Goal: Task Accomplishment & Management: Manage account settings

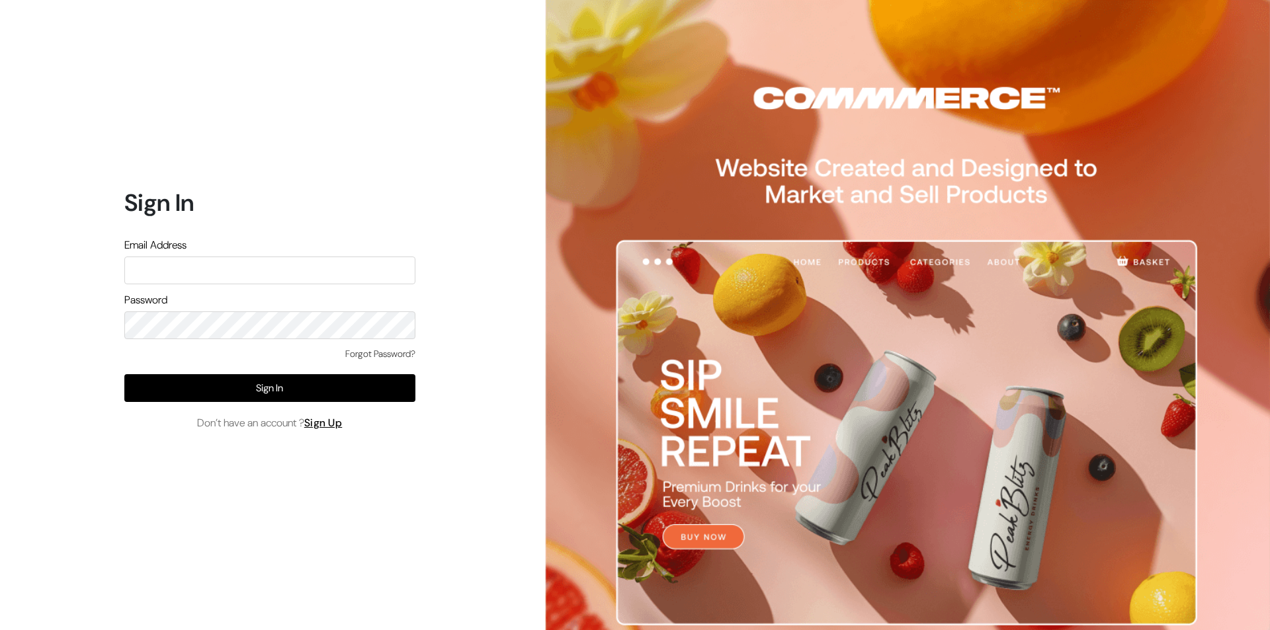
type input "9"
type input "jns6267@gmail.com"
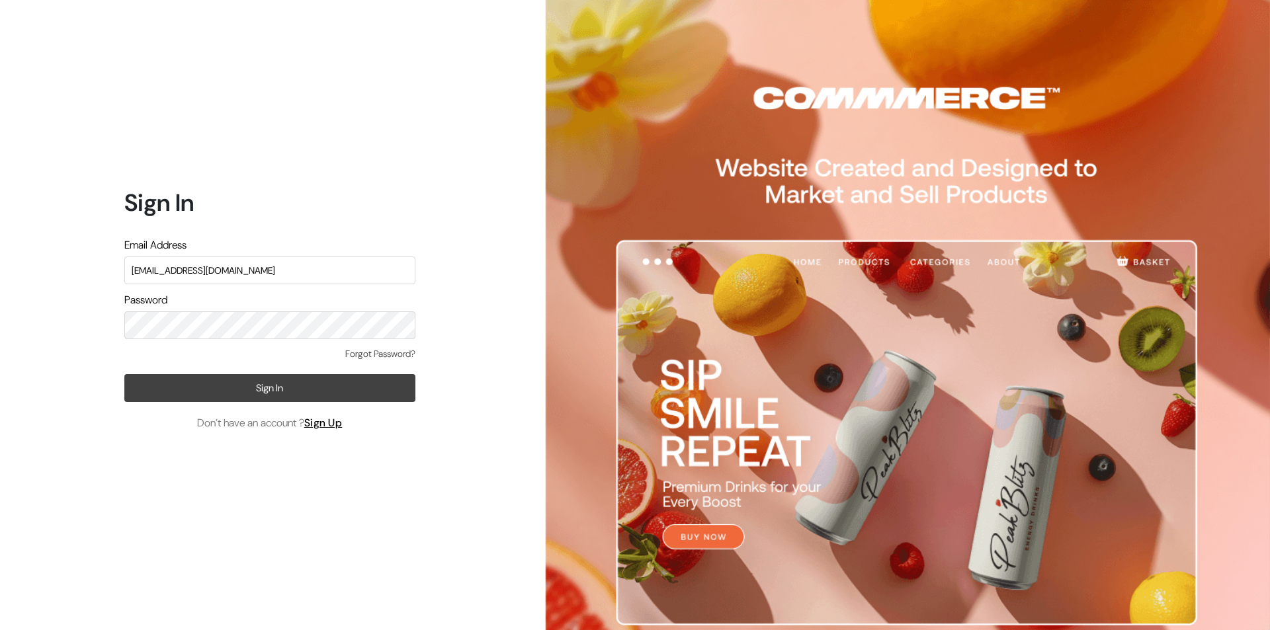
click at [292, 380] on button "Sign In" at bounding box center [269, 388] width 291 height 28
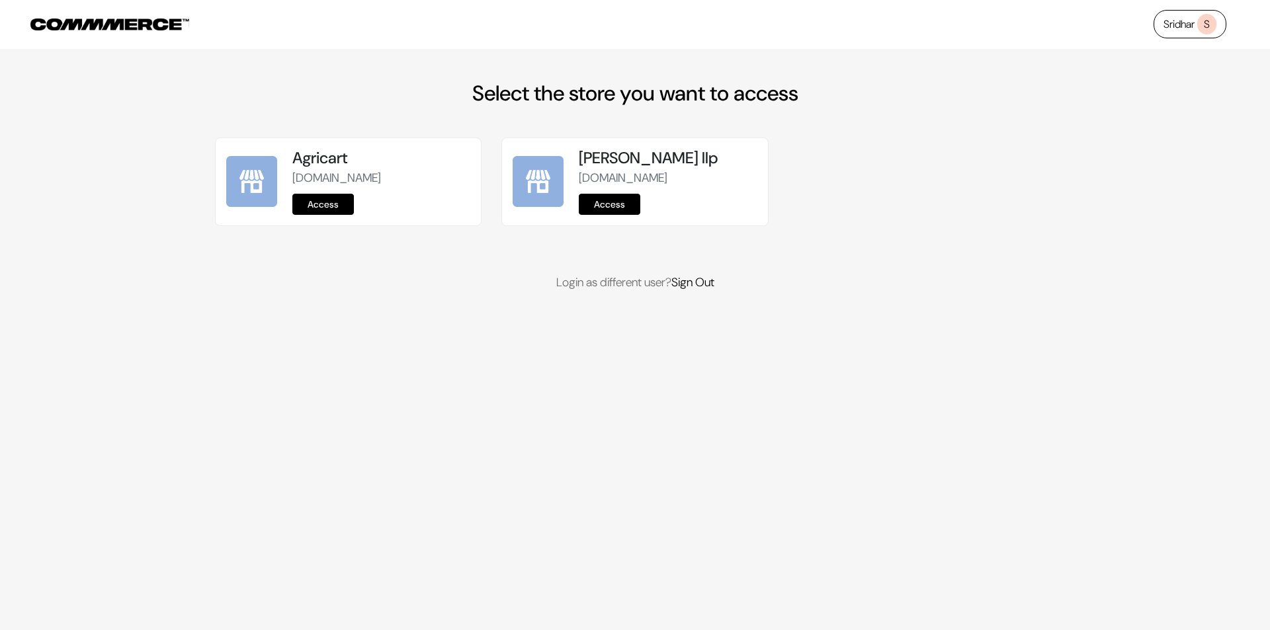
click at [345, 212] on link "Access" at bounding box center [323, 204] width 62 height 21
click at [333, 195] on link "Access" at bounding box center [323, 204] width 62 height 21
click at [1178, 16] on link "Sridhar S" at bounding box center [1189, 24] width 73 height 28
click at [333, 204] on link "Access" at bounding box center [323, 204] width 62 height 21
click at [327, 208] on link "Access" at bounding box center [323, 204] width 62 height 21
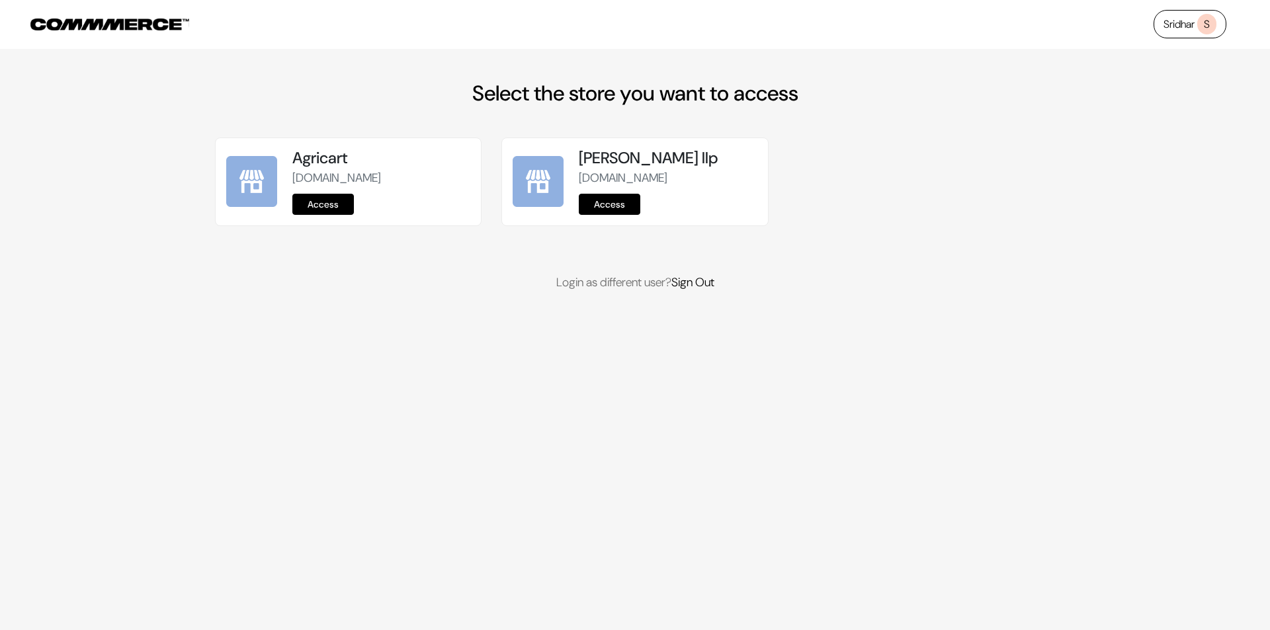
click at [339, 214] on link "Access" at bounding box center [323, 204] width 62 height 21
click at [612, 215] on link "Access" at bounding box center [610, 204] width 62 height 21
drag, startPoint x: 442, startPoint y: 178, endPoint x: 292, endPoint y: 183, distance: 150.2
click at [292, 183] on p "[DOMAIN_NAME]" at bounding box center [381, 178] width 178 height 18
click at [341, 210] on link "Access" at bounding box center [323, 204] width 62 height 21
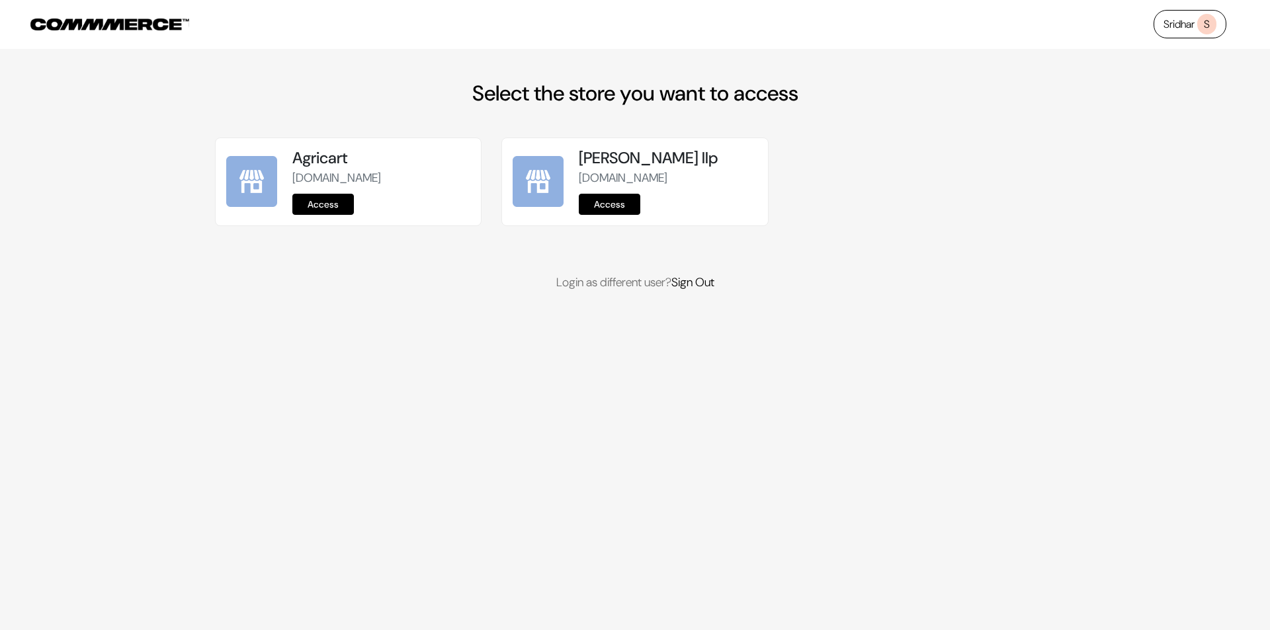
click at [347, 204] on link "Access" at bounding box center [323, 204] width 62 height 21
click at [341, 212] on link "Access" at bounding box center [323, 204] width 62 height 21
click at [311, 211] on link "Access" at bounding box center [323, 204] width 62 height 21
click at [611, 215] on link "Access" at bounding box center [610, 204] width 62 height 21
click at [309, 206] on link "Access" at bounding box center [323, 204] width 62 height 21
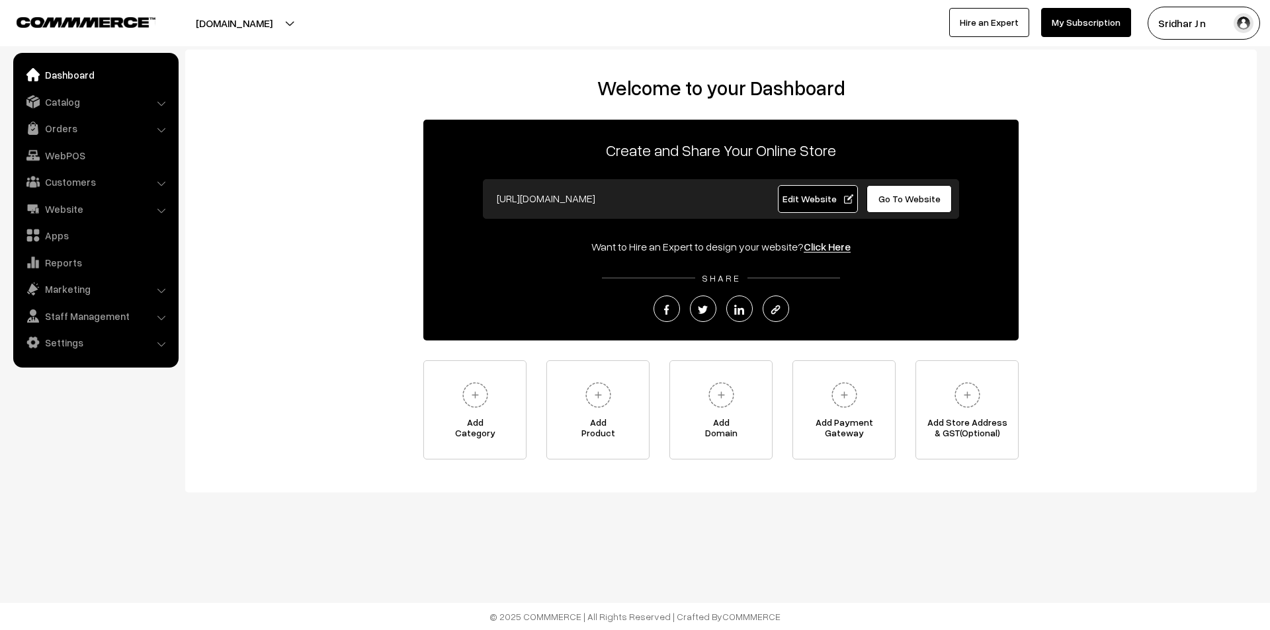
click at [273, 18] on button "[DOMAIN_NAME]" at bounding box center [233, 23] width 169 height 33
click at [259, 19] on button "[DOMAIN_NAME]" at bounding box center [233, 23] width 169 height 33
click at [259, 24] on button "[DOMAIN_NAME]" at bounding box center [233, 23] width 169 height 33
click at [800, 202] on span "Edit Website" at bounding box center [817, 198] width 71 height 11
click at [106, 215] on link "Website" at bounding box center [95, 209] width 157 height 24
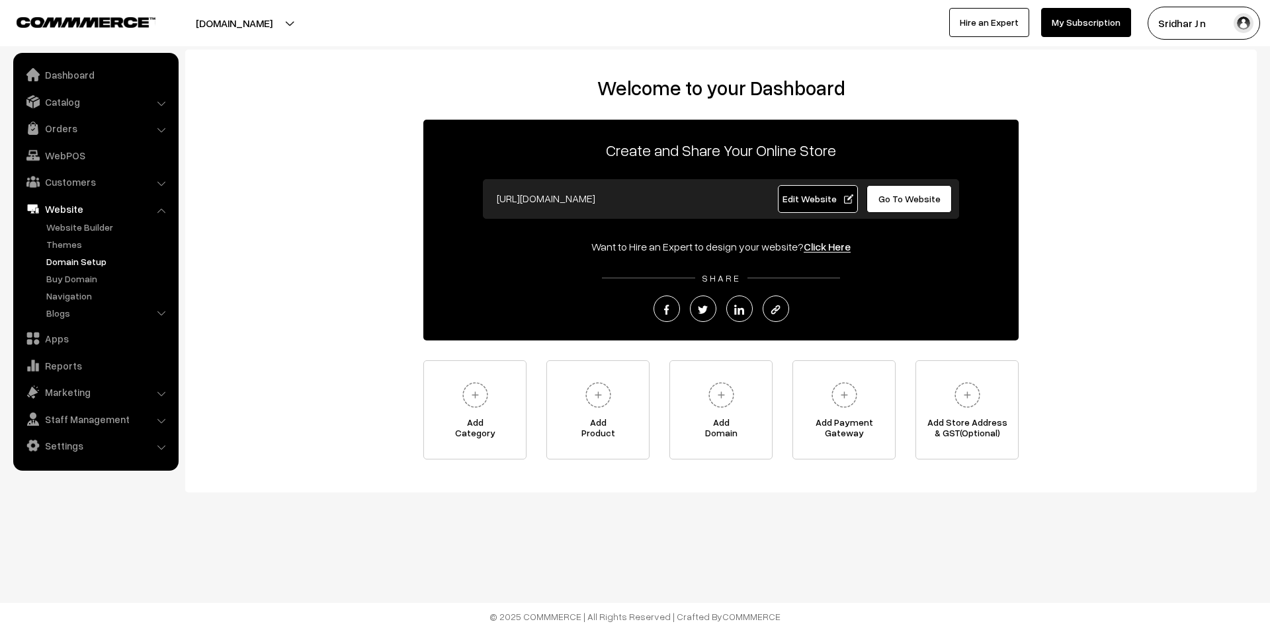
click at [95, 263] on link "Domain Setup" at bounding box center [108, 262] width 131 height 14
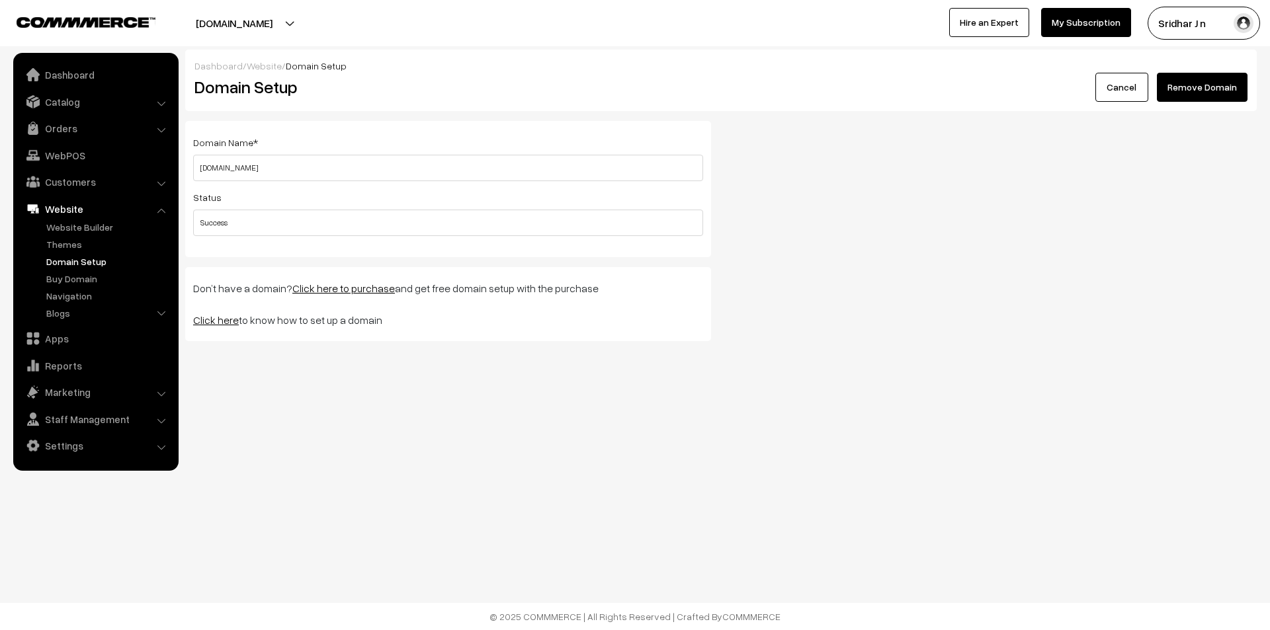
click at [200, 321] on link "Click here" at bounding box center [216, 319] width 46 height 13
click at [237, 24] on button "[DOMAIN_NAME]" at bounding box center [233, 23] width 169 height 33
click at [108, 443] on link "Settings" at bounding box center [95, 446] width 157 height 24
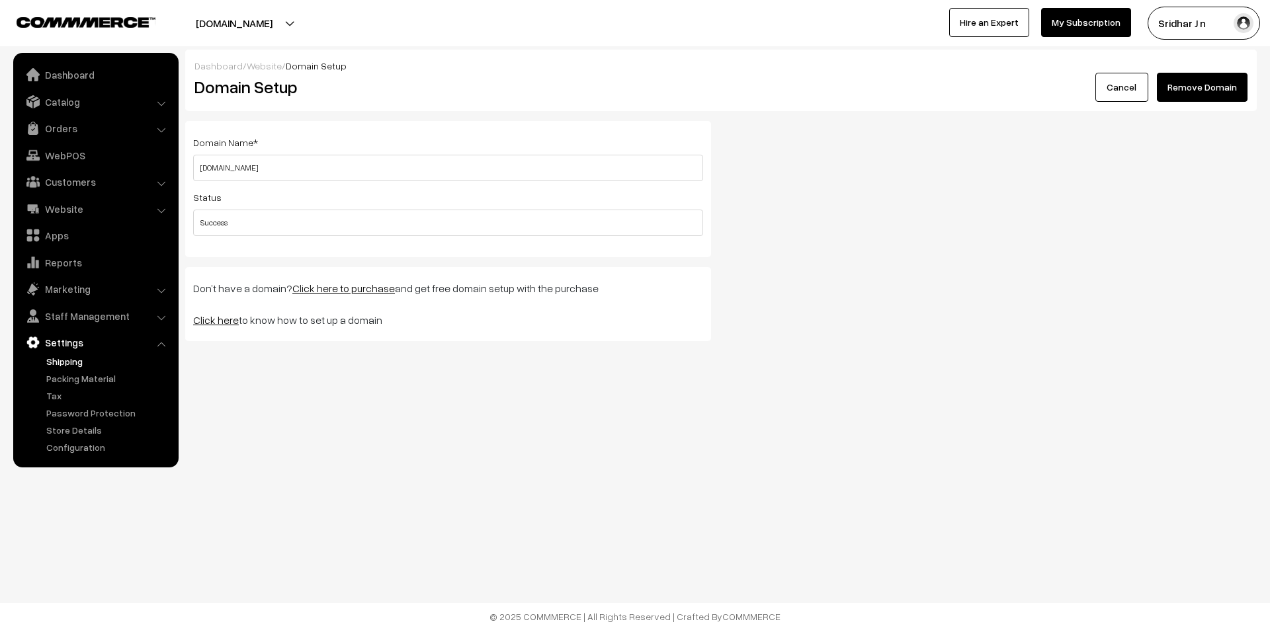
click at [83, 361] on link "Shipping" at bounding box center [108, 361] width 131 height 14
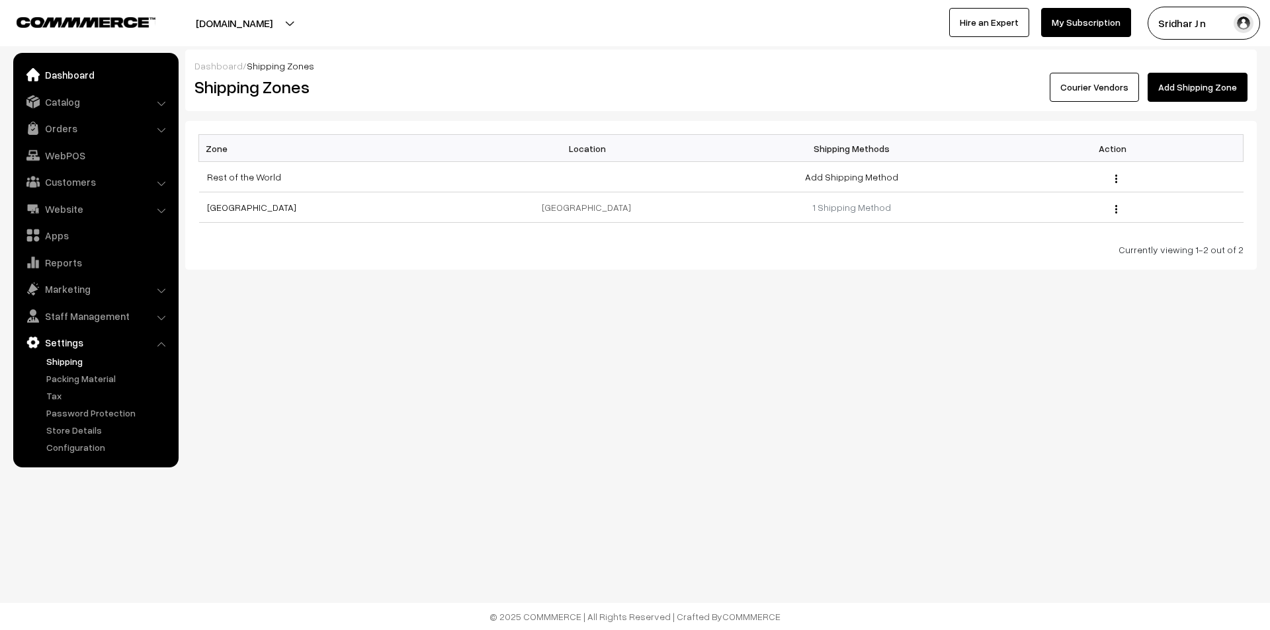
click at [89, 73] on link "Dashboard" at bounding box center [95, 75] width 157 height 24
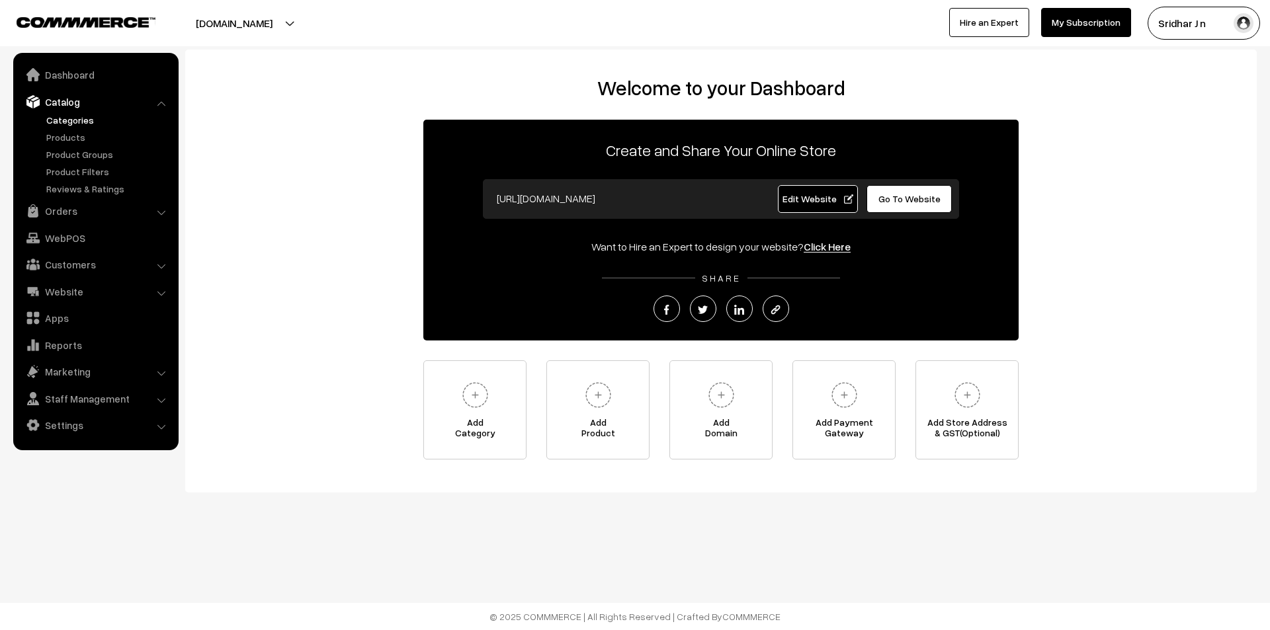
click at [81, 118] on link "Categories" at bounding box center [108, 120] width 131 height 14
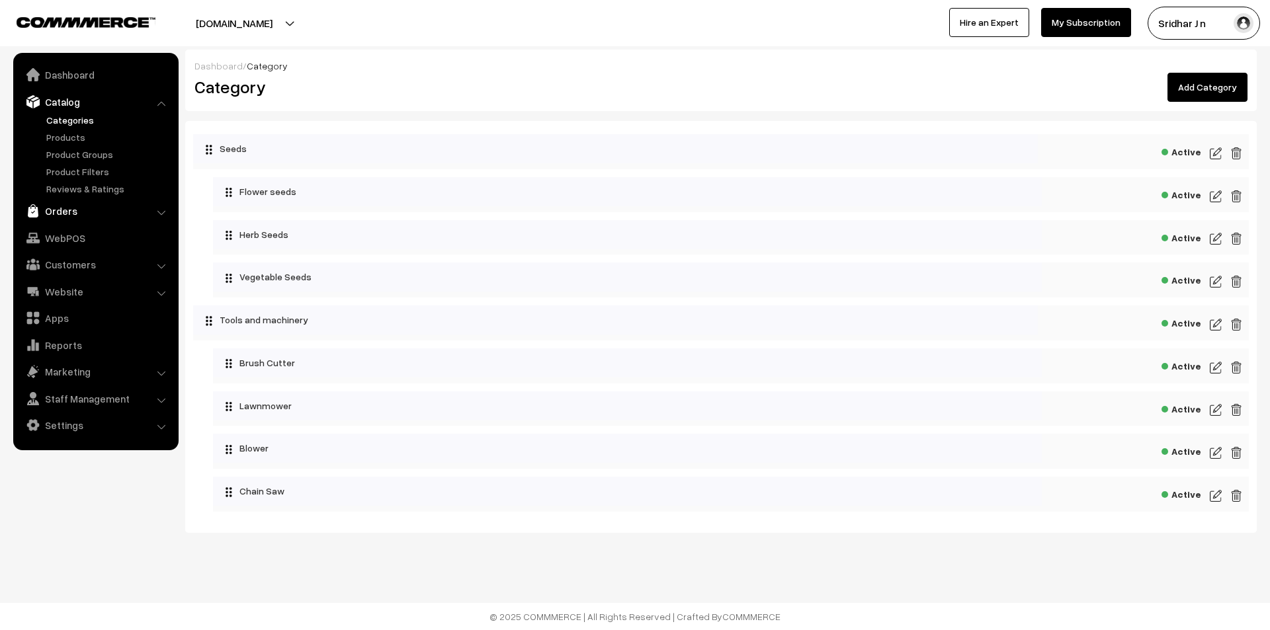
click at [83, 212] on link "Orders" at bounding box center [95, 211] width 157 height 24
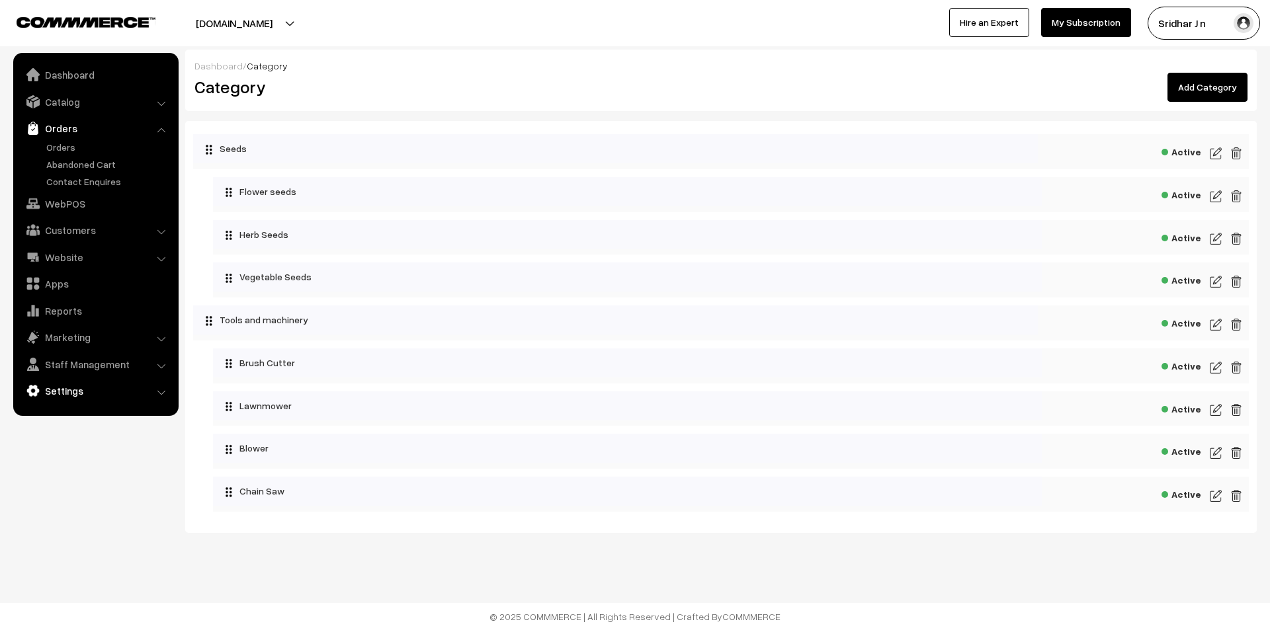
click at [85, 383] on link "Settings" at bounding box center [95, 391] width 157 height 24
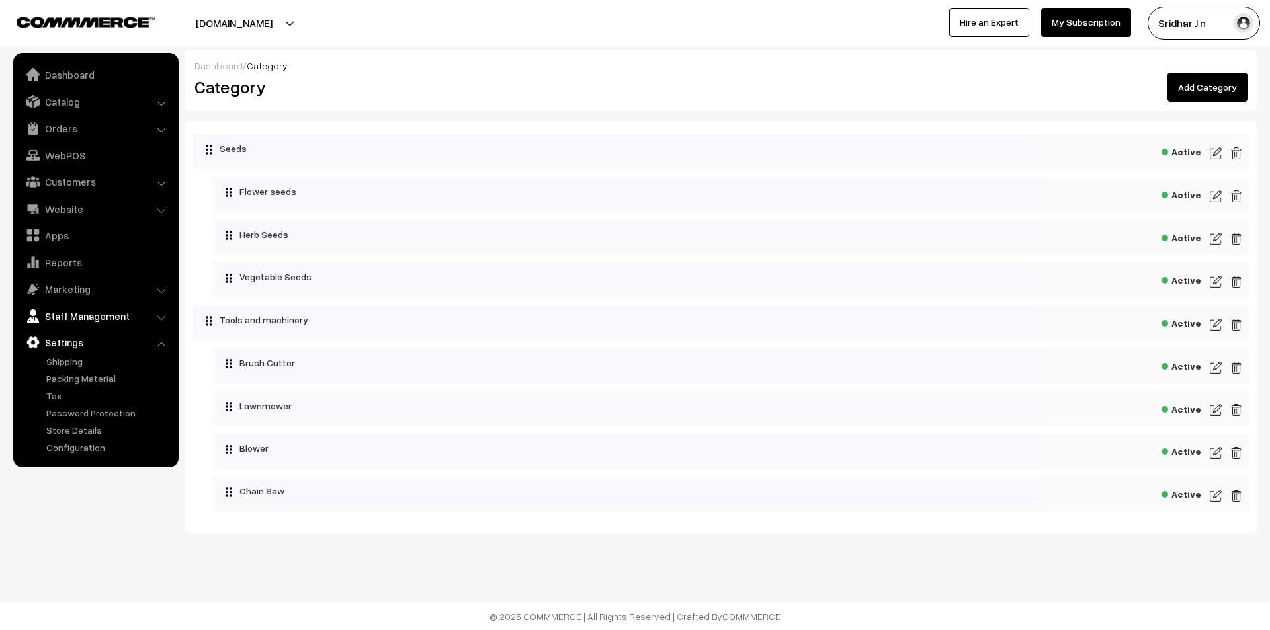
click at [75, 323] on link "Staff Management" at bounding box center [95, 316] width 157 height 24
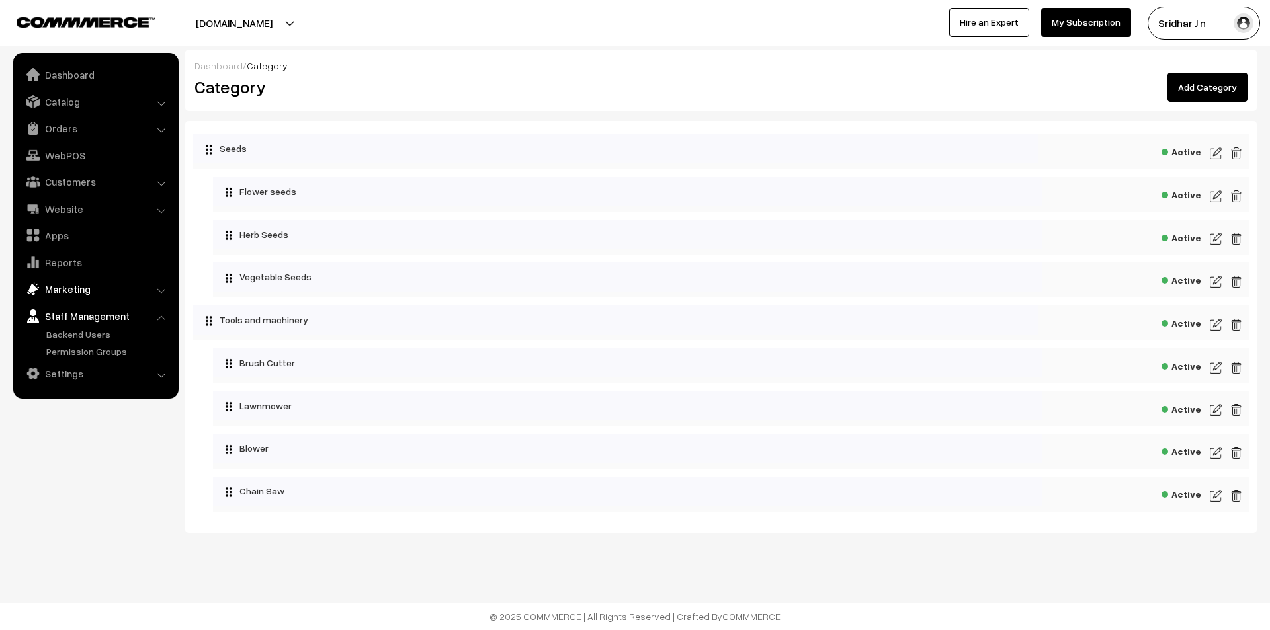
click at [136, 290] on link "Marketing" at bounding box center [95, 289] width 157 height 24
click at [103, 210] on link "Website" at bounding box center [95, 209] width 157 height 24
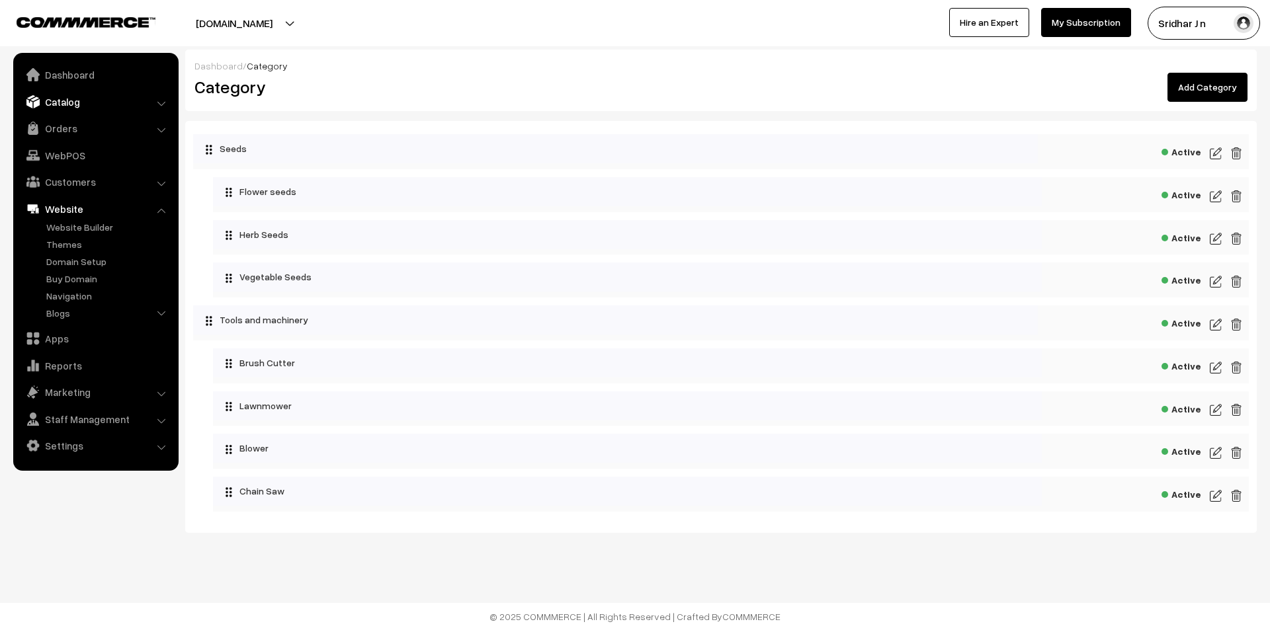
click at [89, 93] on link "Catalog" at bounding box center [95, 102] width 157 height 24
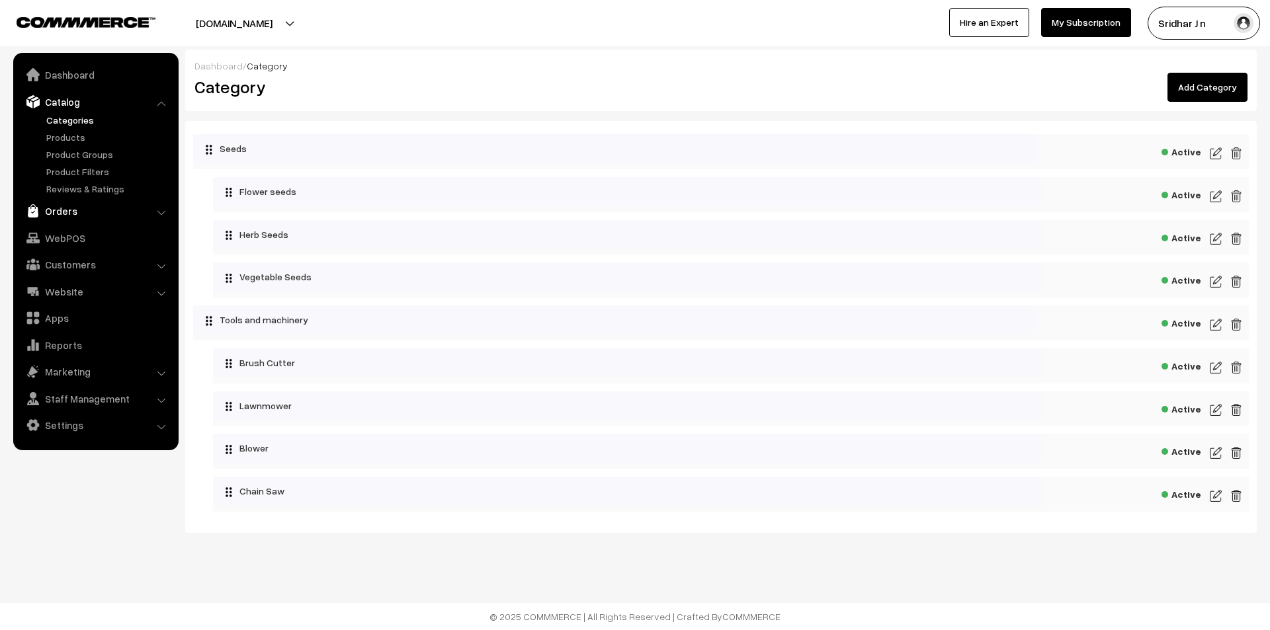
click at [85, 207] on link "Orders" at bounding box center [95, 211] width 157 height 24
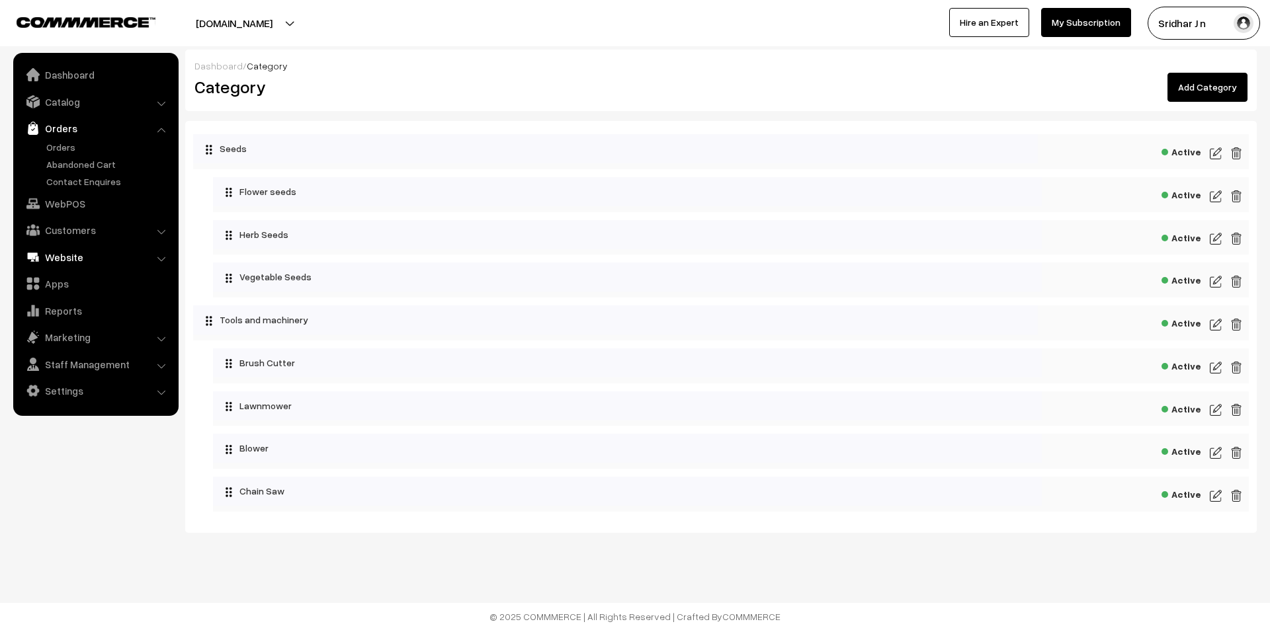
click at [130, 247] on link "Website" at bounding box center [95, 257] width 157 height 24
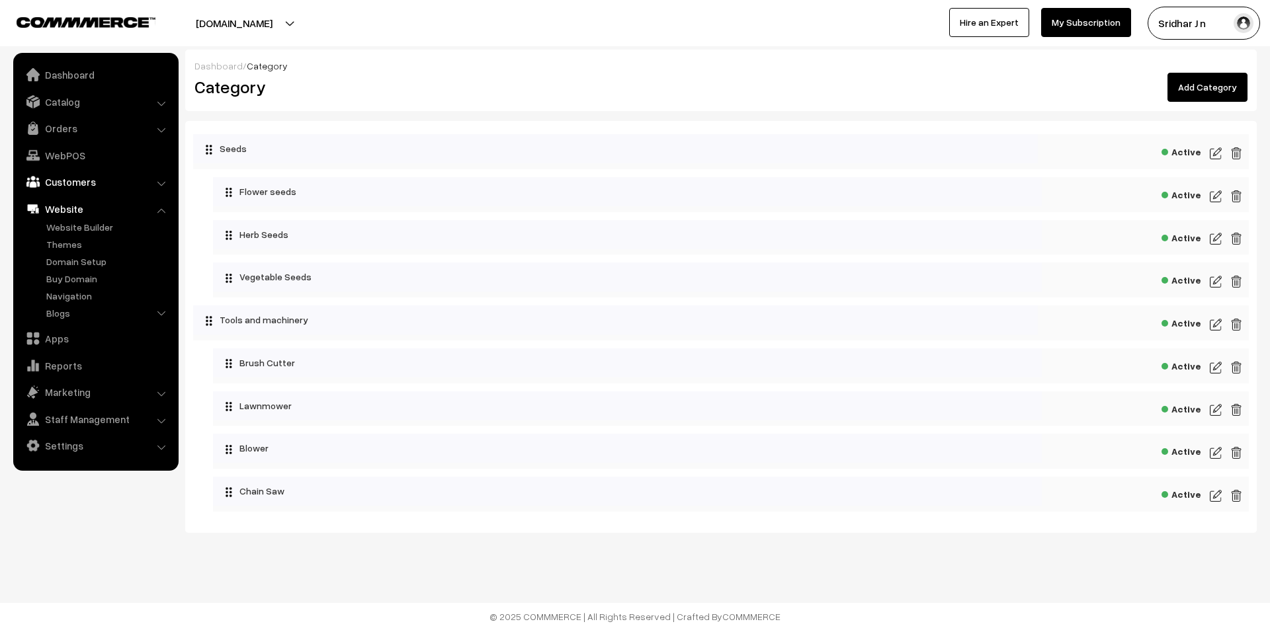
click at [138, 188] on link "Customers" at bounding box center [95, 182] width 157 height 24
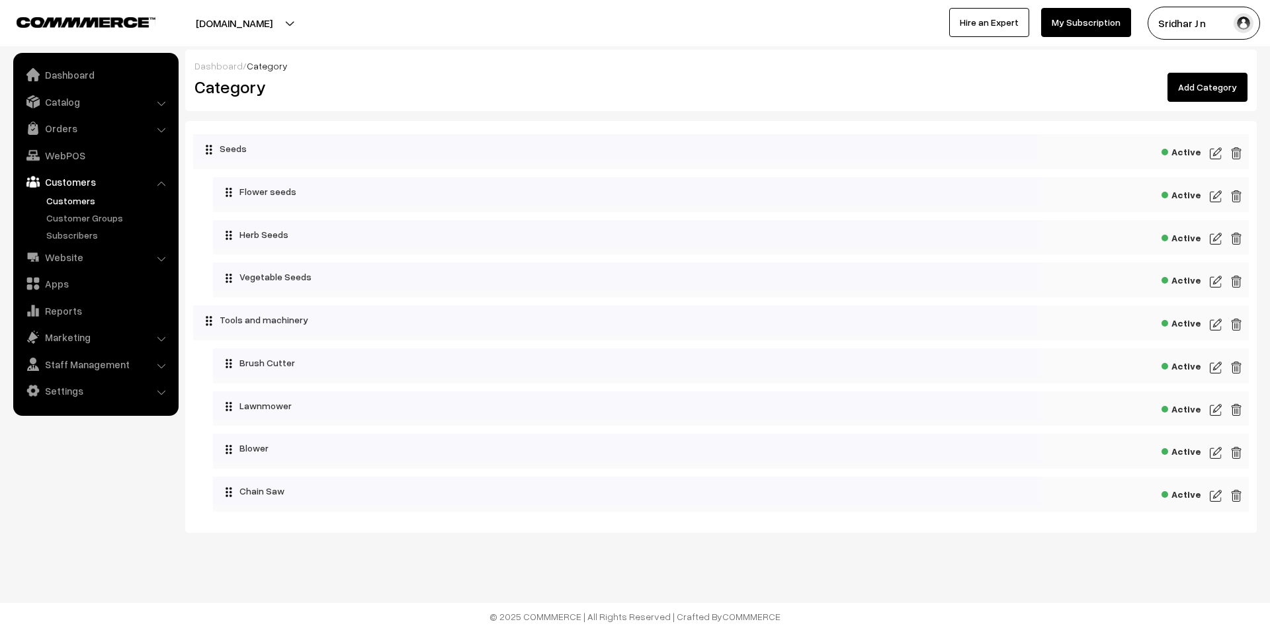
click at [104, 204] on link "Customers" at bounding box center [108, 201] width 131 height 14
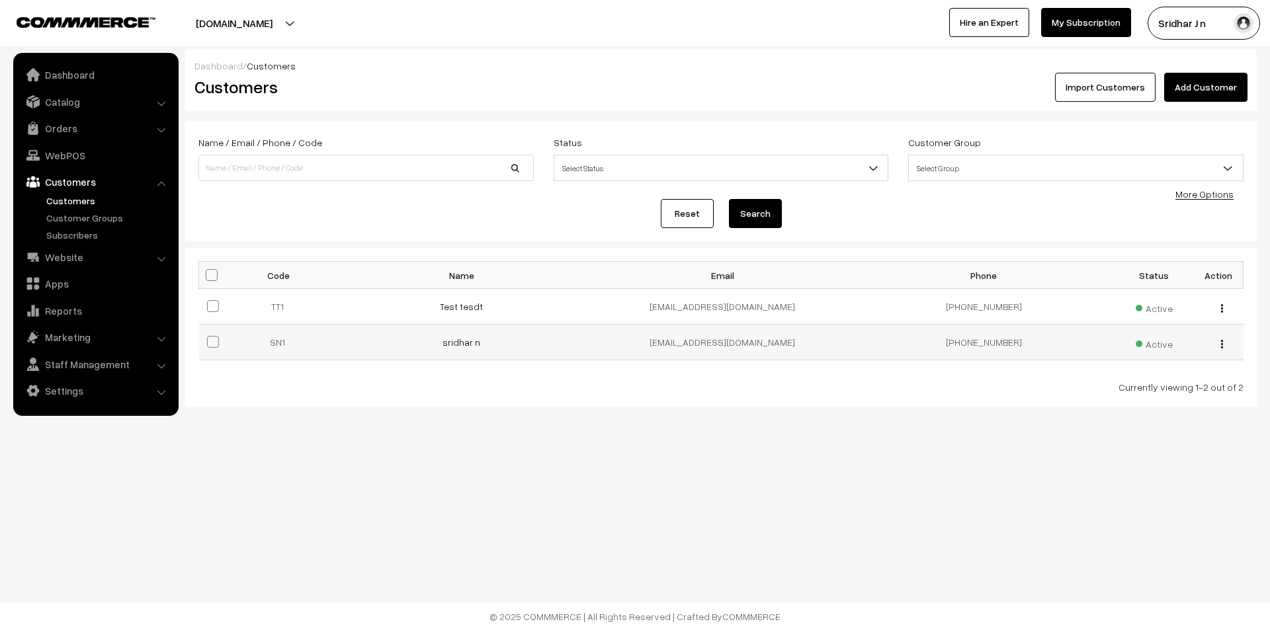
click at [215, 343] on span at bounding box center [213, 342] width 12 height 12
click at [209, 338] on input "checkbox" at bounding box center [204, 333] width 9 height 9
checkbox input "true"
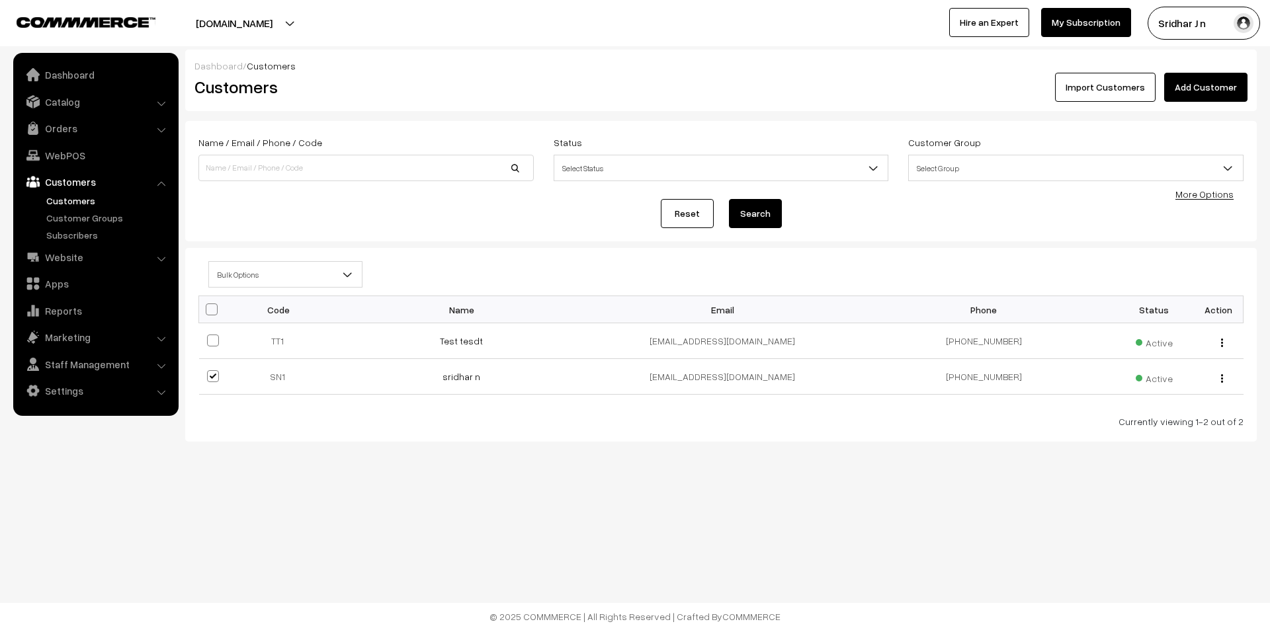
click at [220, 309] on th at bounding box center [215, 309] width 33 height 27
click at [212, 308] on span at bounding box center [212, 310] width 12 height 12
click at [208, 308] on input "checkbox" at bounding box center [203, 309] width 9 height 9
checkbox input "true"
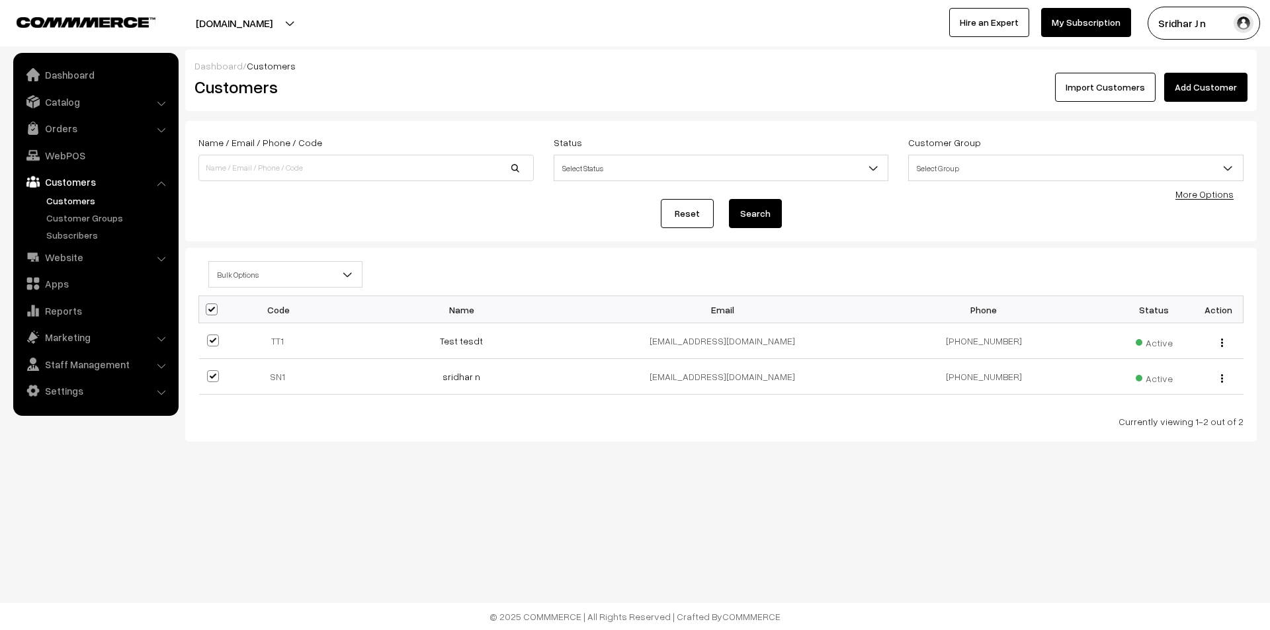
click at [298, 274] on span "Bulk Options" at bounding box center [285, 274] width 153 height 23
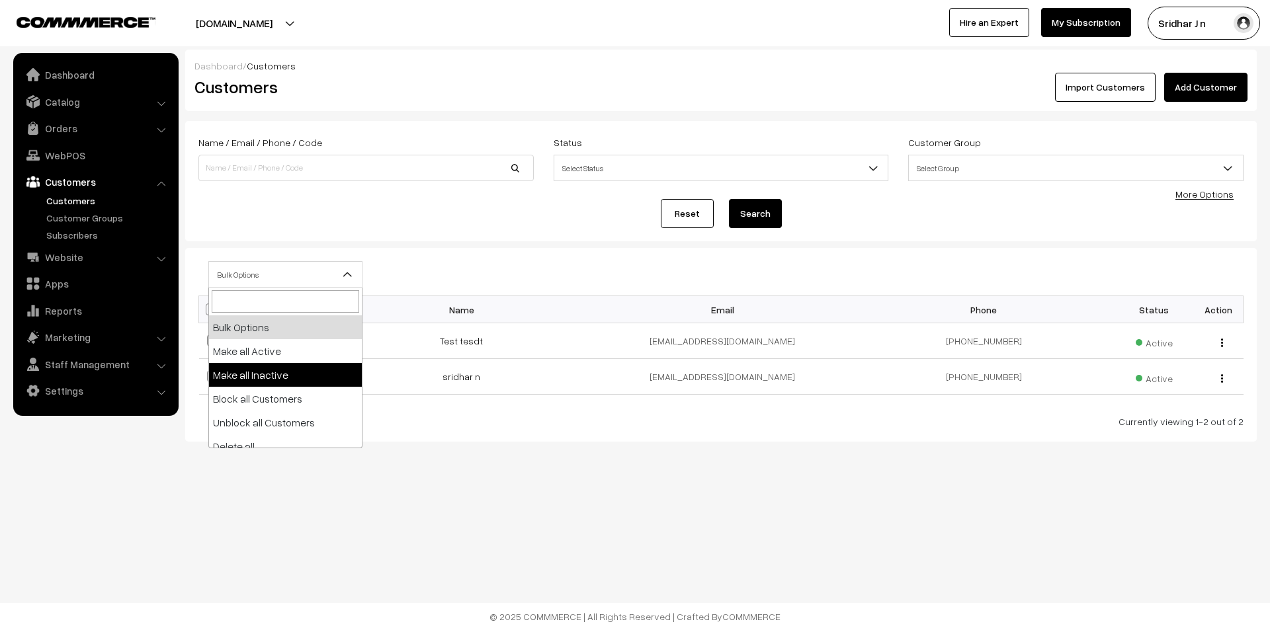
scroll to position [11, 0]
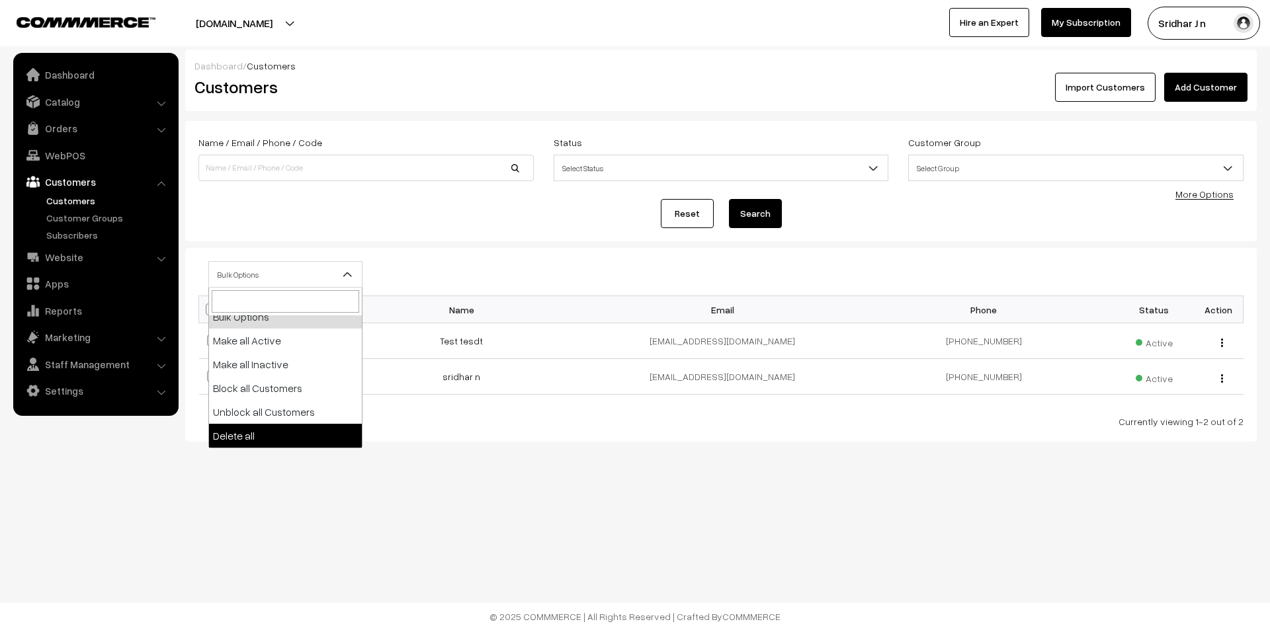
select select "delete"
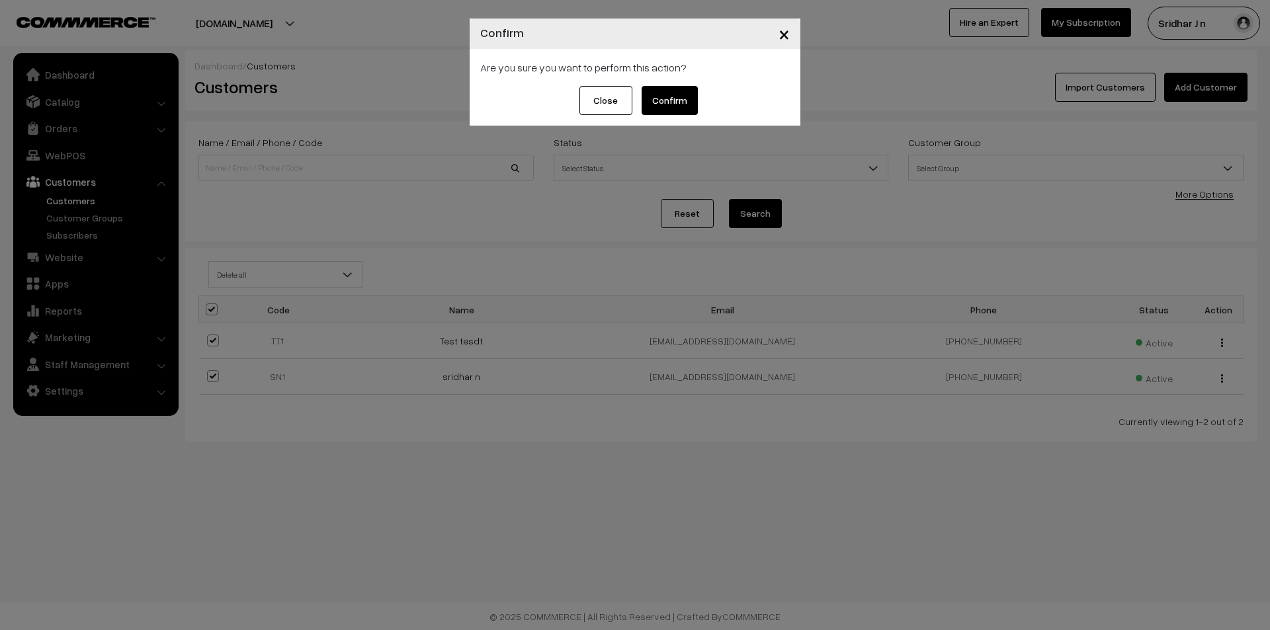
click at [662, 103] on button "Confirm" at bounding box center [669, 100] width 56 height 29
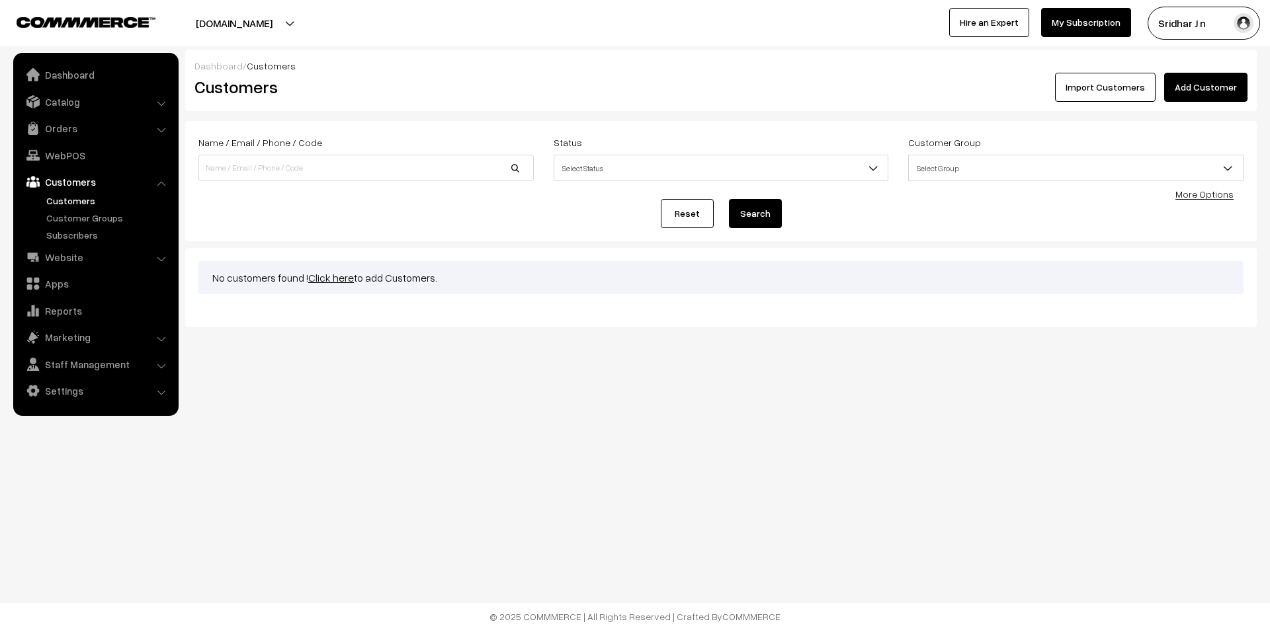
click at [84, 79] on link "Dashboard" at bounding box center [95, 75] width 157 height 24
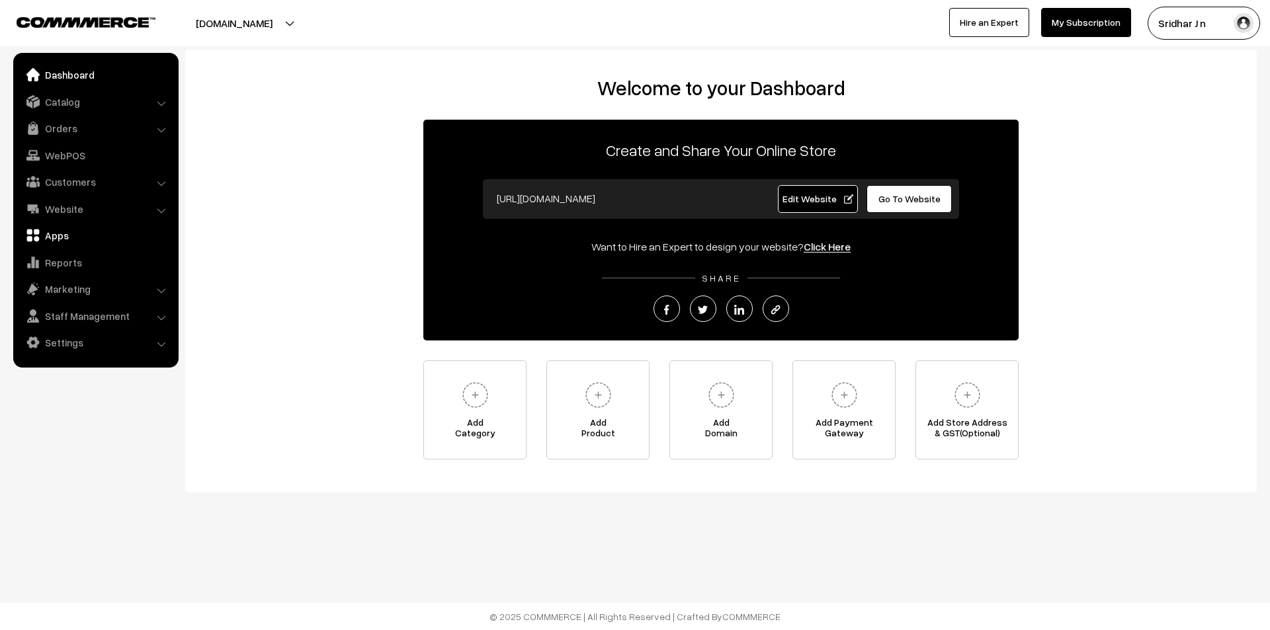
click at [95, 233] on link "Apps" at bounding box center [95, 236] width 157 height 24
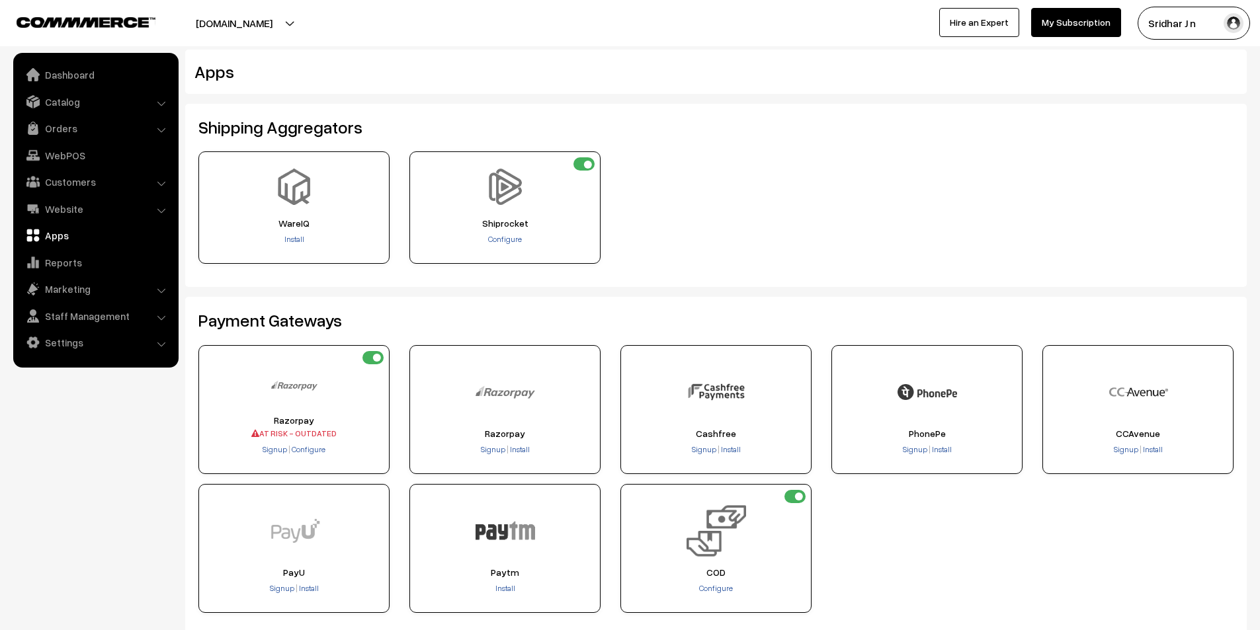
click at [255, 19] on button "agricart.co" at bounding box center [233, 23] width 169 height 33
click at [93, 261] on link "Reports" at bounding box center [95, 263] width 157 height 24
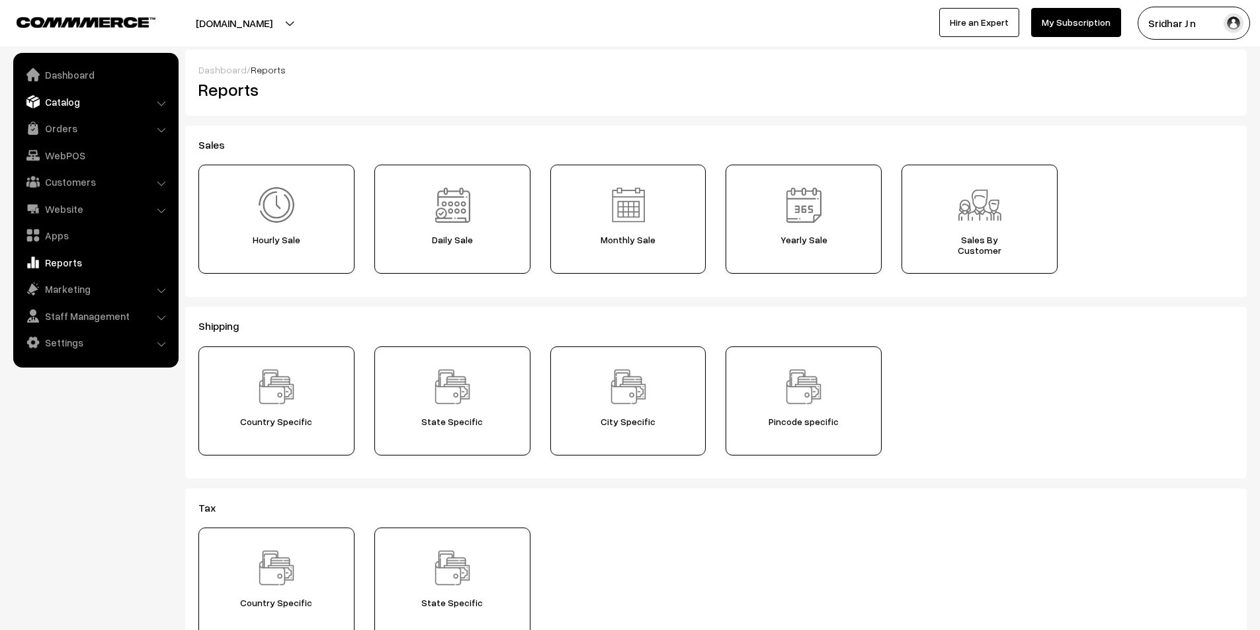
click at [155, 108] on link "Catalog" at bounding box center [95, 102] width 157 height 24
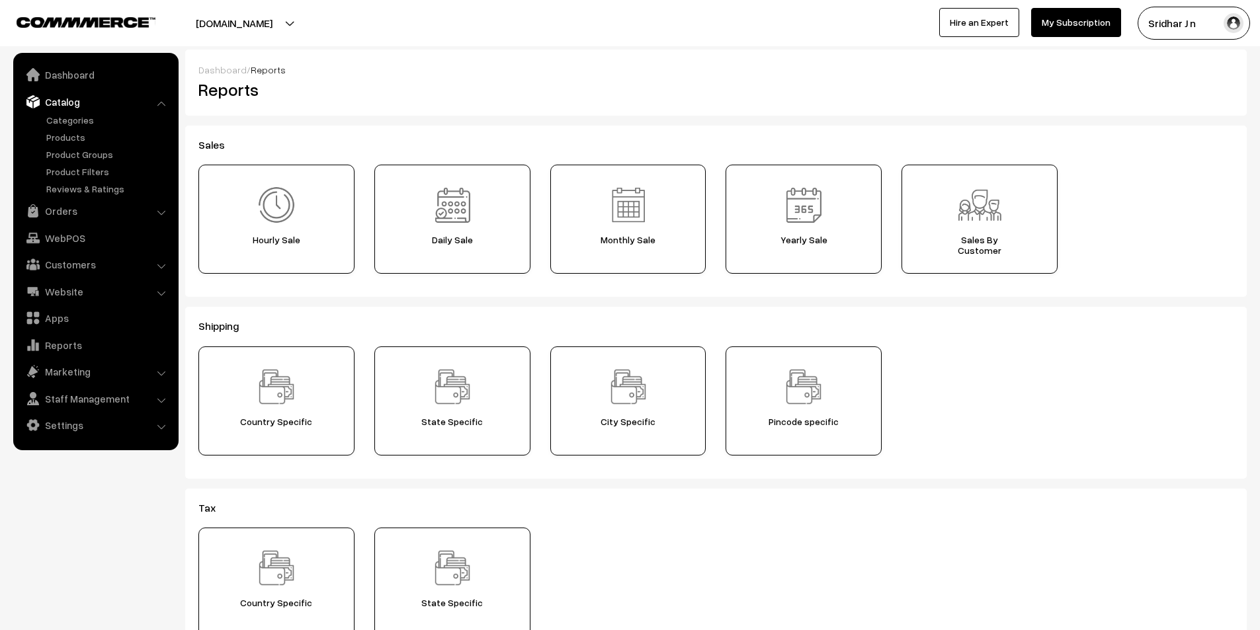
click at [156, 108] on link "Catalog" at bounding box center [95, 102] width 157 height 24
click at [157, 106] on li "Catalog Categories" at bounding box center [96, 143] width 159 height 106
click at [161, 102] on li "Catalog Categories" at bounding box center [96, 143] width 159 height 106
click at [158, 104] on li "Catalog Categories" at bounding box center [96, 143] width 159 height 106
click at [114, 103] on link "Catalog" at bounding box center [95, 102] width 157 height 24
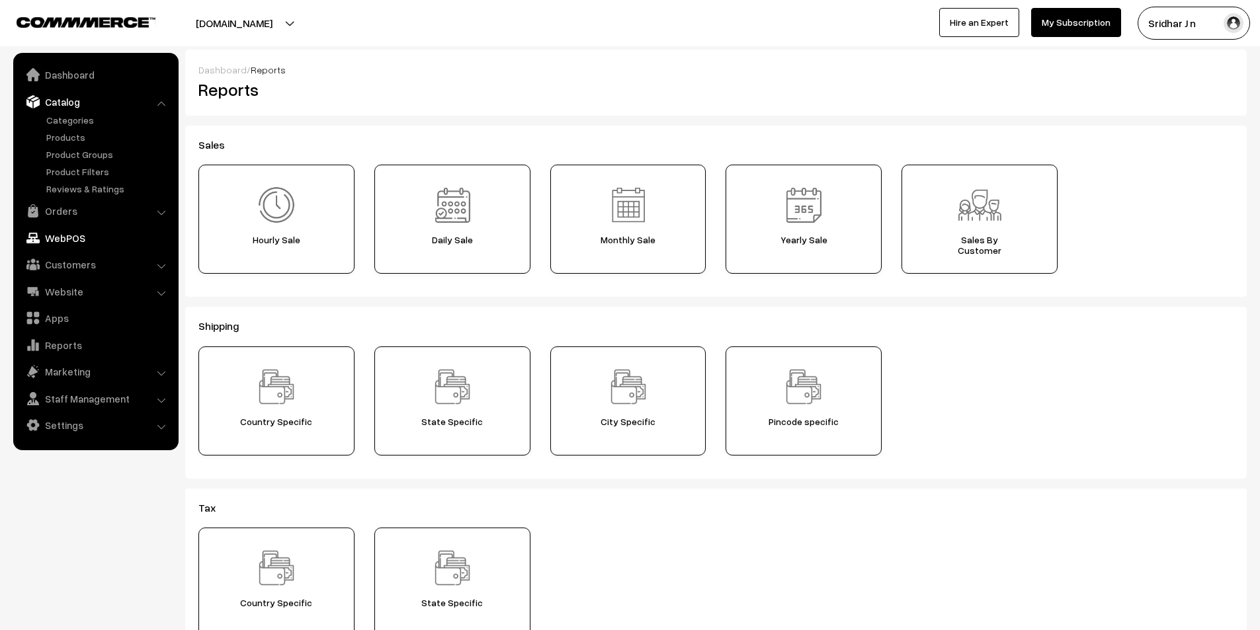
scroll to position [265, 0]
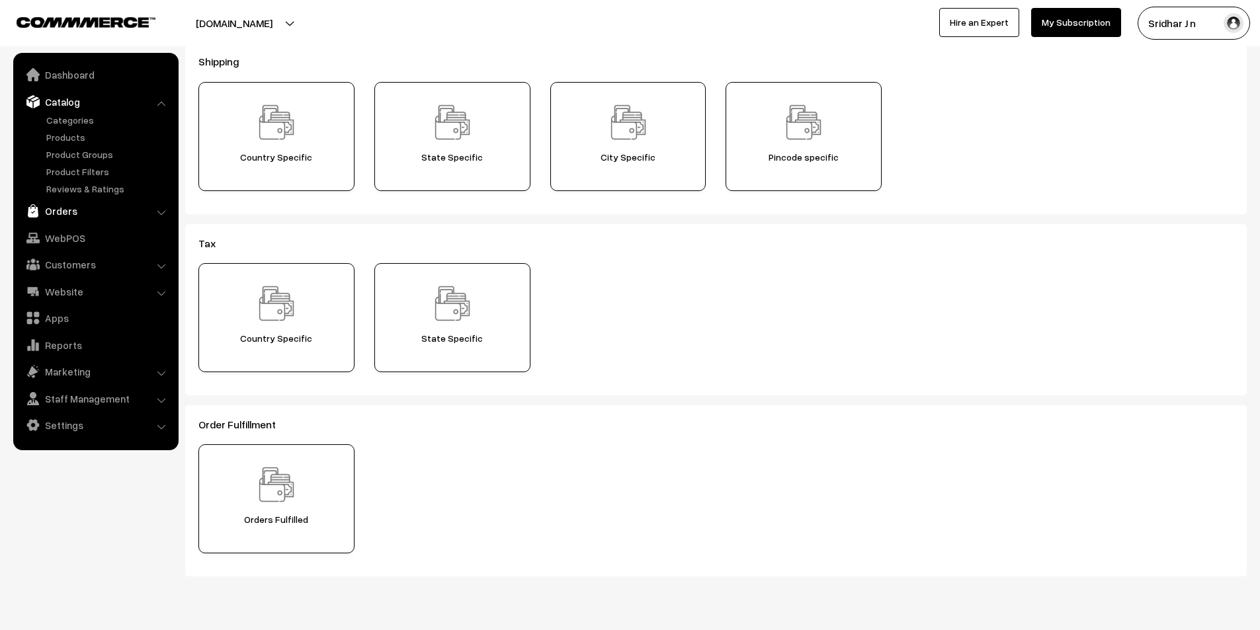
click at [91, 215] on link "Orders" at bounding box center [95, 211] width 157 height 24
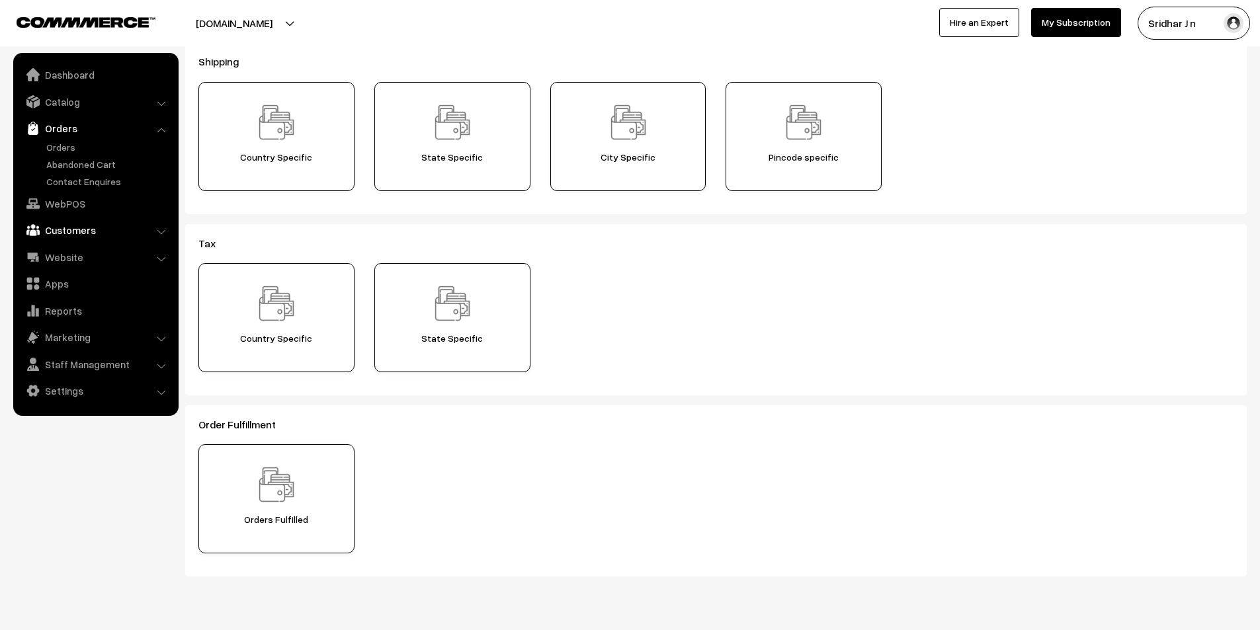
click at [104, 235] on link "Customers" at bounding box center [95, 230] width 157 height 24
click at [86, 261] on link "Website" at bounding box center [95, 257] width 157 height 24
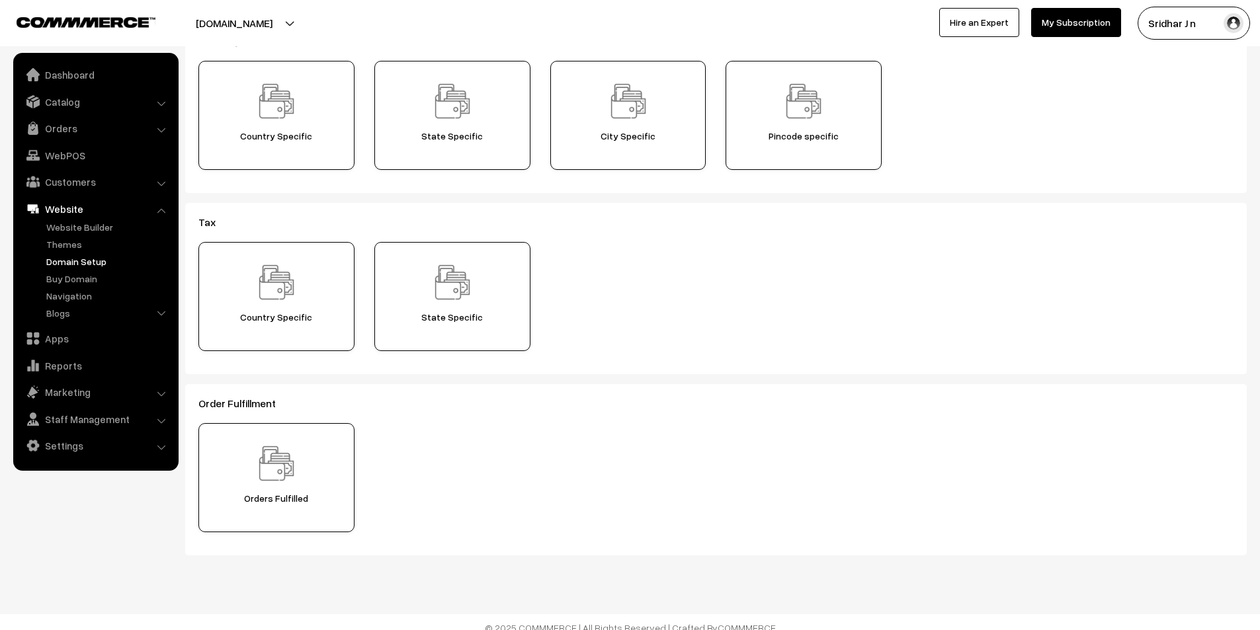
scroll to position [297, 0]
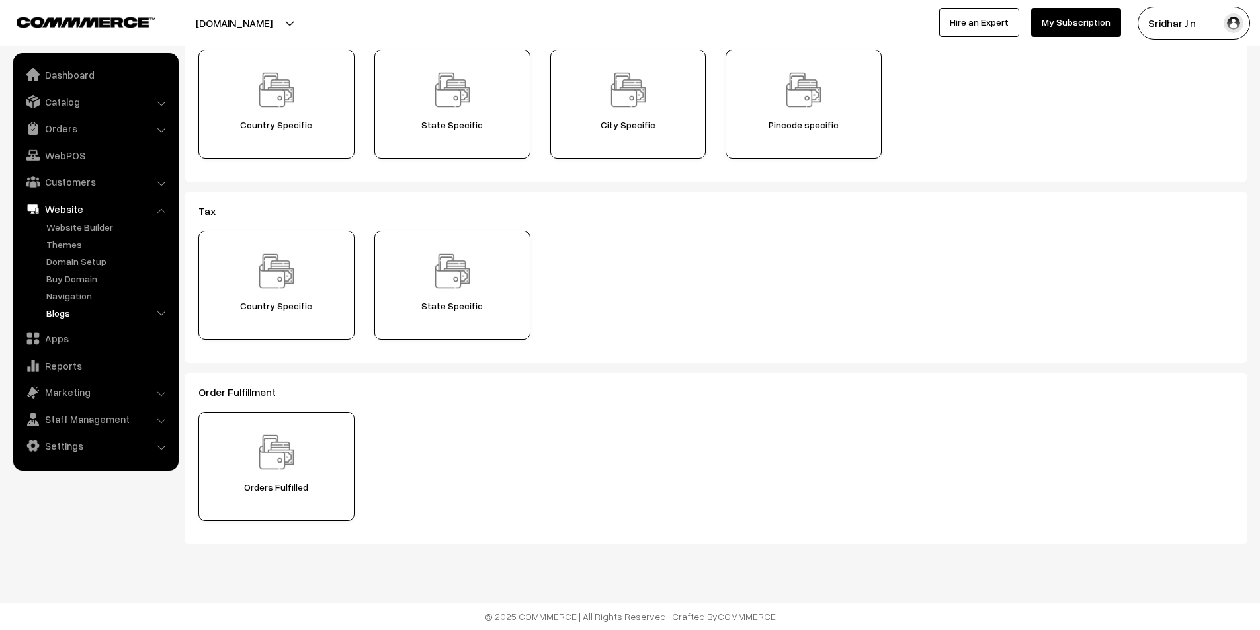
click at [99, 307] on link "Blogs" at bounding box center [108, 313] width 131 height 14
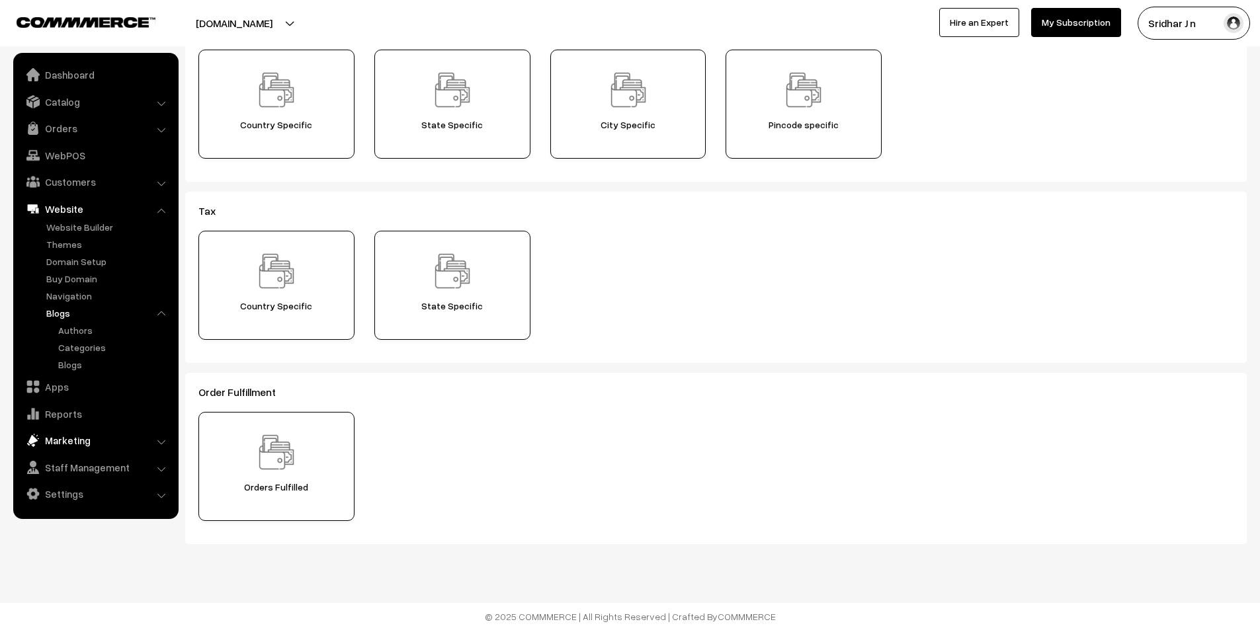
click at [89, 438] on link "Marketing" at bounding box center [95, 441] width 157 height 24
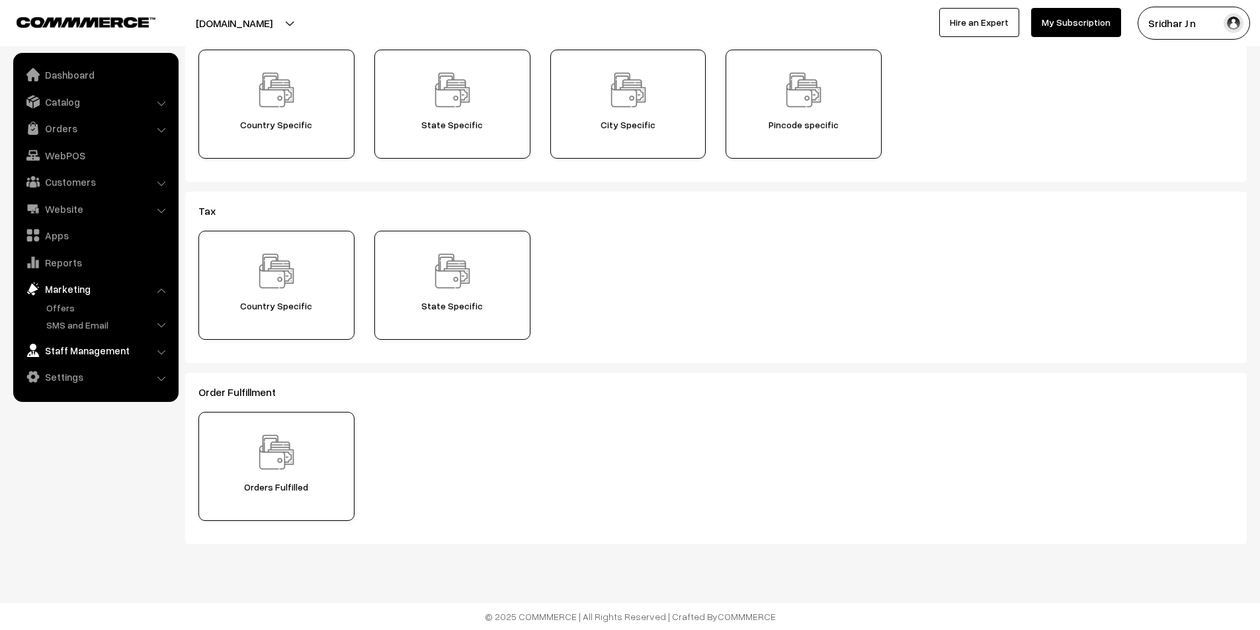
click at [83, 354] on link "Staff Management" at bounding box center [95, 351] width 157 height 24
click at [93, 333] on link "Backend Users" at bounding box center [108, 334] width 131 height 14
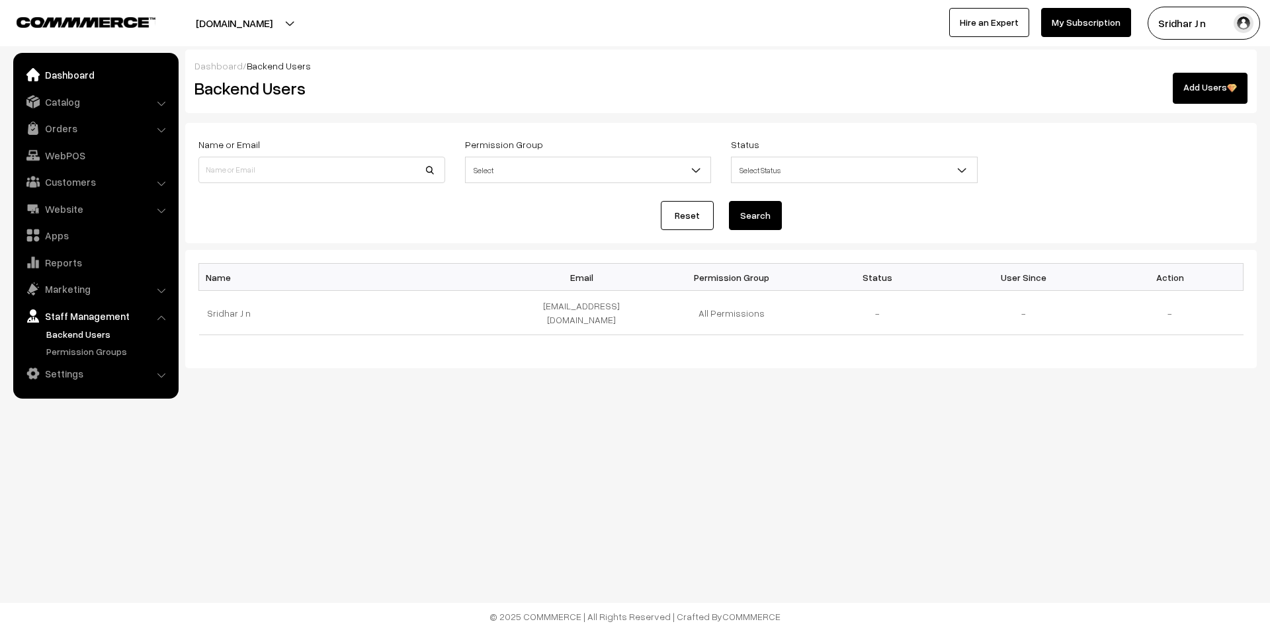
click at [108, 72] on link "Dashboard" at bounding box center [95, 75] width 157 height 24
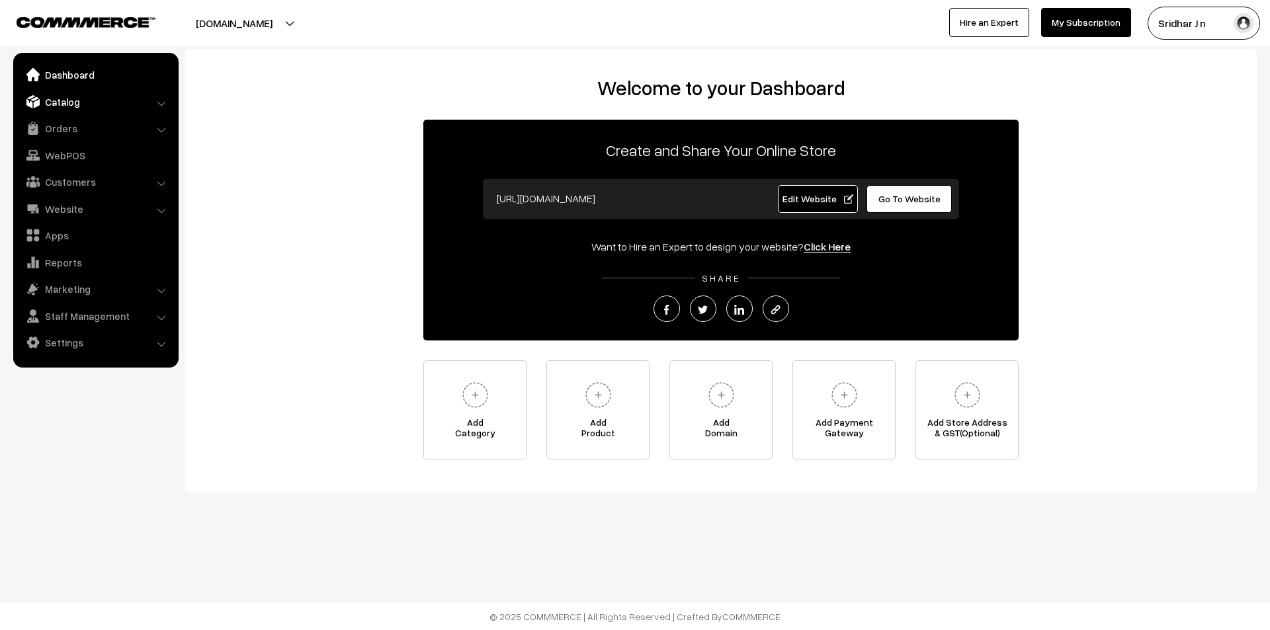
click at [87, 98] on link "Catalog" at bounding box center [95, 102] width 157 height 24
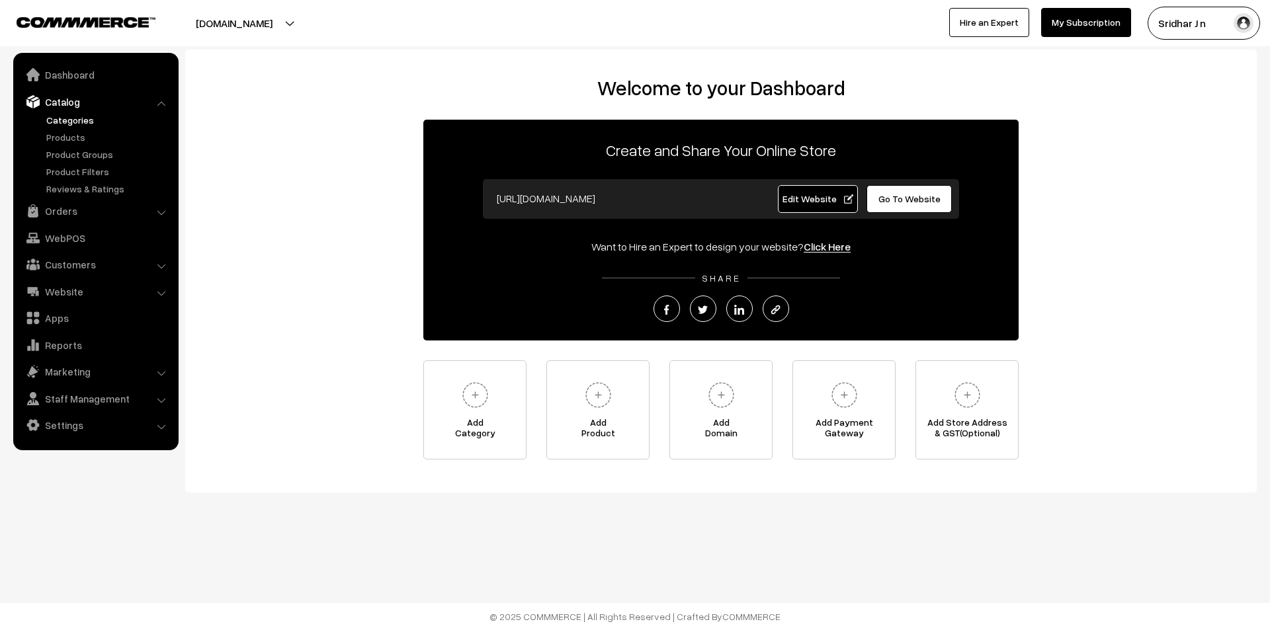
click at [81, 120] on link "Categories" at bounding box center [108, 120] width 131 height 14
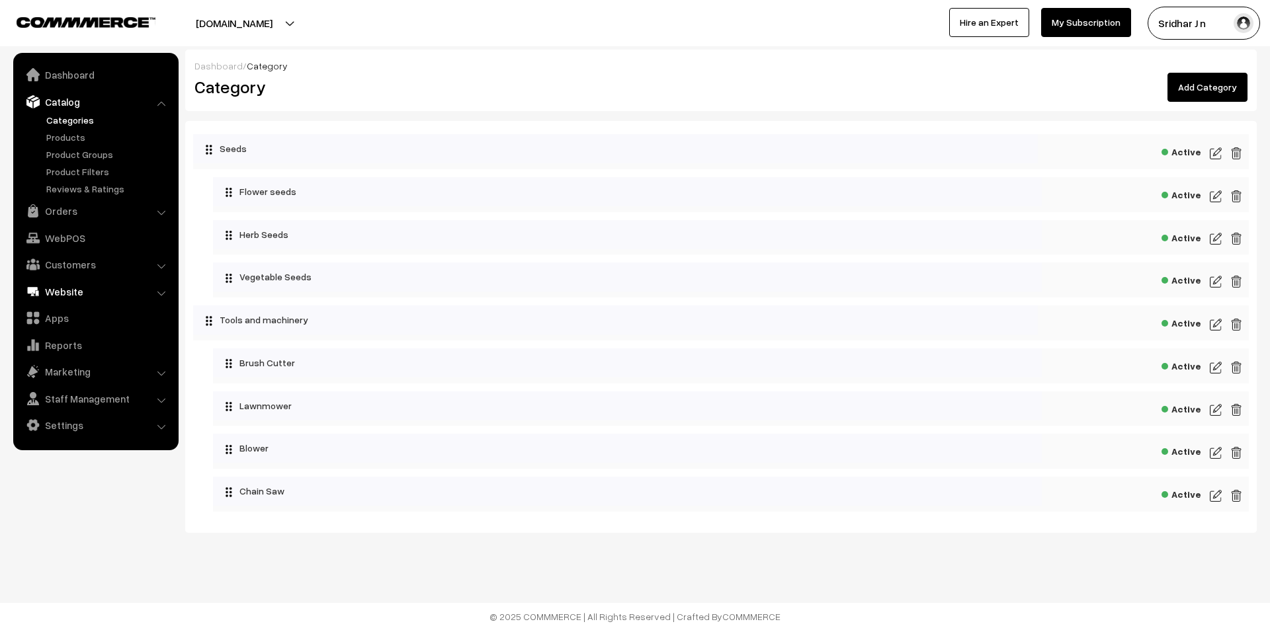
click at [70, 292] on link "Website" at bounding box center [95, 292] width 157 height 24
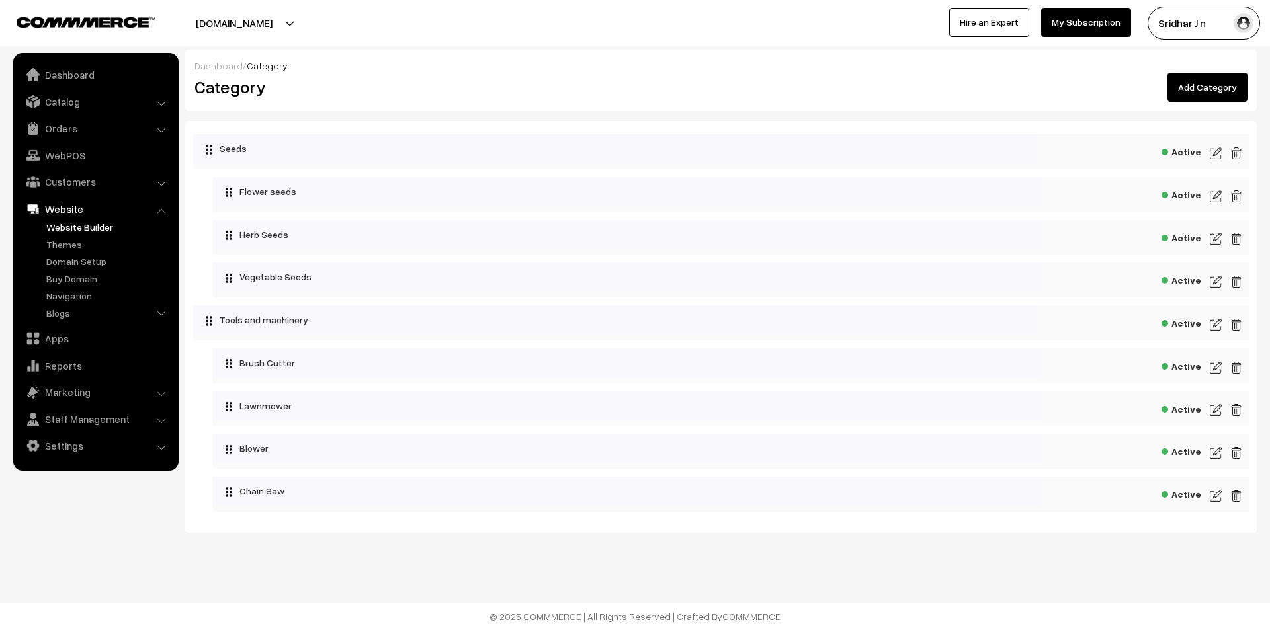
click at [83, 227] on link "Website Builder" at bounding box center [108, 227] width 131 height 14
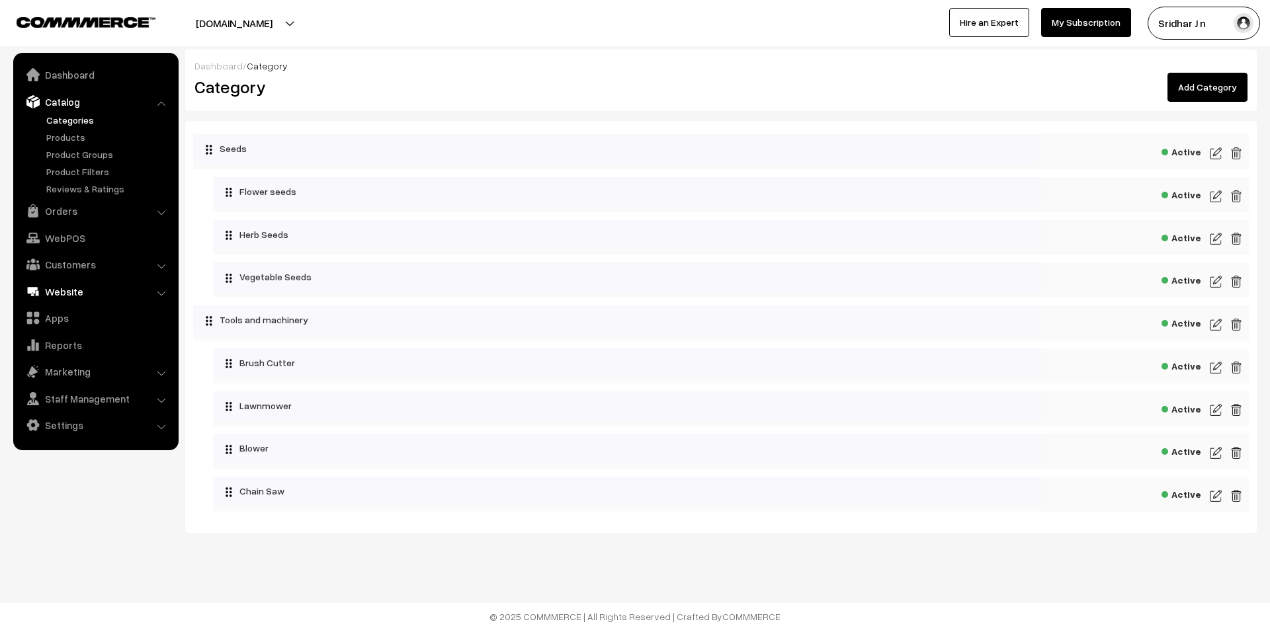
click at [69, 299] on link "Website" at bounding box center [95, 292] width 157 height 24
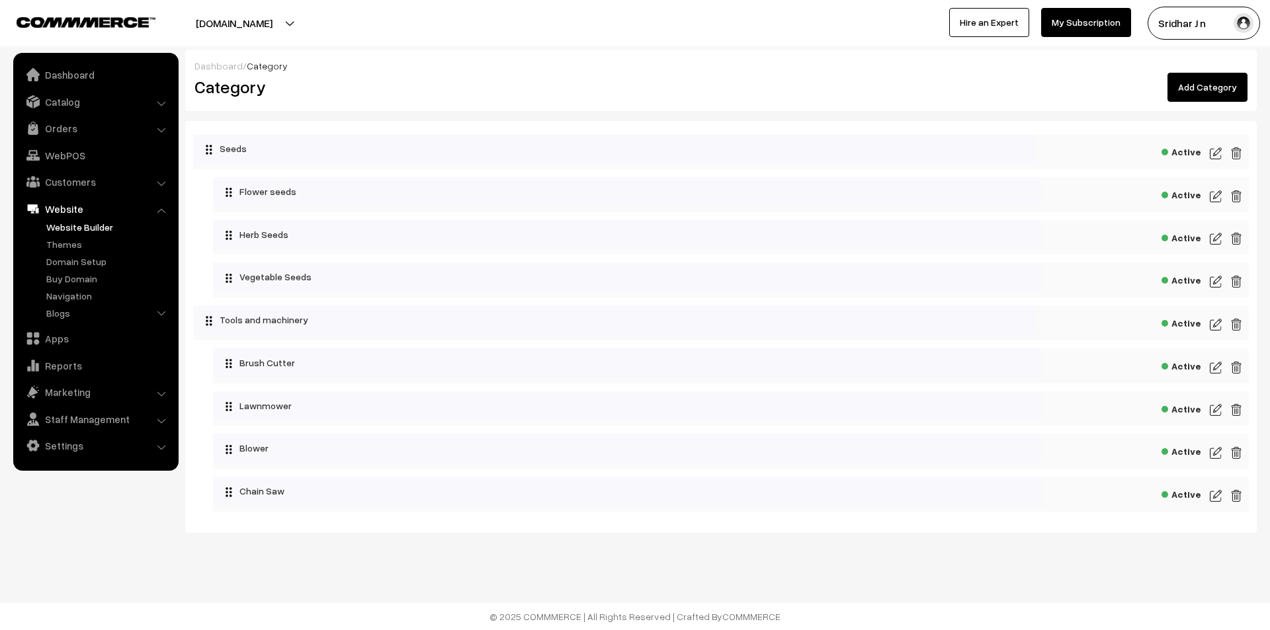
click at [88, 225] on link "Website Builder" at bounding box center [108, 227] width 131 height 14
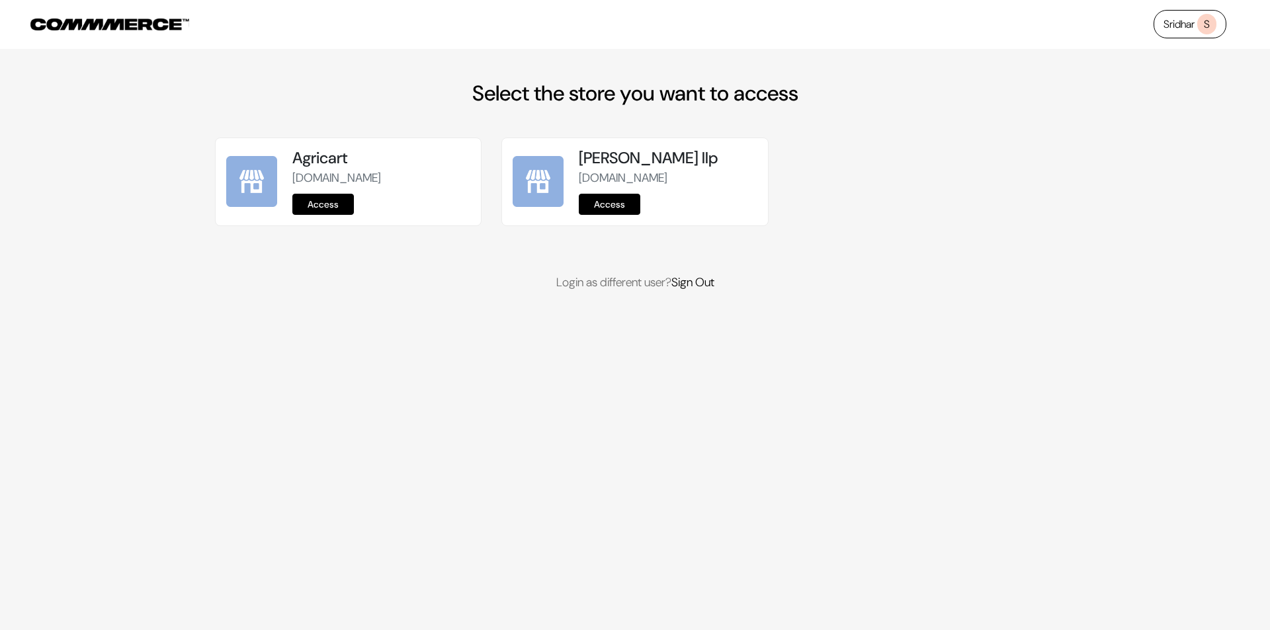
click at [608, 215] on link "Access" at bounding box center [610, 204] width 62 height 21
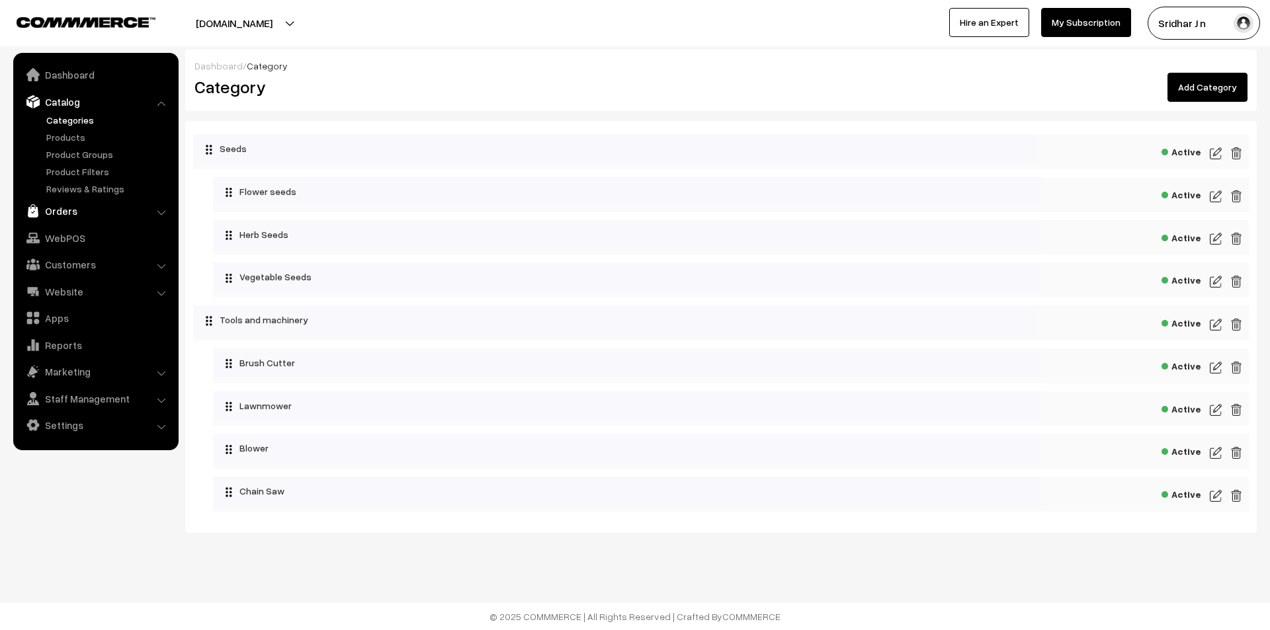
click at [118, 213] on link "Orders" at bounding box center [95, 211] width 157 height 24
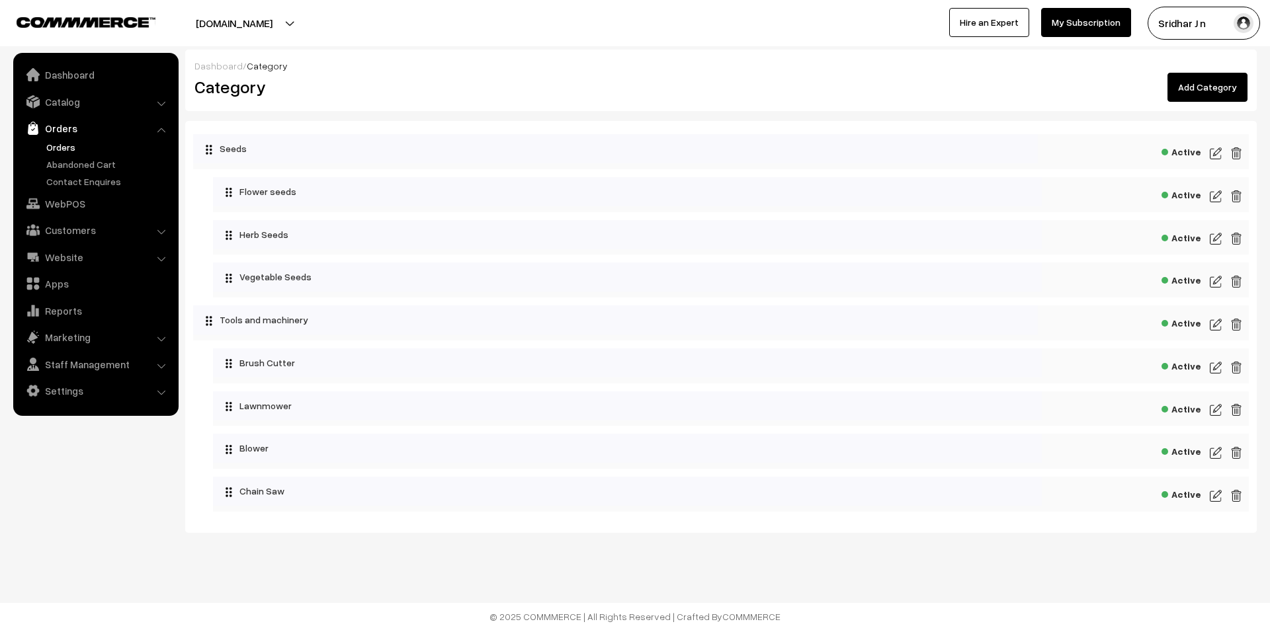
click at [116, 145] on link "Orders" at bounding box center [108, 147] width 131 height 14
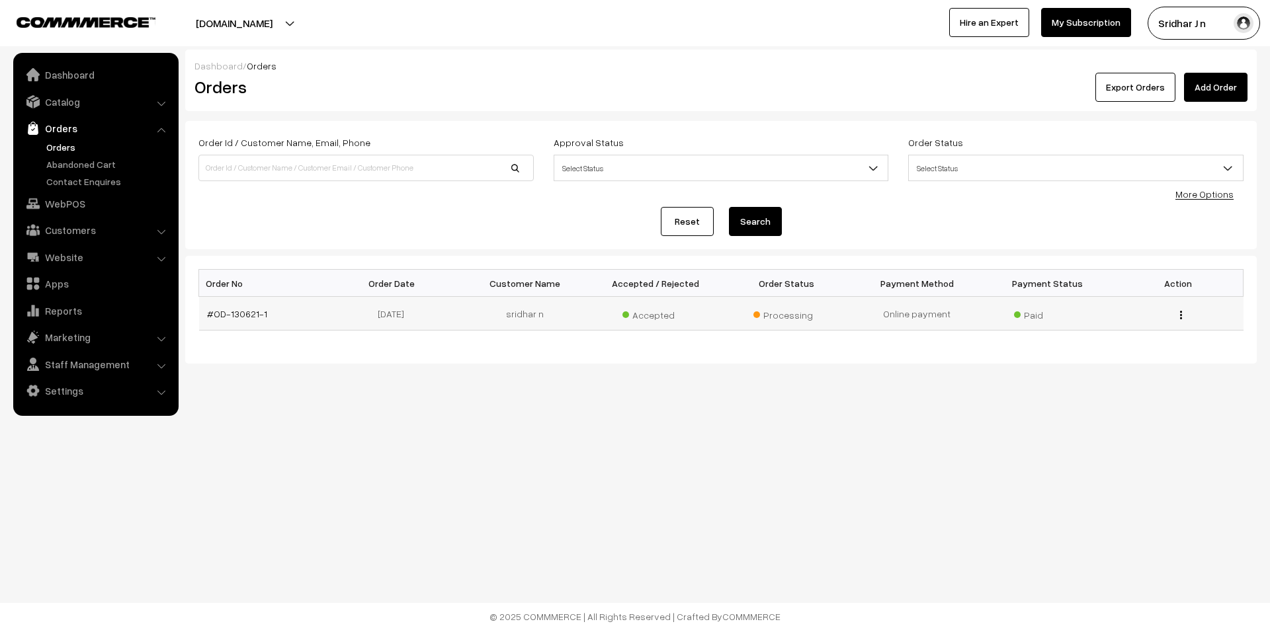
click at [1178, 316] on div "View" at bounding box center [1177, 314] width 114 height 14
click at [1184, 319] on div "View" at bounding box center [1177, 314] width 114 height 14
click at [1178, 319] on div "View" at bounding box center [1177, 314] width 114 height 14
click at [1184, 317] on div "View" at bounding box center [1177, 314] width 114 height 14
click at [1179, 319] on button "button" at bounding box center [1180, 314] width 3 height 11
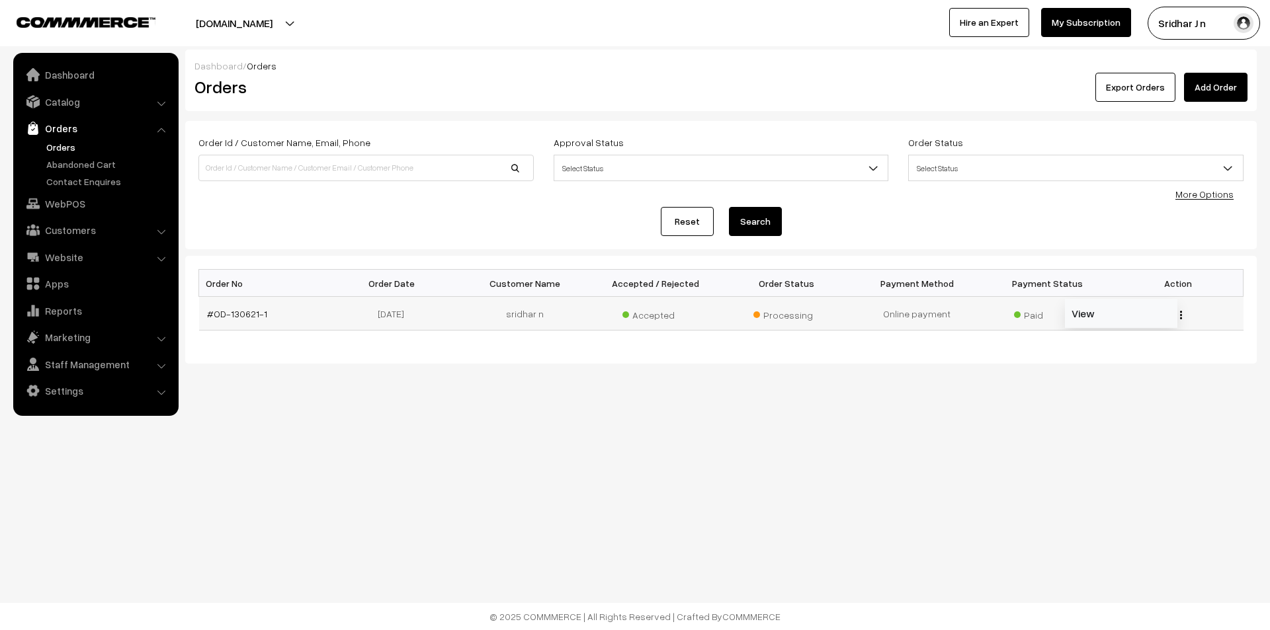
click at [1135, 315] on link "View" at bounding box center [1121, 313] width 112 height 29
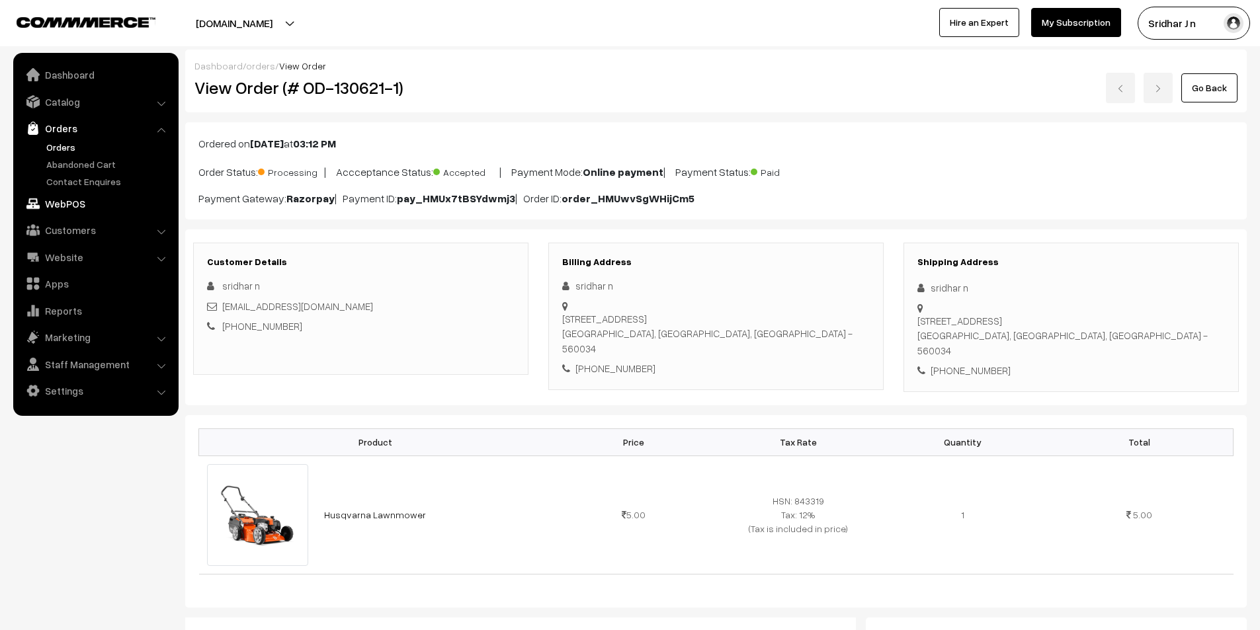
click at [64, 209] on link "WebPOS" at bounding box center [95, 204] width 157 height 24
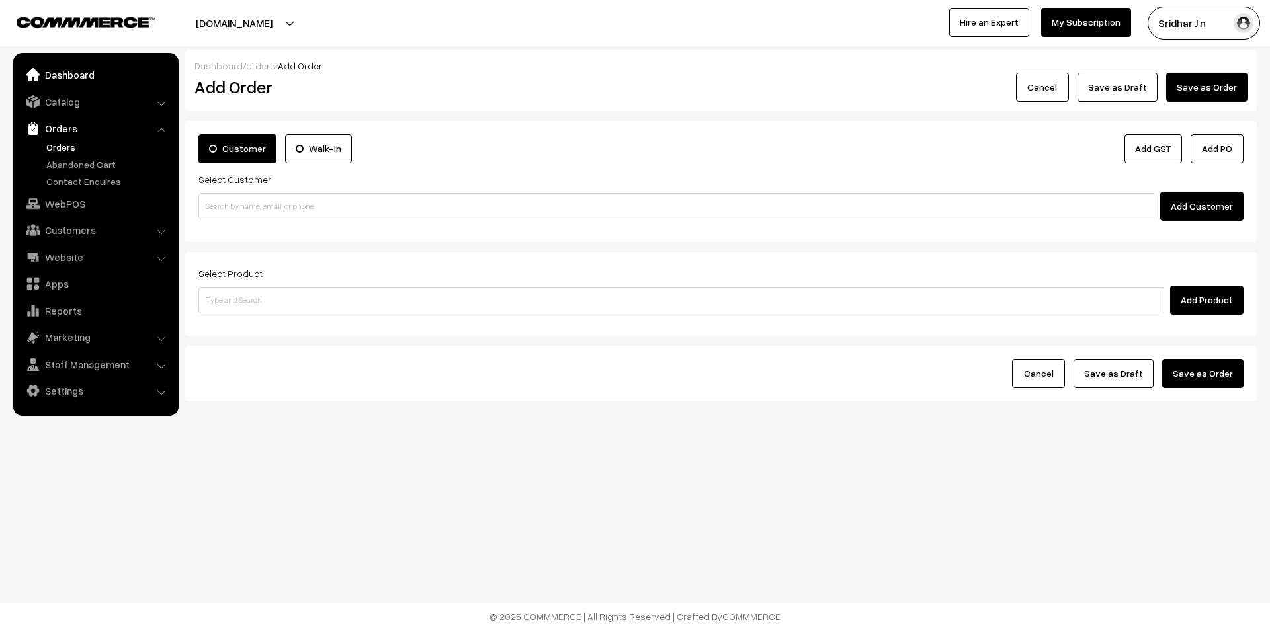
click at [81, 79] on link "Dashboard" at bounding box center [95, 75] width 157 height 24
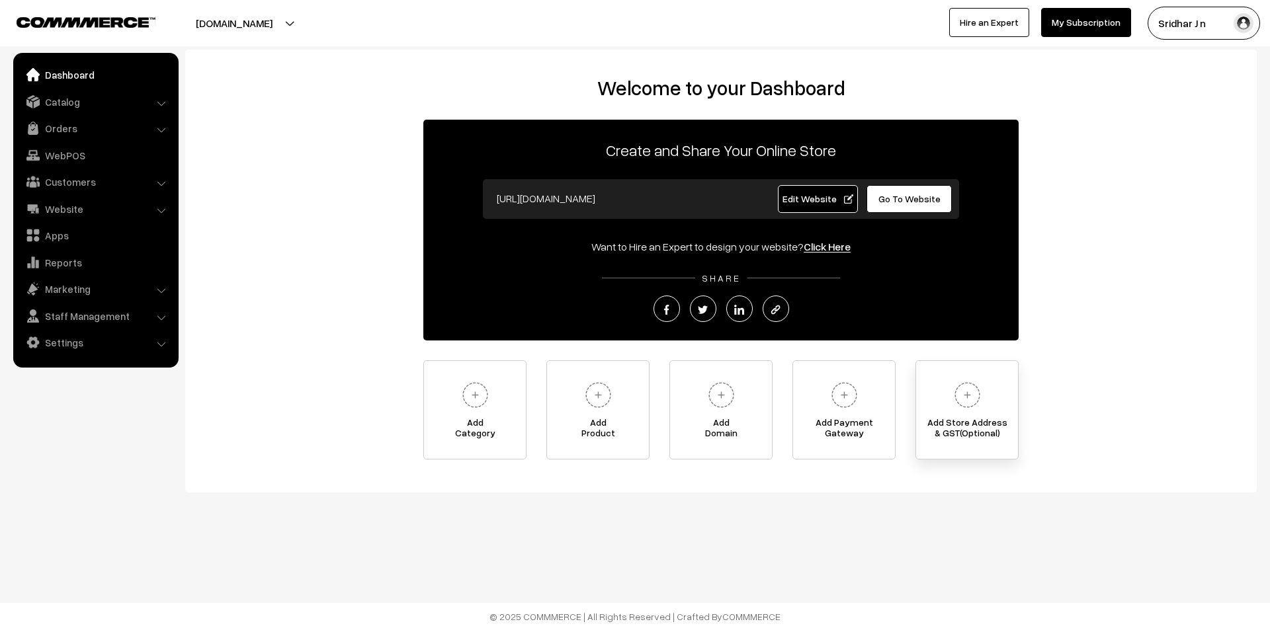
click at [937, 432] on span "Add Store Address & GST(Optional)" at bounding box center [967, 430] width 102 height 26
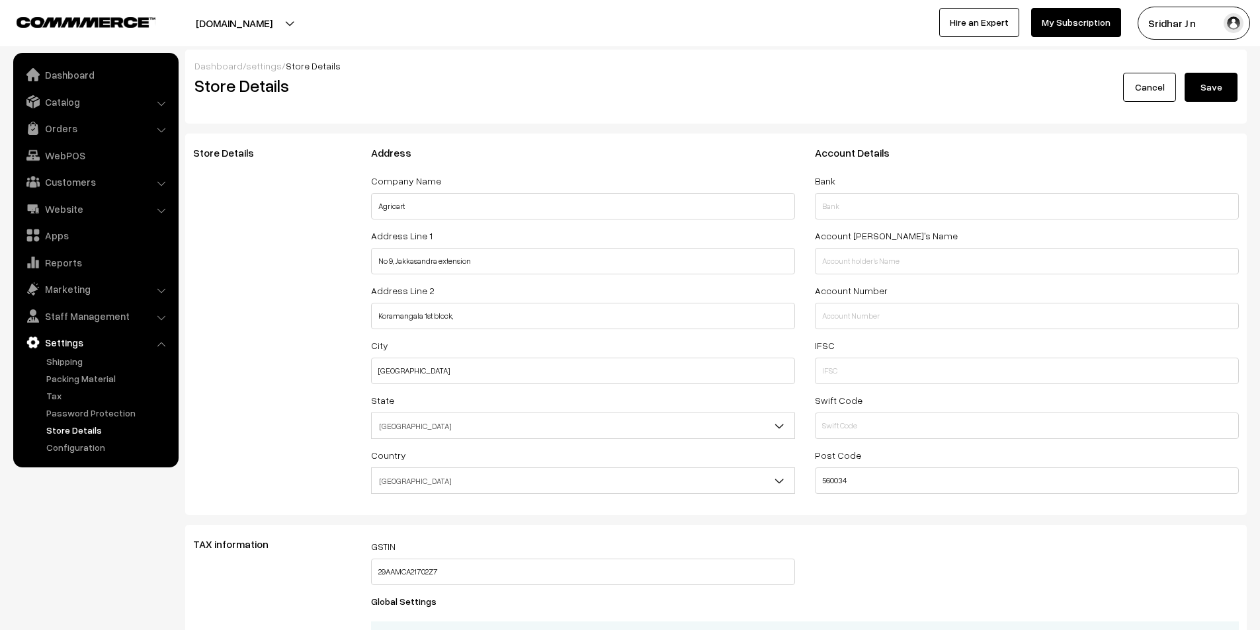
select select "99"
type input "Agricart Farmtech Private Limited"
drag, startPoint x: 515, startPoint y: 257, endPoint x: 255, endPoint y: 245, distance: 260.1
click at [255, 245] on div "Store Details Address Company Name Agricart Farmtech Private Limited Address Li…" at bounding box center [715, 324] width 1065 height 355
drag, startPoint x: 434, startPoint y: 259, endPoint x: 479, endPoint y: 249, distance: 46.1
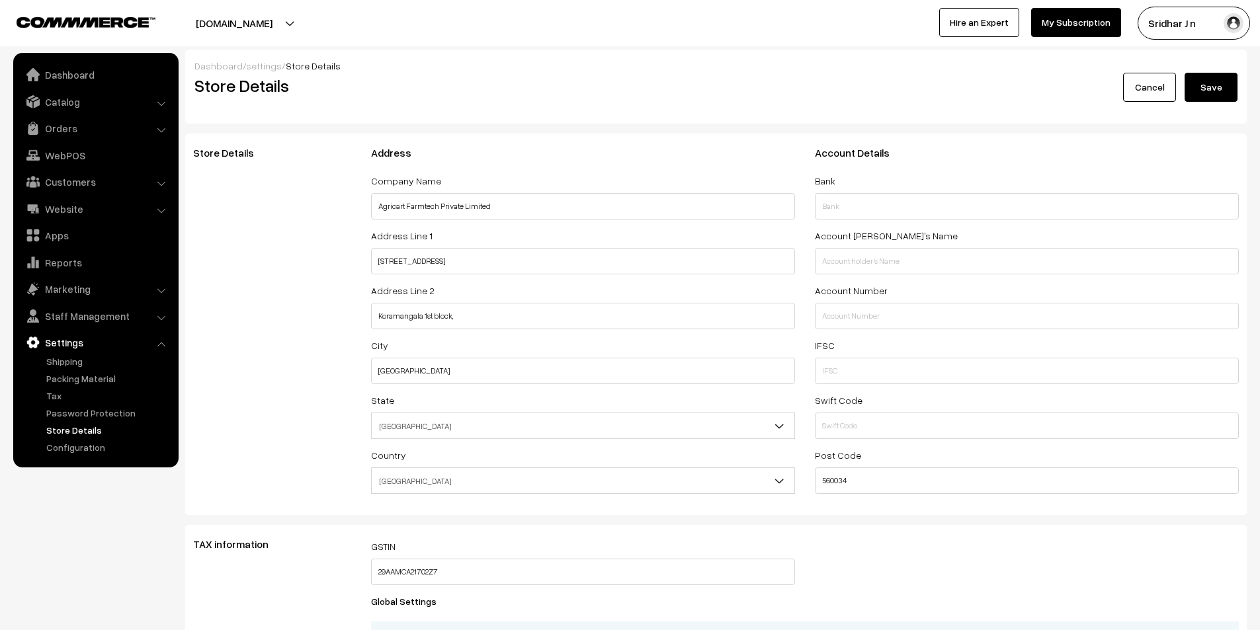
click at [479, 247] on div "Address Line 1 SMN, No 21/3, Thirupalya" at bounding box center [583, 250] width 424 height 47
click at [481, 261] on input "SMN, No 21/3, Thirupalya" at bounding box center [583, 261] width 424 height 26
click at [479, 261] on input "SMN, No 21/3, Thirupalya Main r oad" at bounding box center [583, 261] width 424 height 26
click at [374, 261] on input "SMN, No 21/3, Thirupalya Main road" at bounding box center [583, 261] width 424 height 26
drag, startPoint x: 427, startPoint y: 261, endPoint x: 343, endPoint y: 265, distance: 83.4
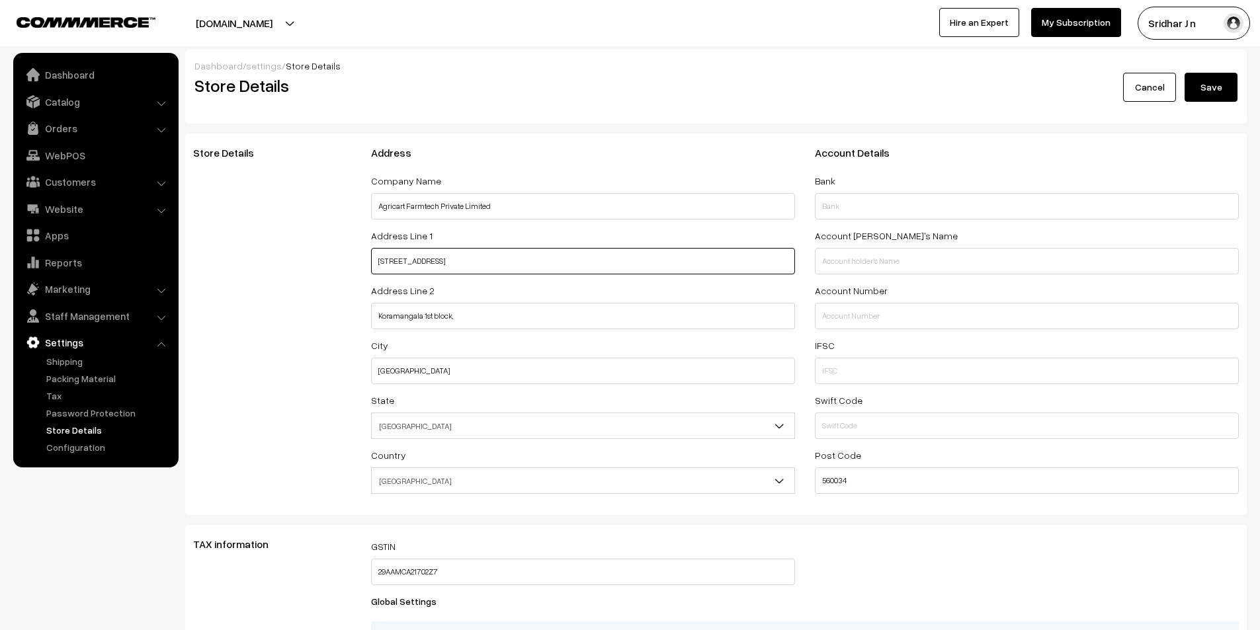
click at [343, 265] on div "Store Details Address Company Name Agricart Farmtech Private Limited Address Li…" at bounding box center [715, 324] width 1065 height 355
click at [396, 260] on input "SMN, No 21/3, Thirupalya Main road" at bounding box center [583, 261] width 424 height 26
click at [396, 262] on input "SMN, 1St floor ,No 21/3, Thirupalya Main road" at bounding box center [583, 261] width 424 height 26
click at [423, 262] on input "[STREET_ADDRESS]" at bounding box center [583, 261] width 424 height 26
type input "SMN,1St floor ,No 21/3, Thirupalya Main road"
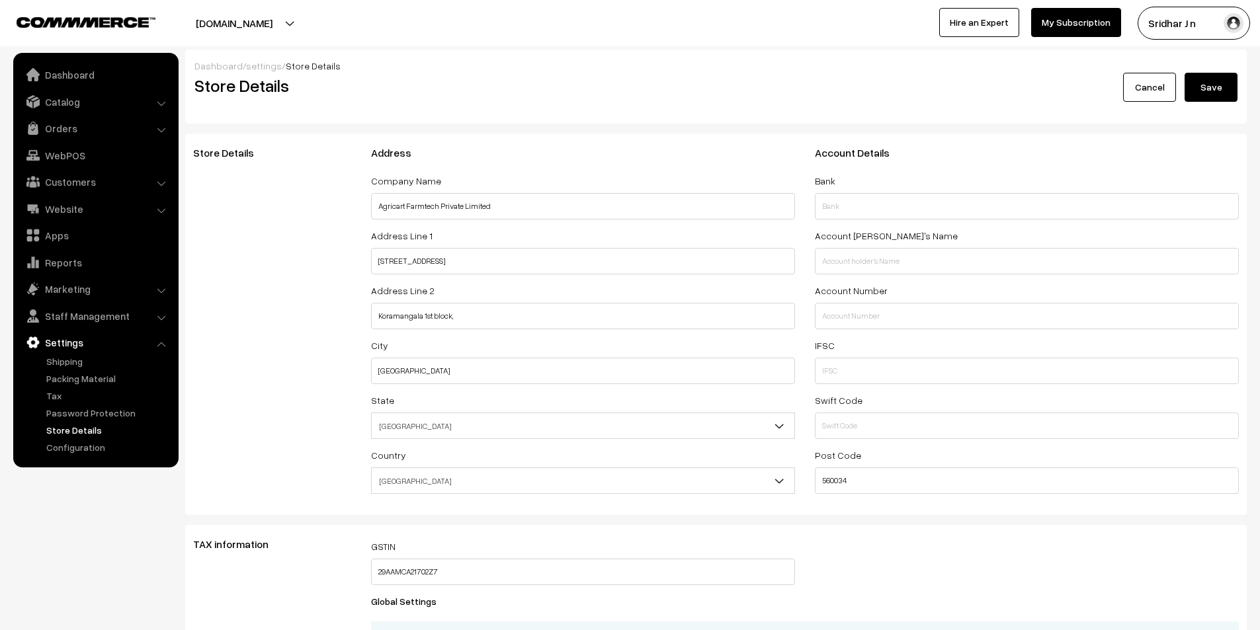
click at [463, 282] on div "Address Company Name Agricart Farmtech Private Limited Address Line 1 SMN,1St f…" at bounding box center [583, 324] width 444 height 355
click at [833, 268] on input "text" at bounding box center [1027, 261] width 424 height 26
click at [857, 204] on input "text" at bounding box center [1027, 206] width 424 height 26
type input "HDFC BANK"
click at [884, 191] on div "Bank HDFC BANK" at bounding box center [1027, 196] width 424 height 47
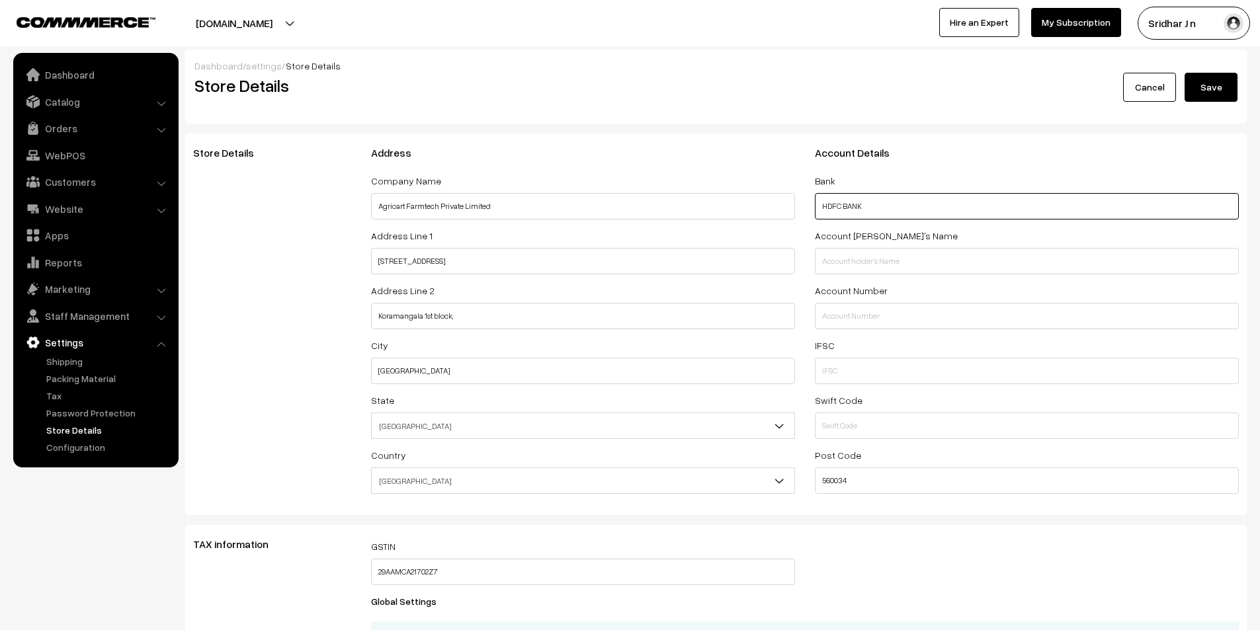
drag, startPoint x: 879, startPoint y: 210, endPoint x: 724, endPoint y: 212, distance: 154.8
click at [724, 212] on div "Address Company Name Agricart Farmtech Private Limited Address Line 1 SMN,1St f…" at bounding box center [805, 324] width 888 height 355
drag, startPoint x: 556, startPoint y: 314, endPoint x: 134, endPoint y: 307, distance: 422.0
click at [134, 307] on body "Thank you for showing interest. Our team will call you shortly. Close agricart.…" at bounding box center [630, 503] width 1260 height 1007
drag, startPoint x: 441, startPoint y: 319, endPoint x: 370, endPoint y: 319, distance: 70.8
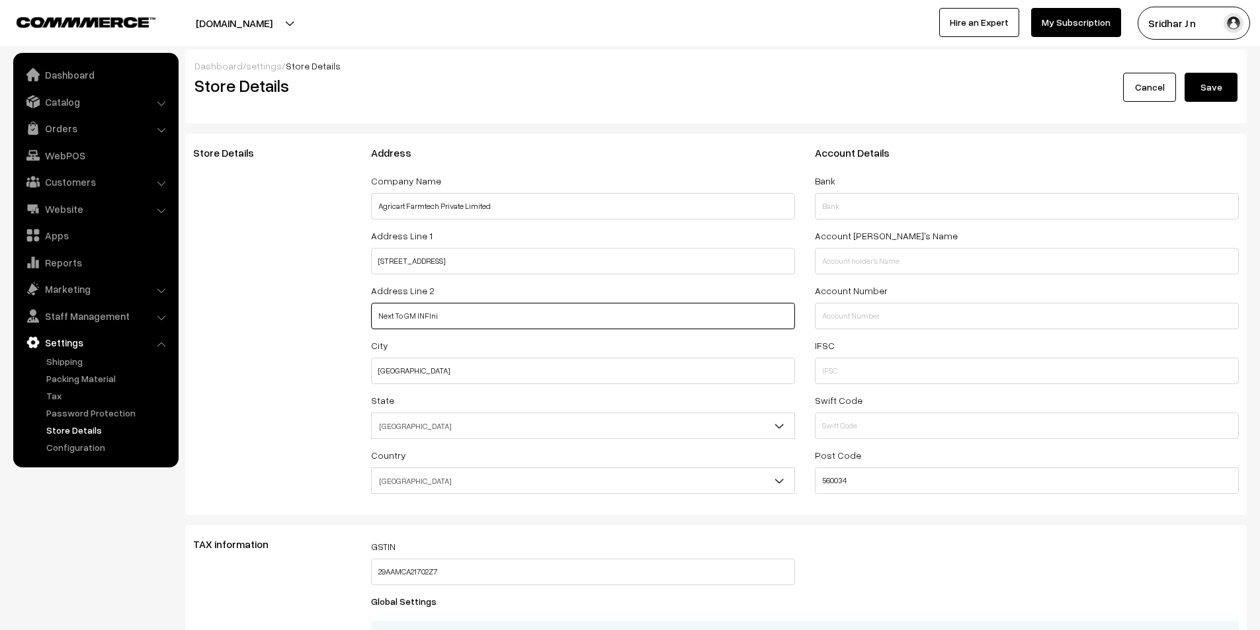
click at [371, 319] on input "Next To GM INFIni" at bounding box center [583, 316] width 424 height 26
click at [433, 315] on input "Above Dominos,Neowton" at bounding box center [583, 316] width 424 height 26
click at [469, 315] on input "Above Dominos, Neowton" at bounding box center [583, 316] width 424 height 26
click at [453, 316] on input "Above Dominos, Neowton" at bounding box center [583, 316] width 424 height 26
drag, startPoint x: 464, startPoint y: 315, endPoint x: 447, endPoint y: 319, distance: 17.2
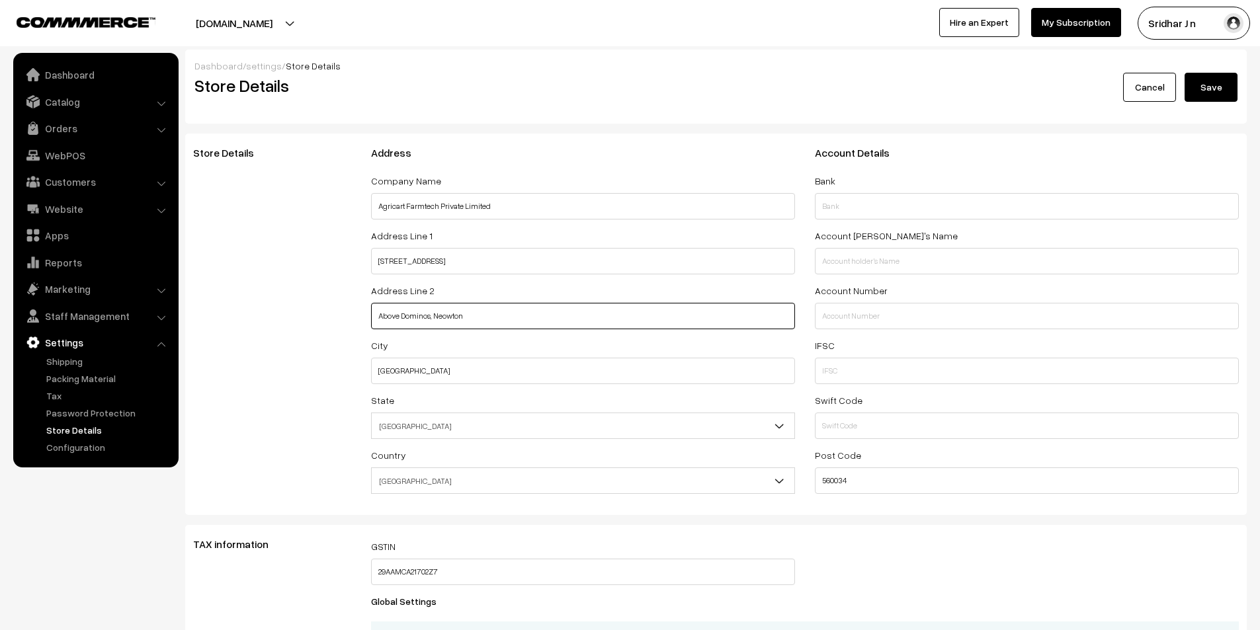
click at [447, 319] on input "Above Dominos, Neowton" at bounding box center [583, 316] width 424 height 26
type input "Above Dominos, Neotown, Electronic City Phase 1"
drag, startPoint x: 450, startPoint y: 311, endPoint x: 339, endPoint y: 314, distance: 111.1
click at [339, 314] on div "Store Details" at bounding box center [272, 324] width 178 height 355
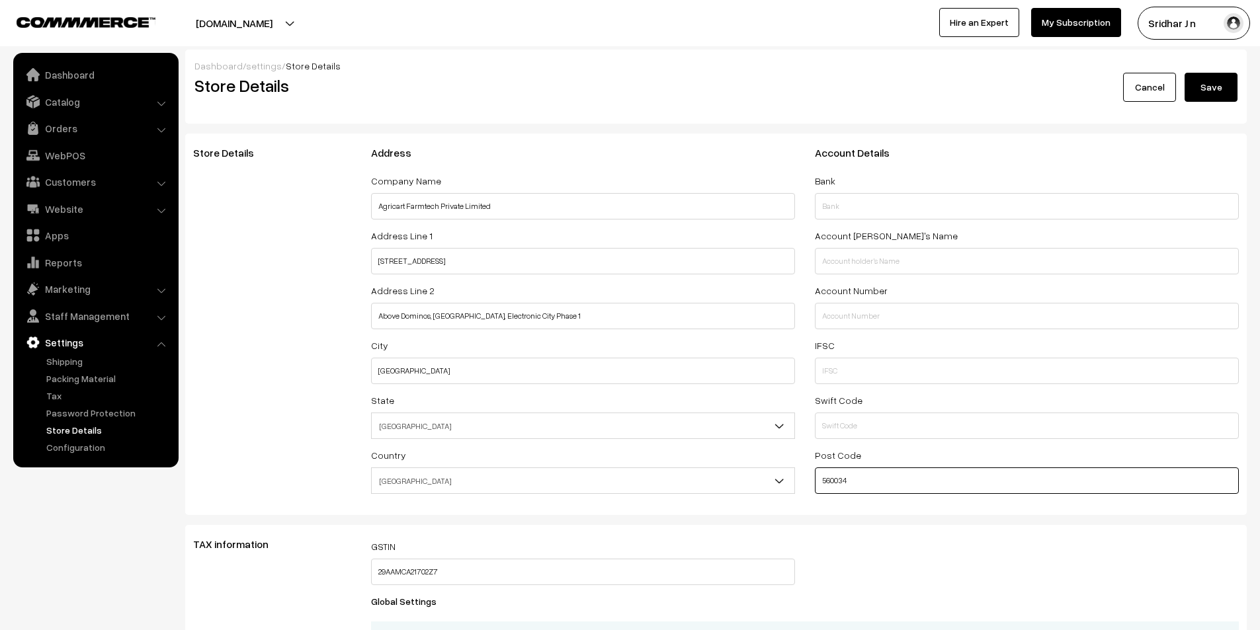
click at [868, 483] on input "560034" at bounding box center [1027, 481] width 424 height 26
type input "560099"
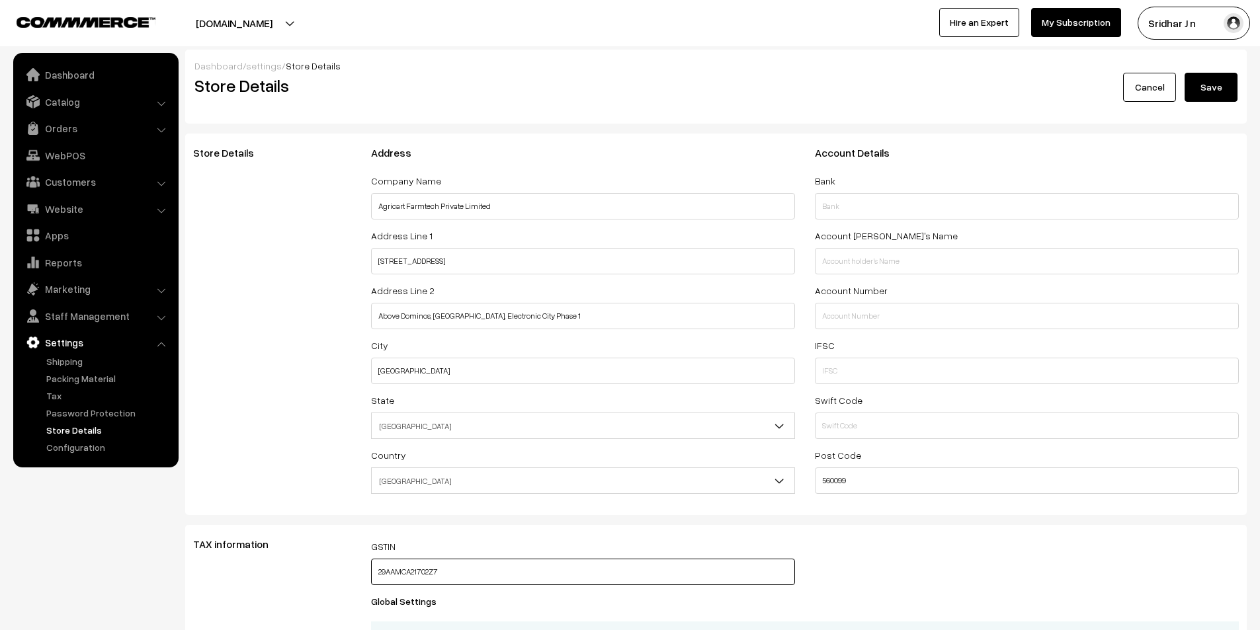
click at [557, 568] on input "29AAMCA21702Z7" at bounding box center [583, 572] width 424 height 26
drag, startPoint x: 558, startPoint y: 568, endPoint x: 397, endPoint y: 571, distance: 160.7
click at [397, 571] on input "29AAMCA21702Z7" at bounding box center [583, 572] width 424 height 26
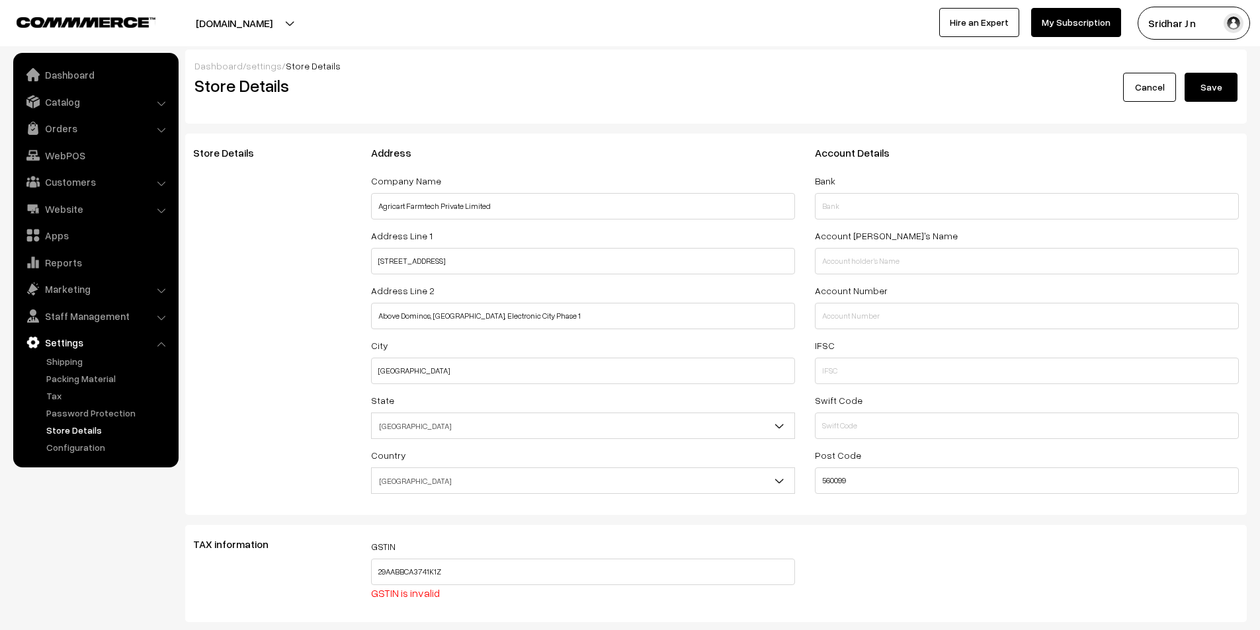
click at [284, 569] on div "TAX information" at bounding box center [272, 573] width 178 height 71
click at [395, 574] on input "29AABBCA3741K1Z" at bounding box center [583, 572] width 424 height 26
click at [339, 590] on div "TAX information" at bounding box center [272, 573] width 178 height 71
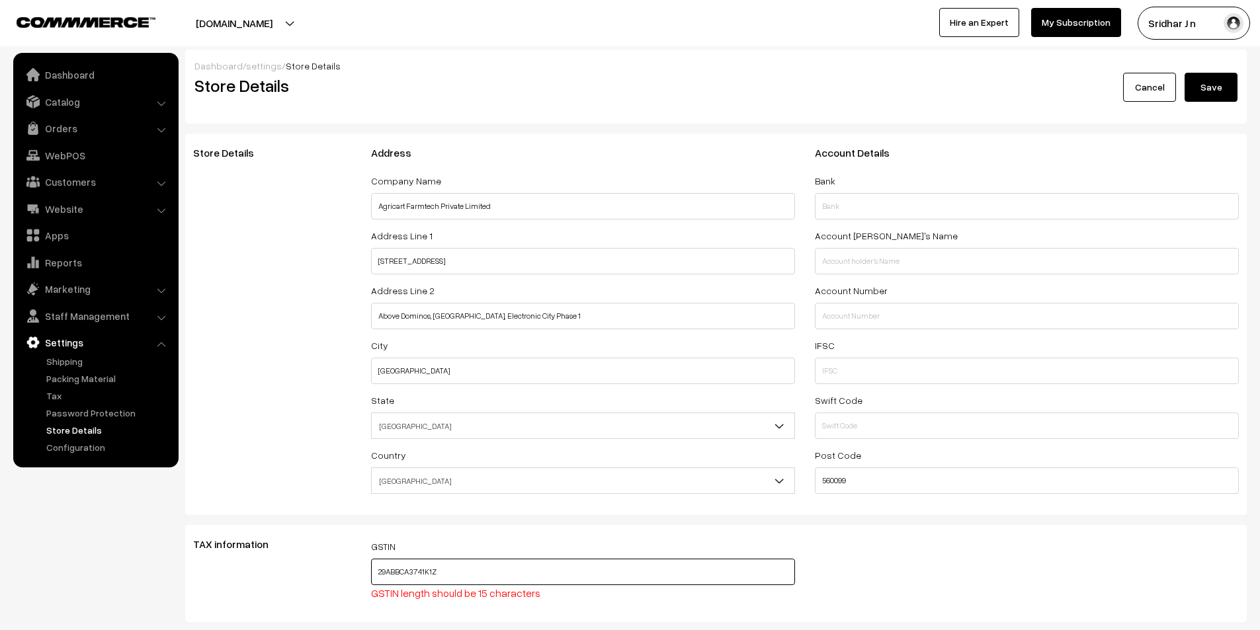
click at [452, 572] on input "29ABBCA3741K1Z" at bounding box center [583, 572] width 424 height 26
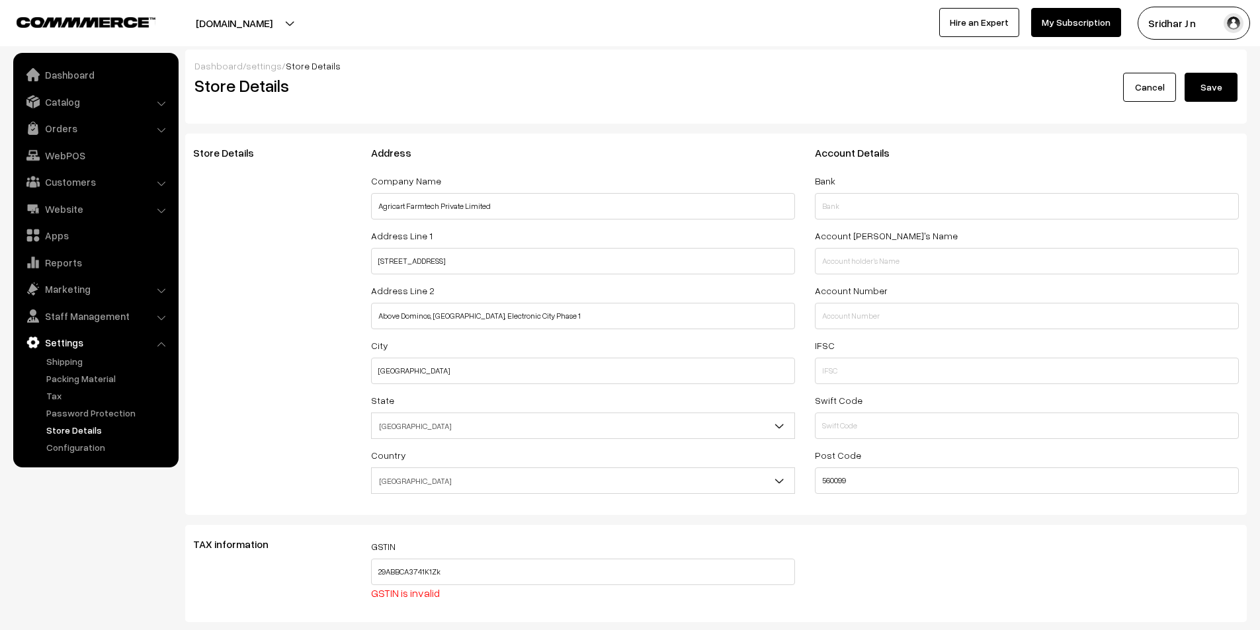
click at [479, 606] on div "GSTIN 29ABBCA3741K1Zk GSTIN is invalid" at bounding box center [583, 573] width 444 height 71
click at [450, 574] on input "29ABBCA3741K1Zk" at bounding box center [583, 572] width 424 height 26
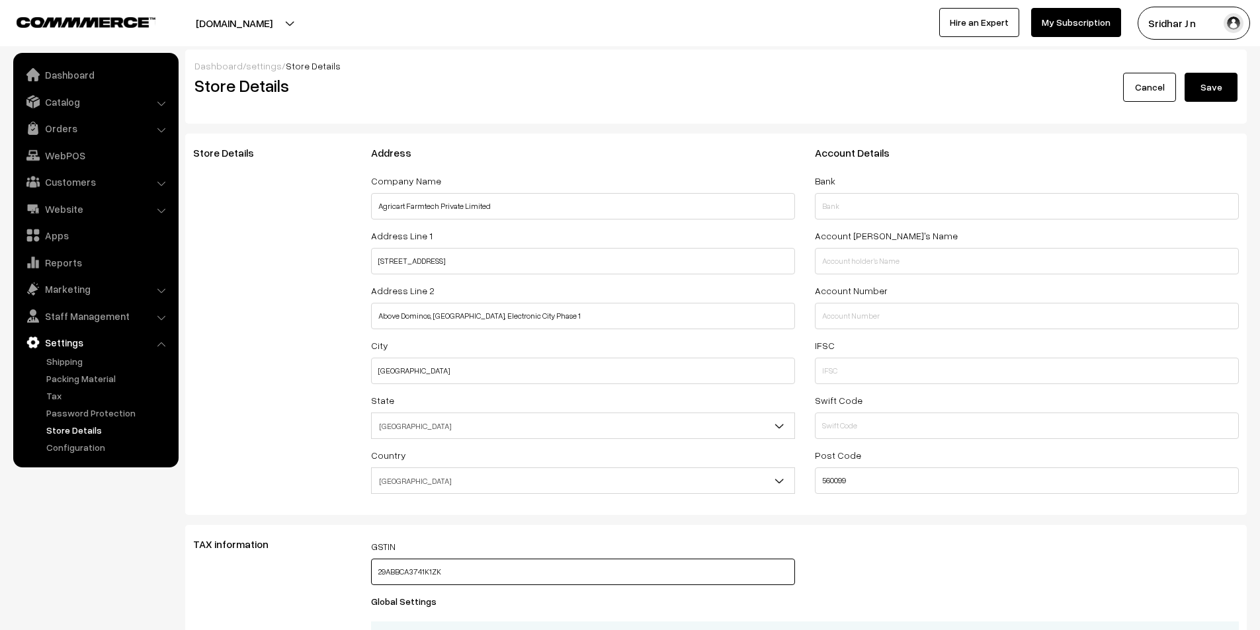
type input "29ABBCA3741K1ZK"
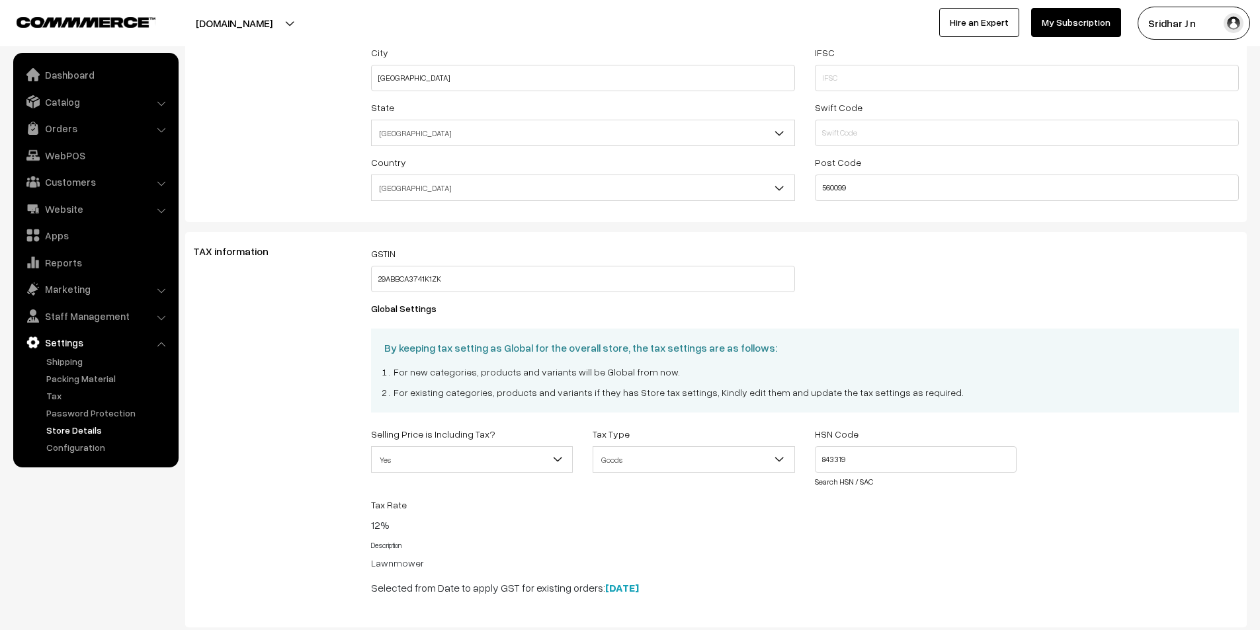
scroll to position [331, 0]
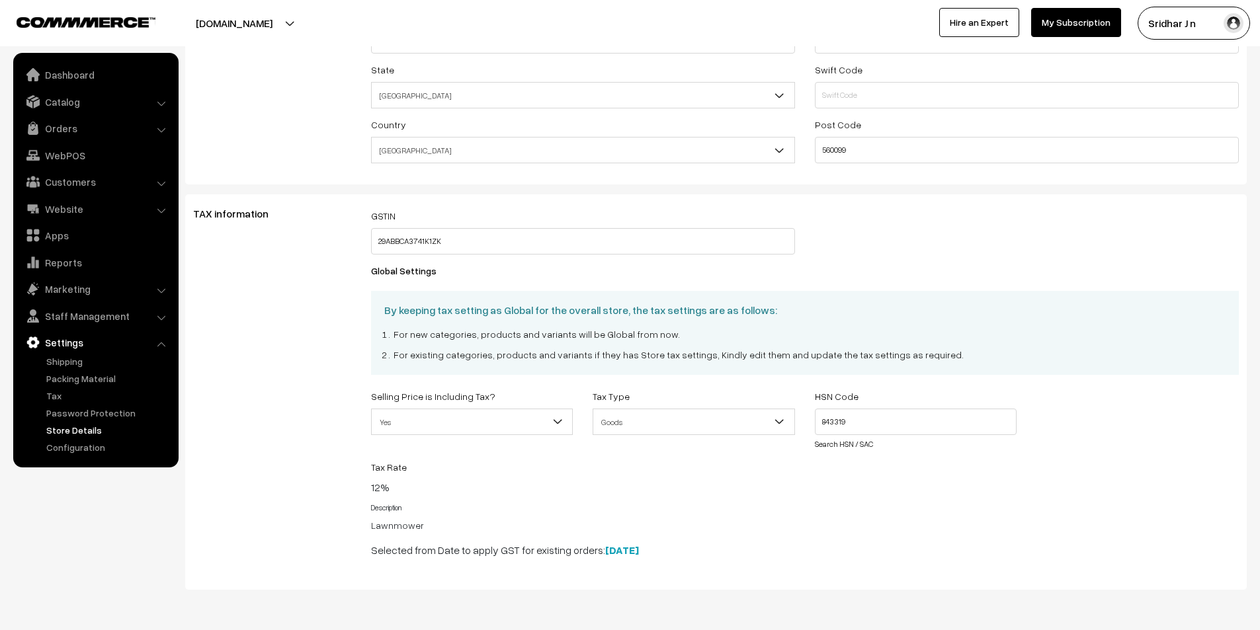
click at [727, 421] on span "Goods" at bounding box center [693, 422] width 201 height 23
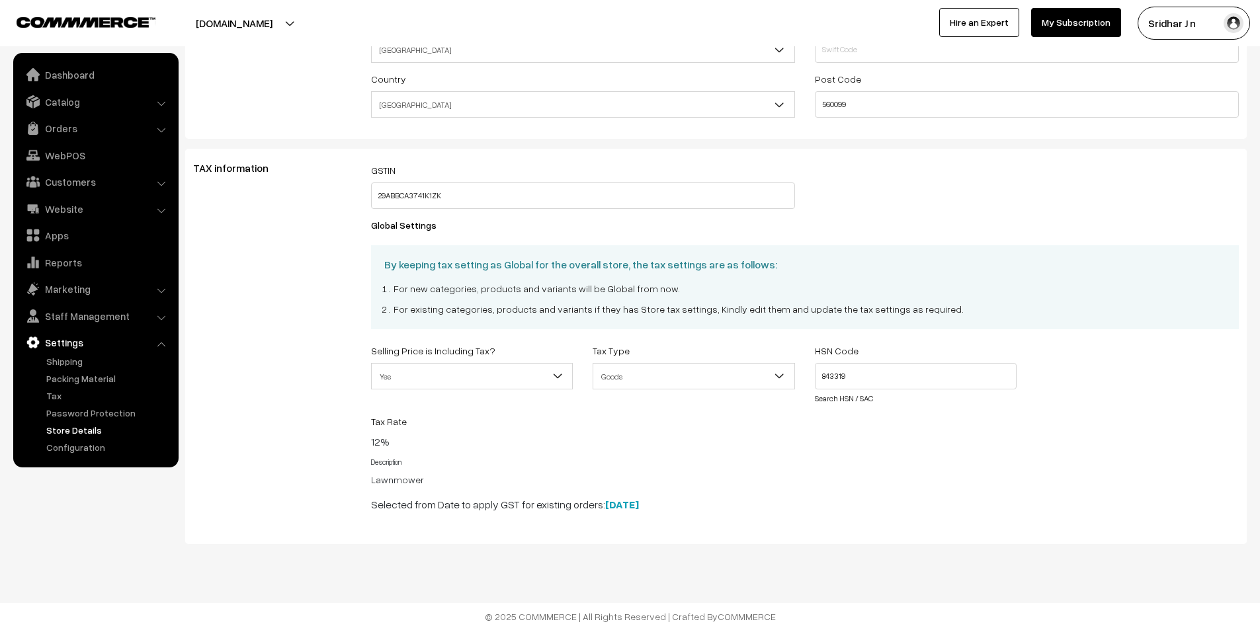
scroll to position [0, 0]
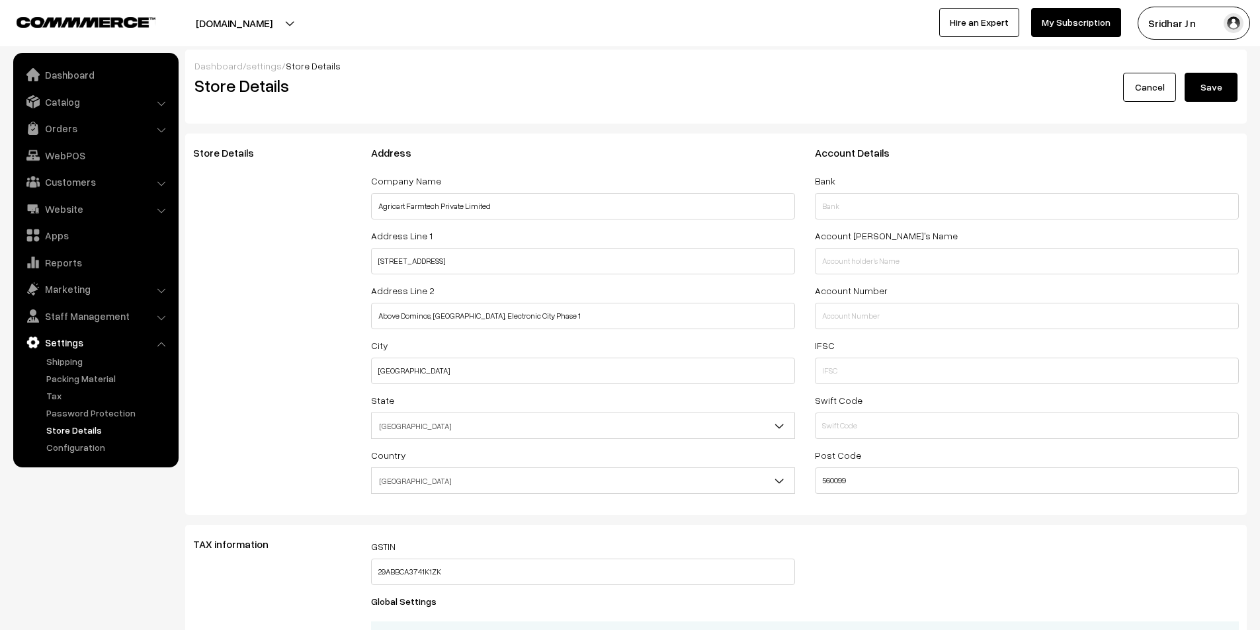
click at [1223, 77] on button "Save" at bounding box center [1210, 87] width 53 height 29
select select "99"
click at [122, 67] on link "Dashboard" at bounding box center [95, 75] width 157 height 24
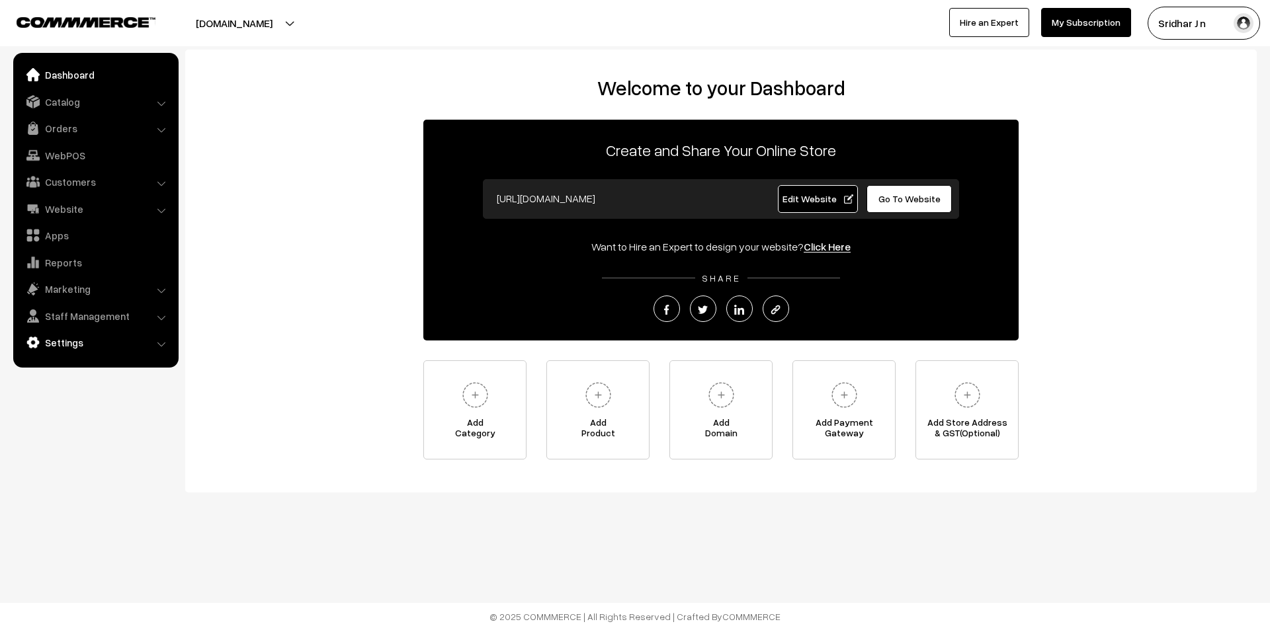
click at [124, 337] on link "Settings" at bounding box center [95, 343] width 157 height 24
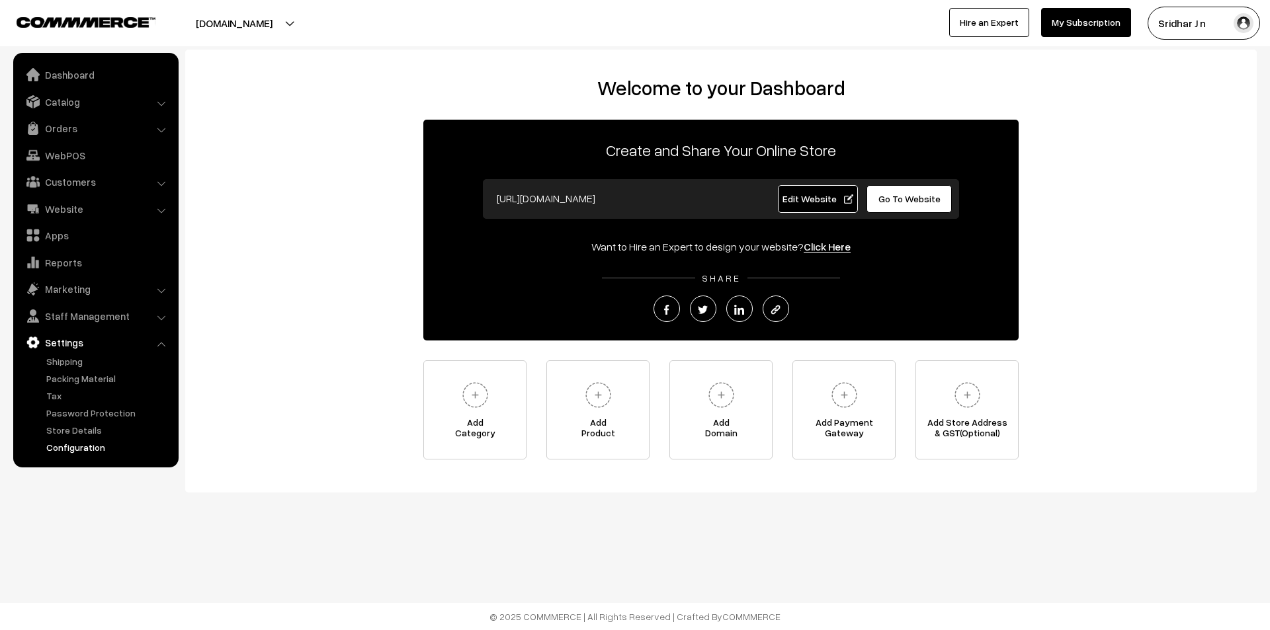
click at [94, 450] on link "Configuration" at bounding box center [108, 447] width 131 height 14
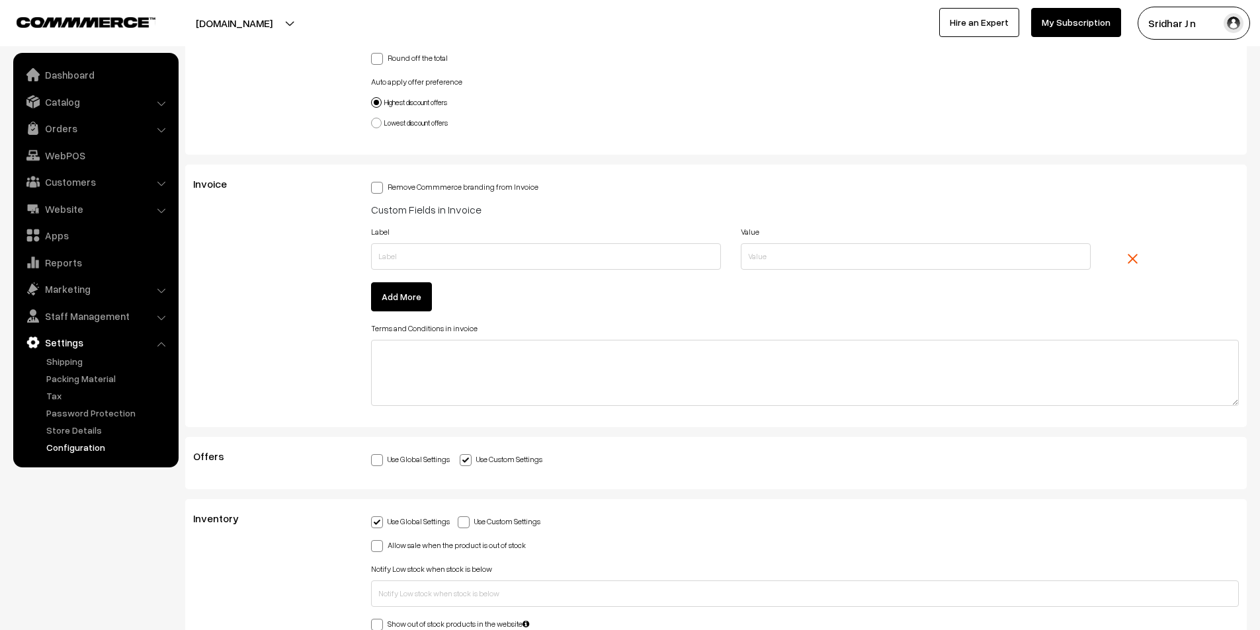
scroll to position [3018, 0]
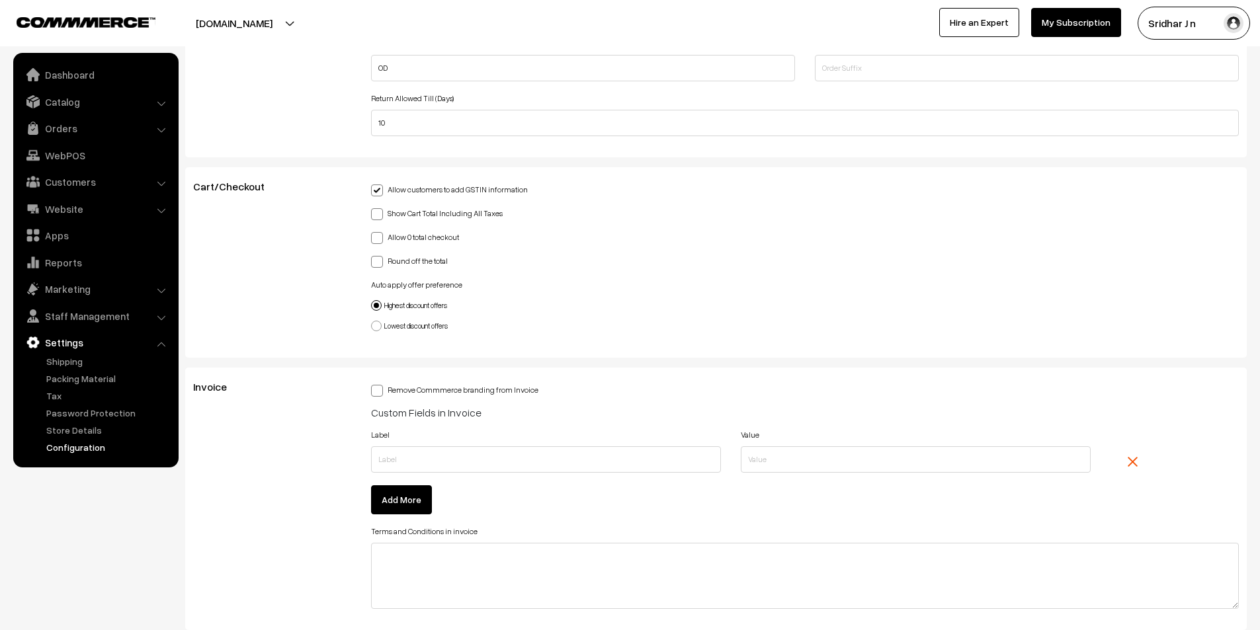
click at [379, 390] on span at bounding box center [377, 391] width 12 height 12
click at [379, 390] on input "Remove Commmerce branding from Invoice" at bounding box center [375, 388] width 9 height 9
checkbox input "true"
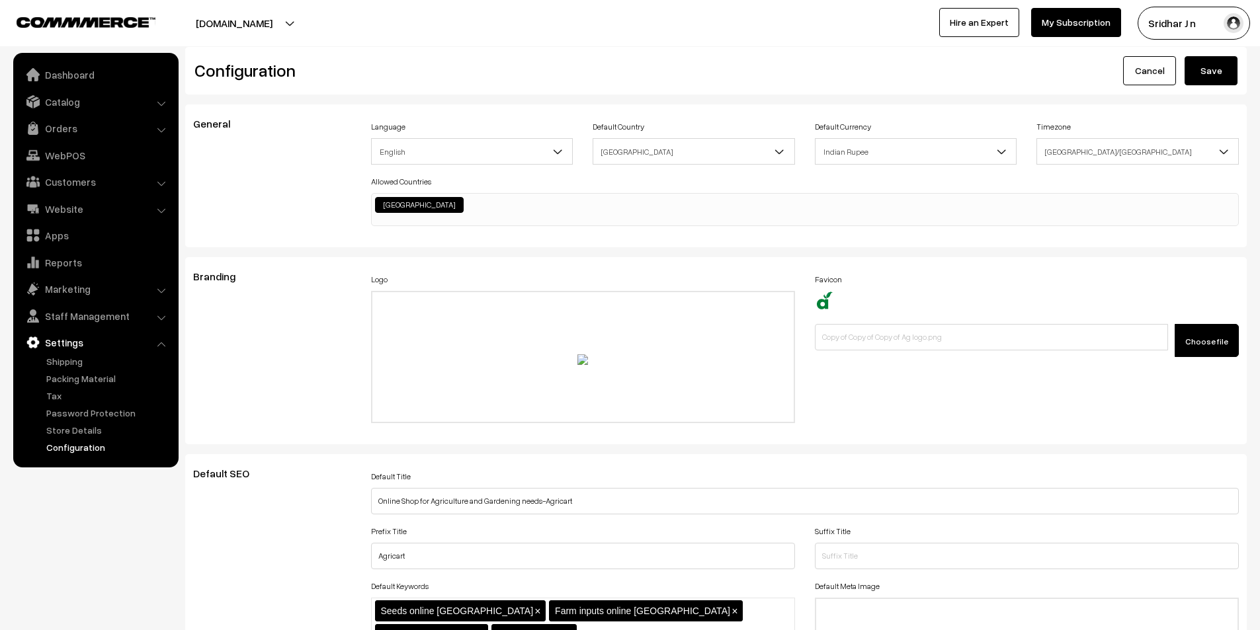
scroll to position [0, 0]
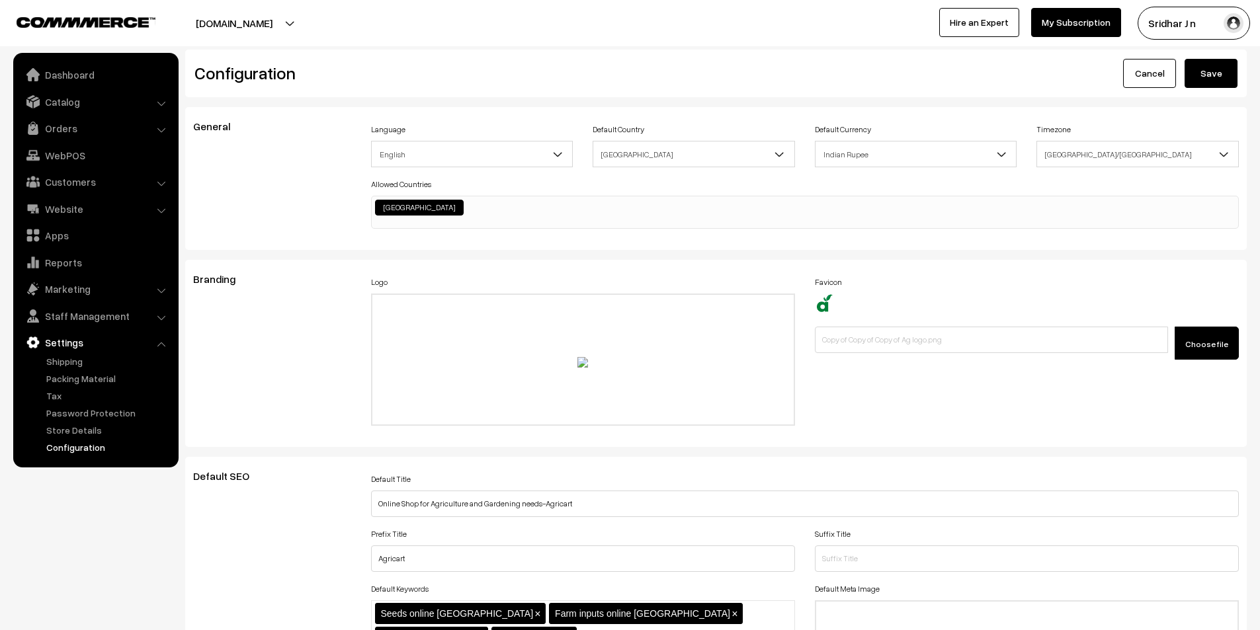
click at [1204, 72] on button "Save" at bounding box center [1210, 73] width 53 height 29
click at [97, 79] on link "Dashboard" at bounding box center [95, 75] width 157 height 24
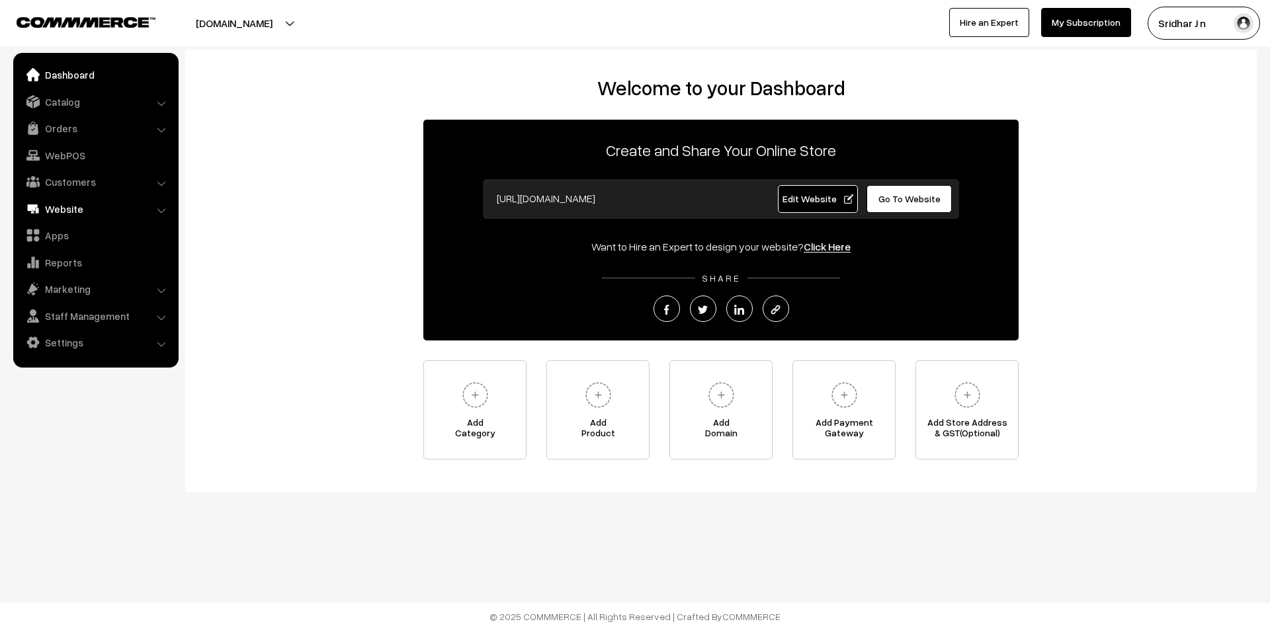
click at [104, 212] on link "Website" at bounding box center [95, 209] width 157 height 24
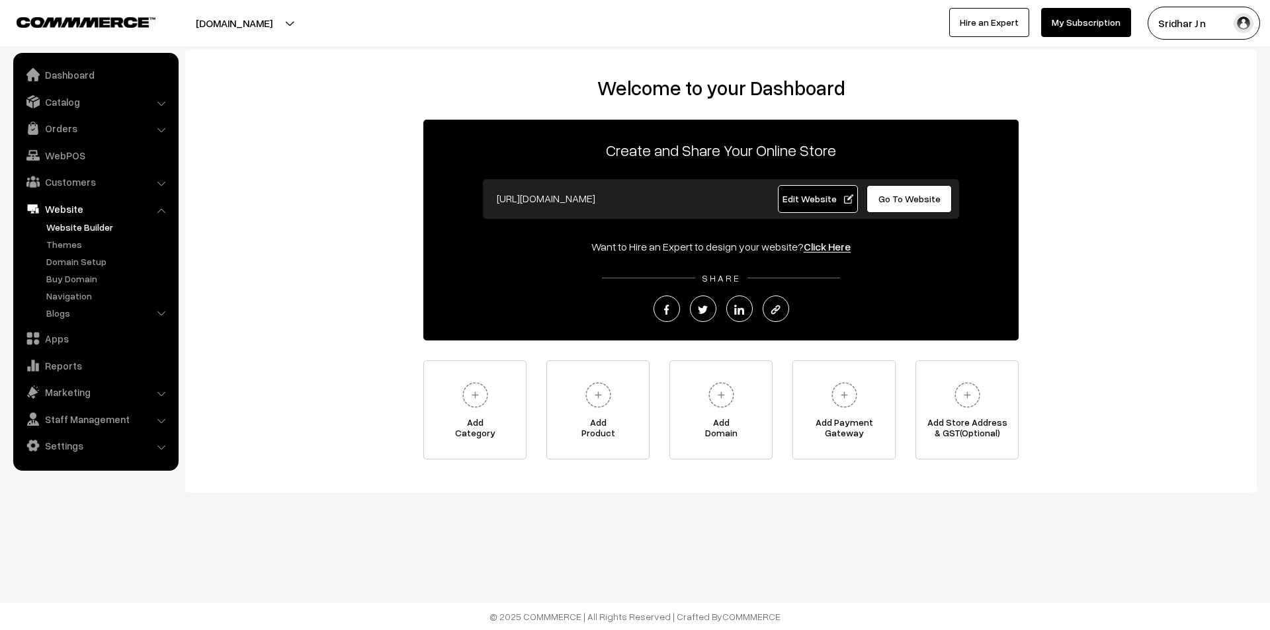
click at [80, 227] on link "Website Builder" at bounding box center [108, 227] width 131 height 14
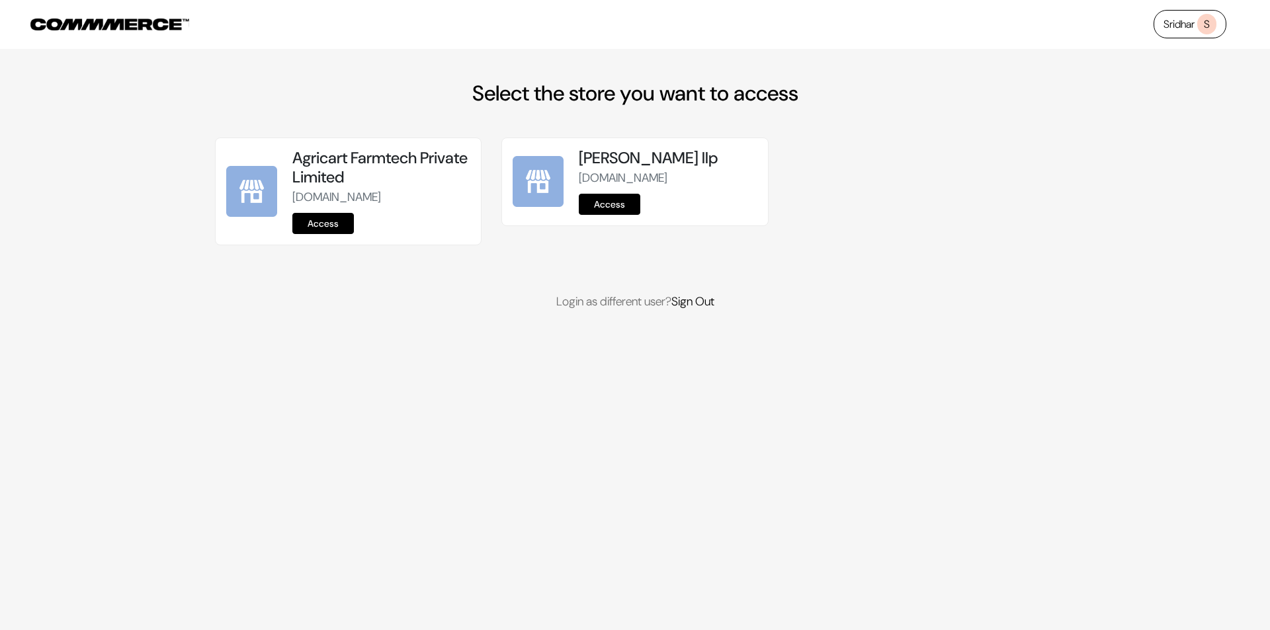
click at [339, 219] on link "Access" at bounding box center [323, 223] width 62 height 21
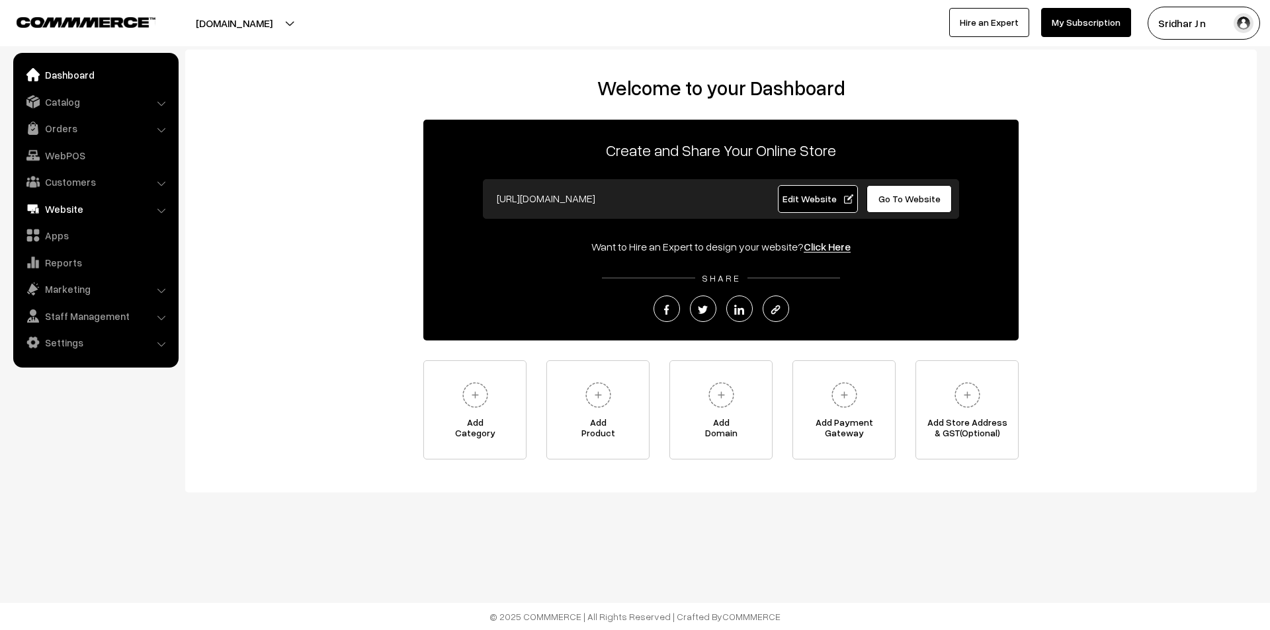
click at [154, 213] on link "Website" at bounding box center [95, 209] width 157 height 24
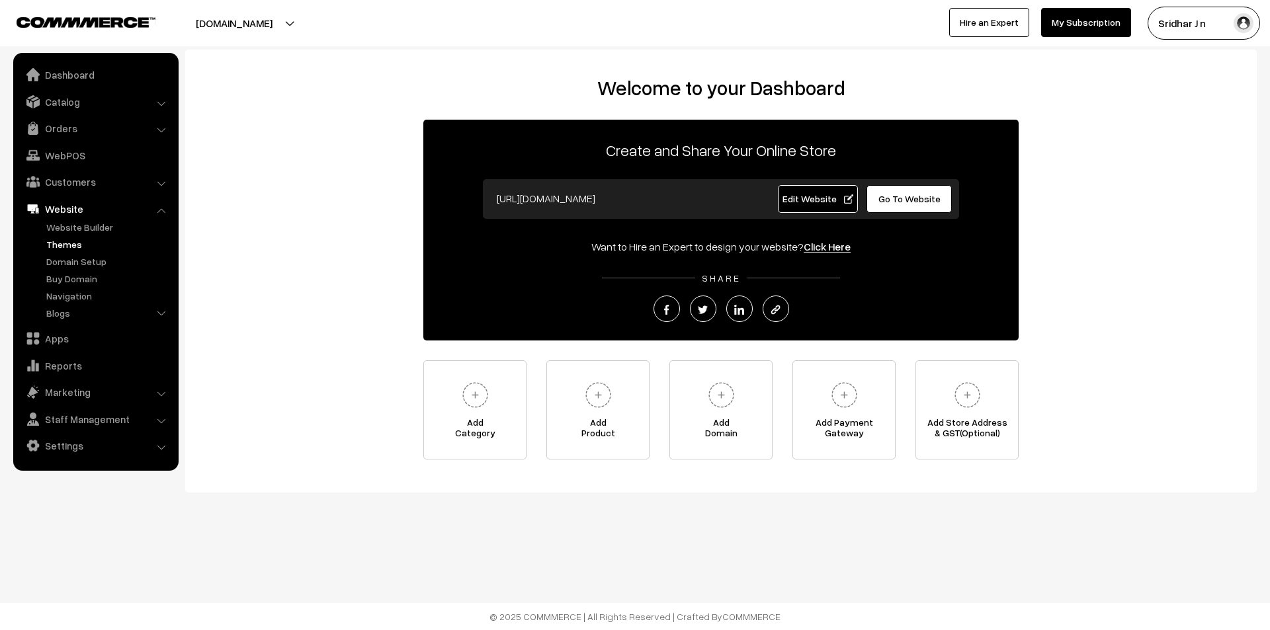
click at [51, 244] on link "Themes" at bounding box center [108, 244] width 131 height 14
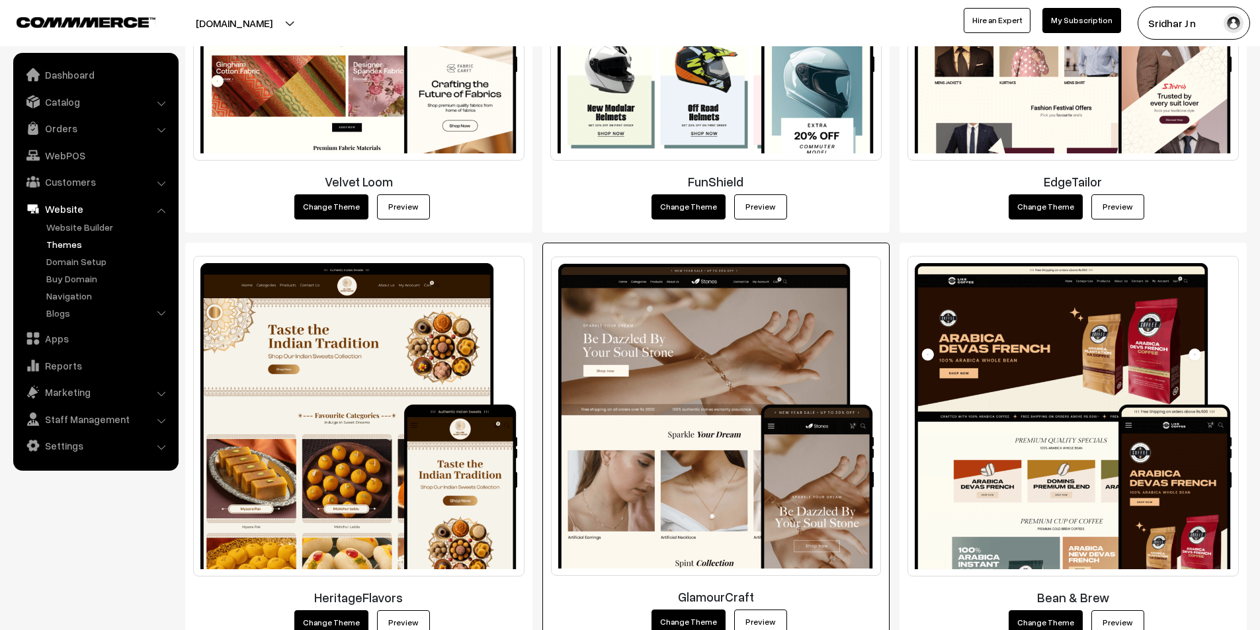
scroll to position [1984, 0]
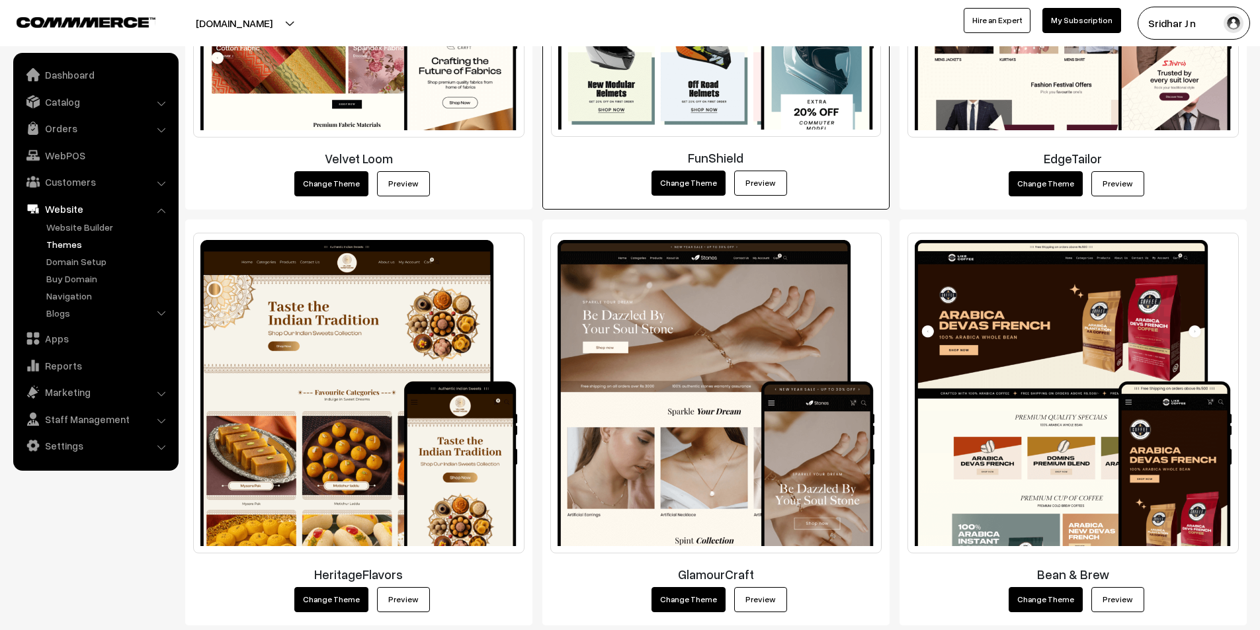
click at [770, 179] on link "Preview" at bounding box center [760, 183] width 53 height 25
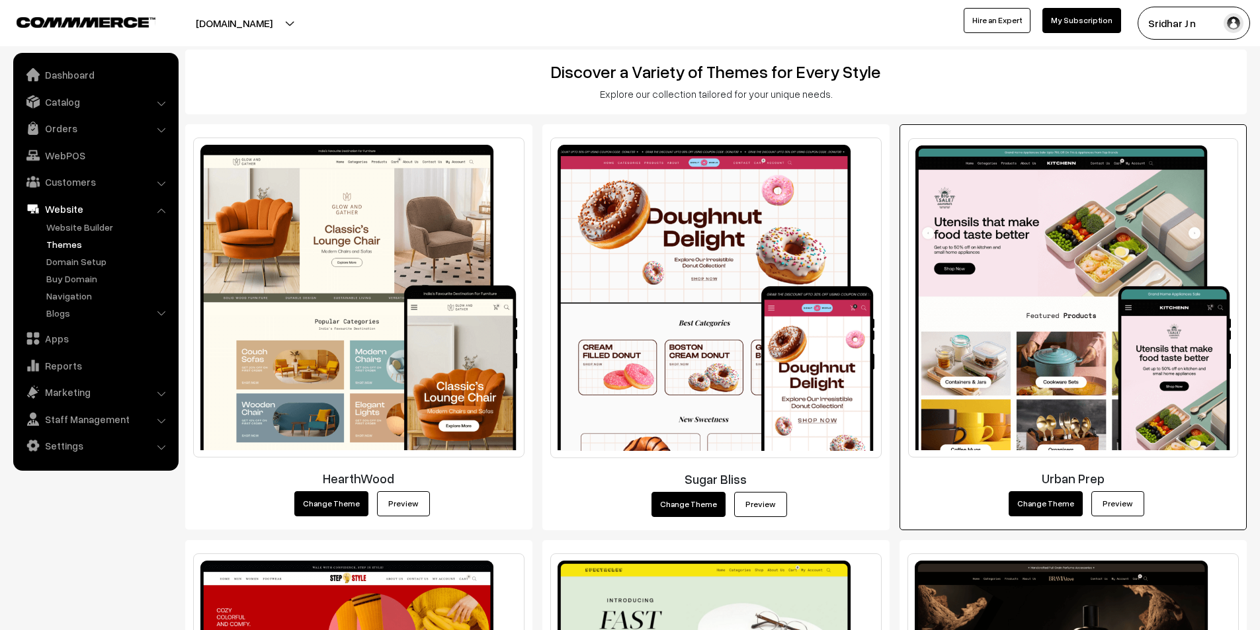
click at [1120, 503] on link "Preview" at bounding box center [1117, 503] width 53 height 25
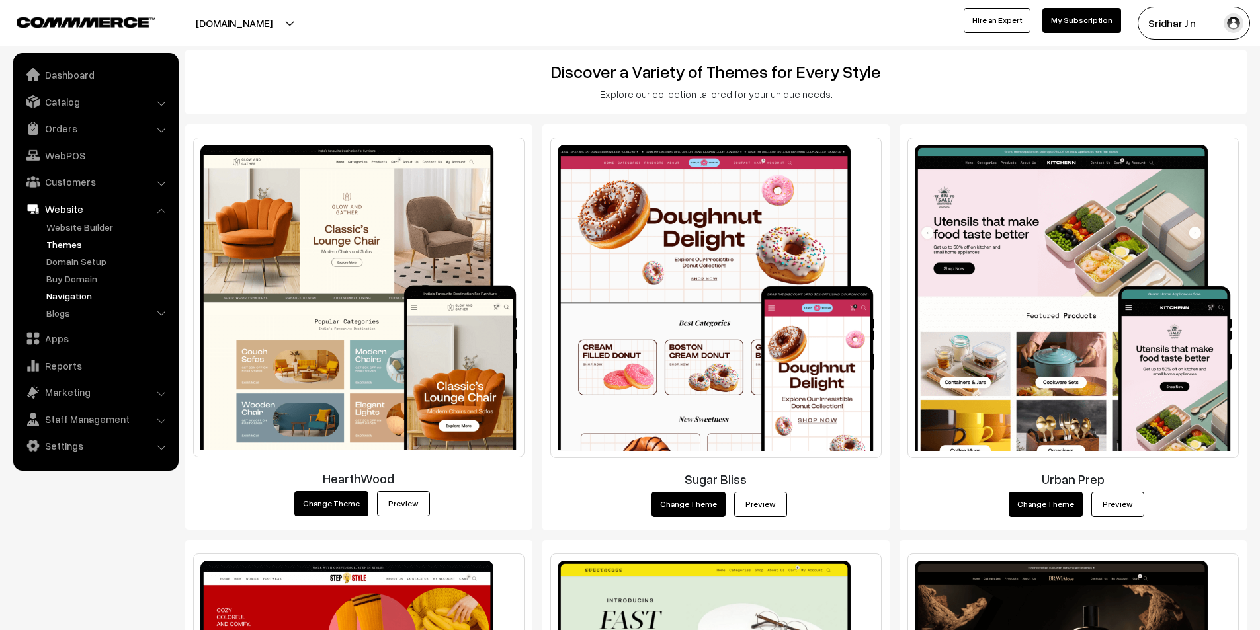
click at [85, 300] on link "Navigation" at bounding box center [108, 296] width 131 height 14
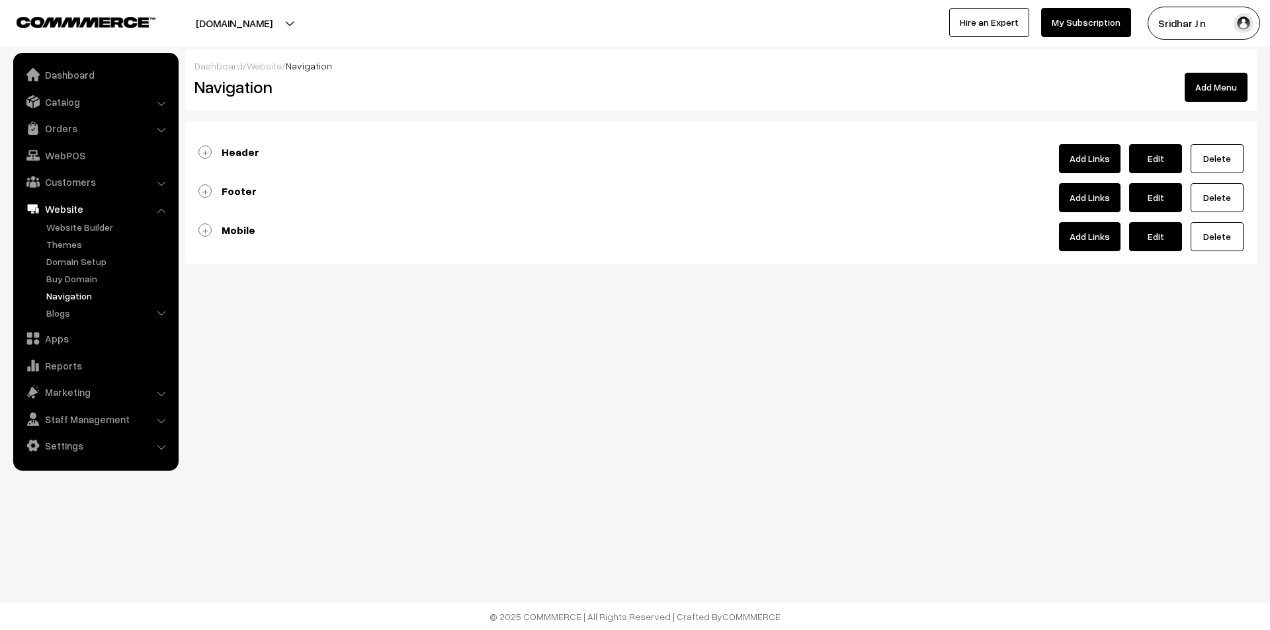
click at [202, 149] on link "Header" at bounding box center [228, 151] width 61 height 13
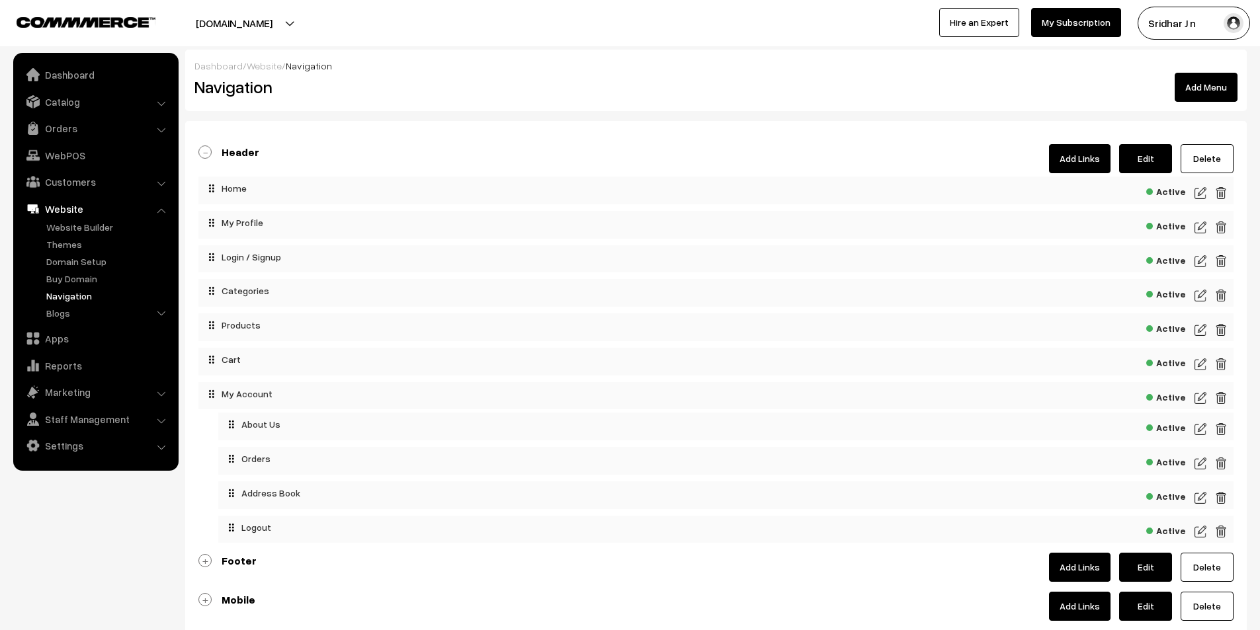
click at [1206, 86] on button "Add Menu" at bounding box center [1205, 87] width 63 height 29
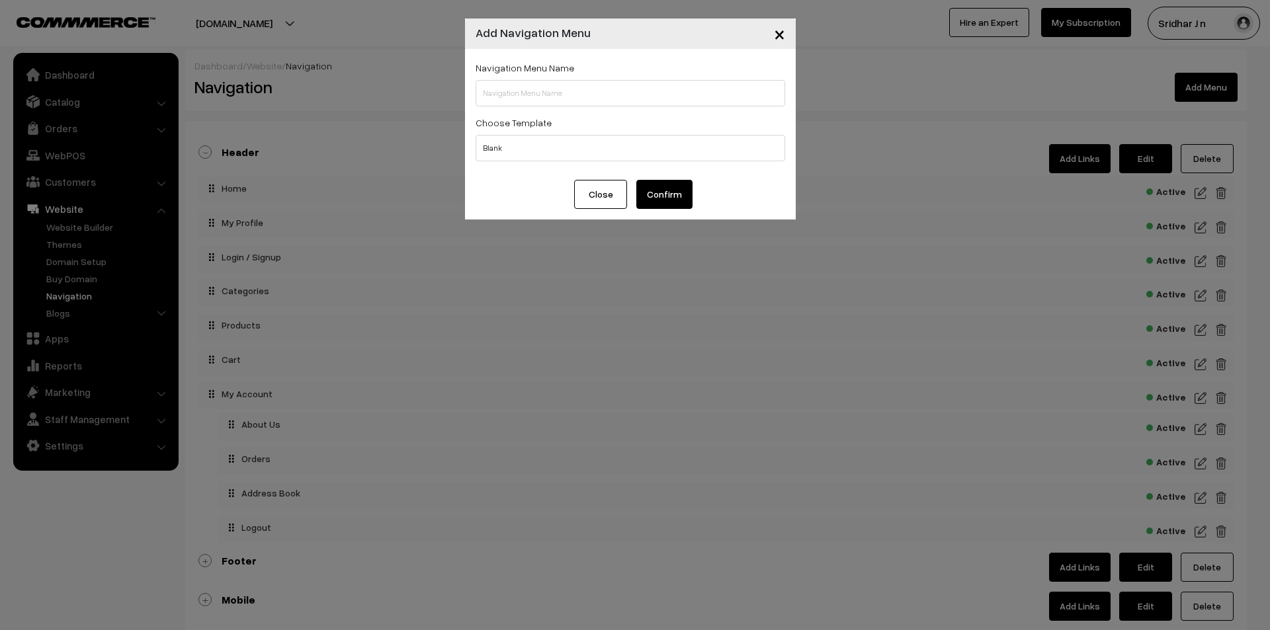
click at [784, 41] on span "×" at bounding box center [779, 33] width 11 height 24
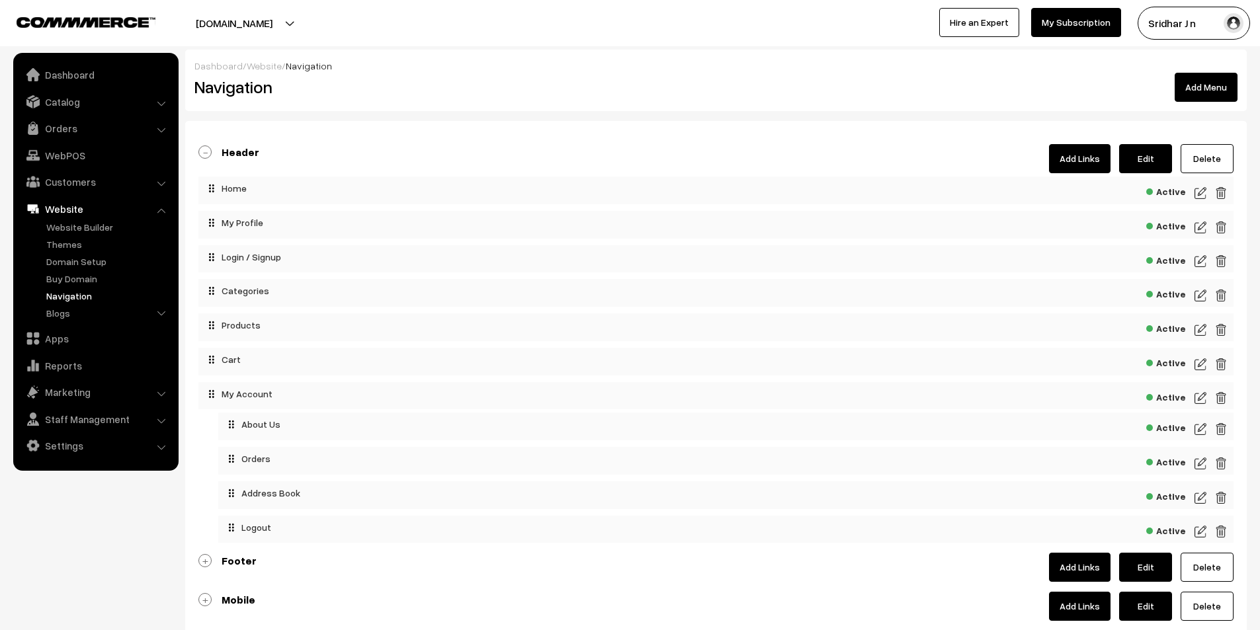
click at [1181, 32] on button "Sridhar J n" at bounding box center [1193, 23] width 112 height 33
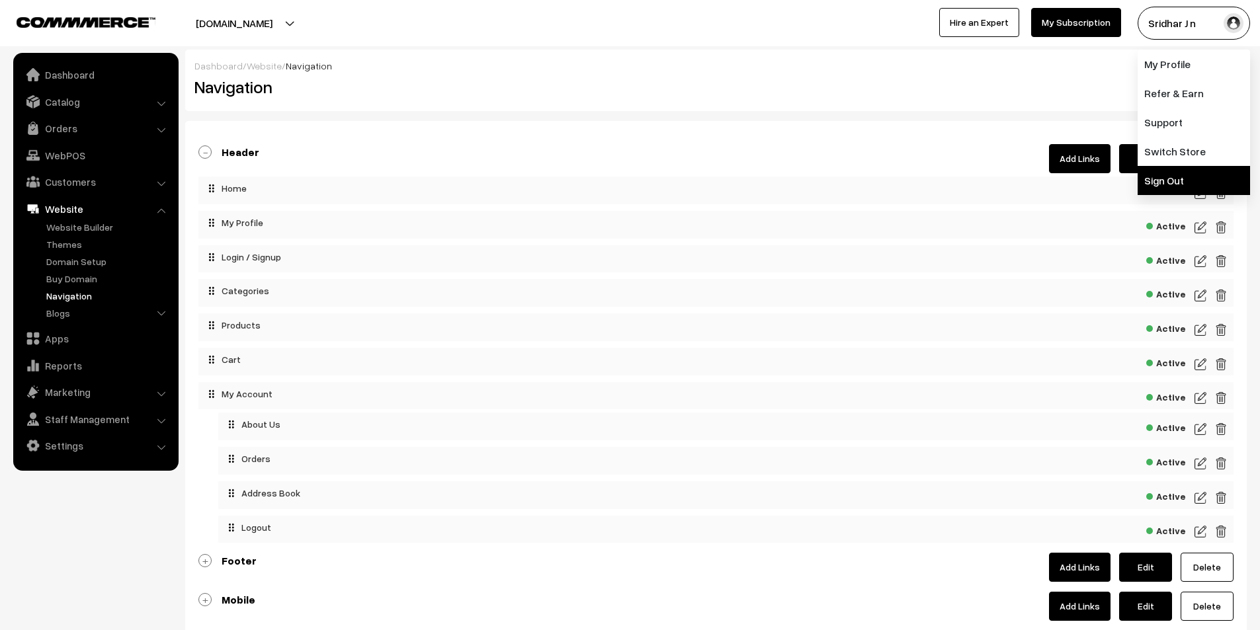
click at [1152, 176] on link "Sign Out" at bounding box center [1193, 180] width 112 height 29
